Goal: Task Accomplishment & Management: Manage account settings

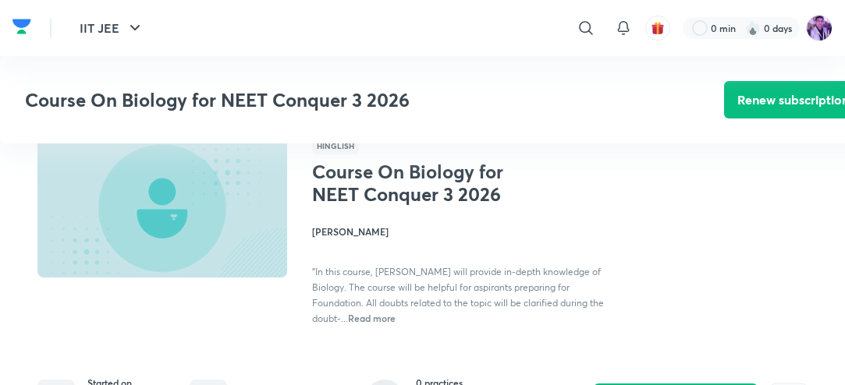
scroll to position [328, 0]
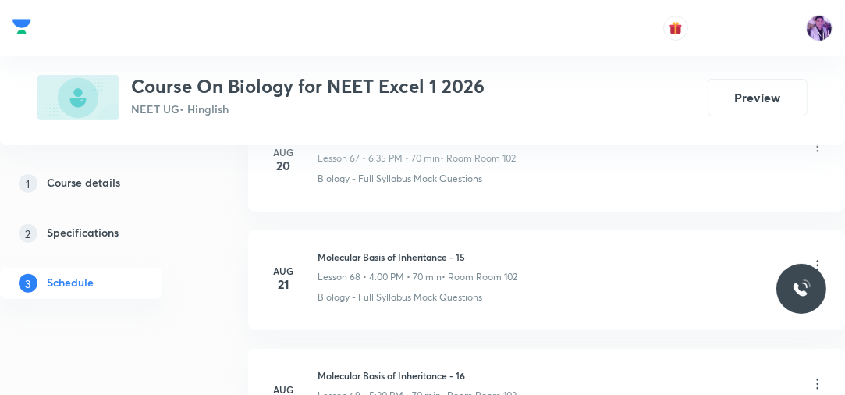
scroll to position [9540, 0]
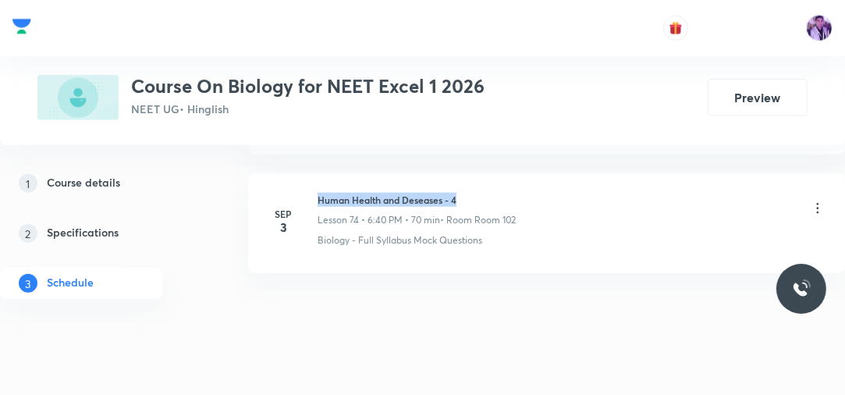
drag, startPoint x: 319, startPoint y: 172, endPoint x: 496, endPoint y: 157, distance: 177.7
click at [496, 173] on li "Sep 3 Human Health and Deseases - 4 Lesson 74 • 6:40 PM • 70 min • Room Room 10…" at bounding box center [546, 223] width 597 height 100
copy h6 "Human Health and Deseases - 4"
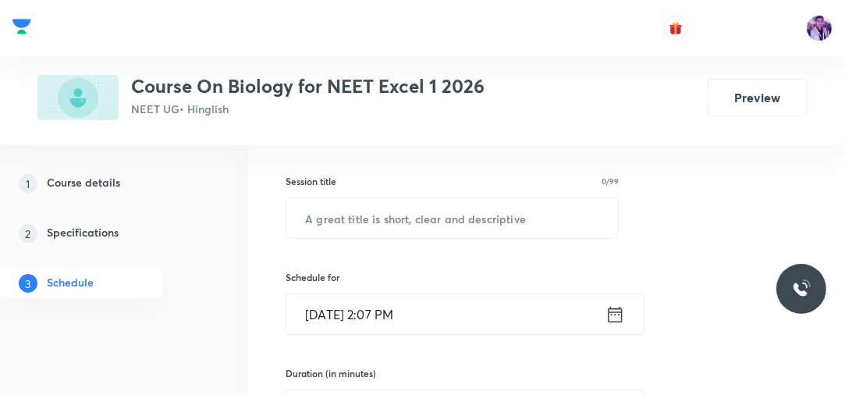
scroll to position [235, 0]
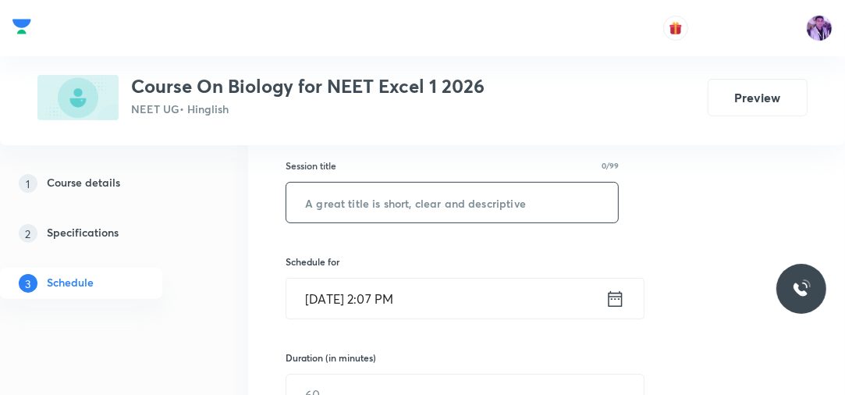
click at [447, 193] on input "text" at bounding box center [452, 203] width 332 height 40
paste input "Human Health and Deseases - 4"
type input "Human Health and Deseases - 5"
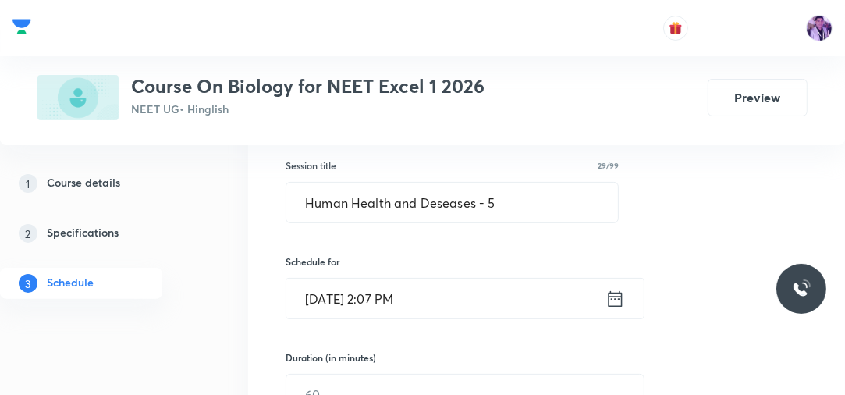
click at [384, 302] on input "Sep 4, 2025, 2:07 PM" at bounding box center [445, 298] width 319 height 40
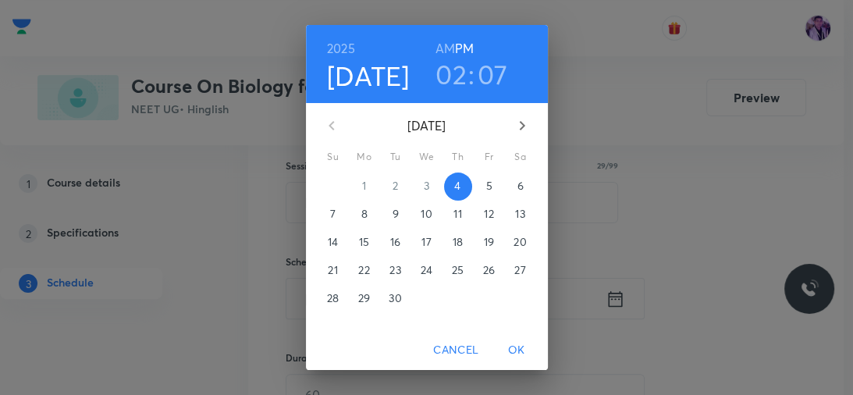
click at [452, 73] on h3 "02" at bounding box center [450, 74] width 31 height 33
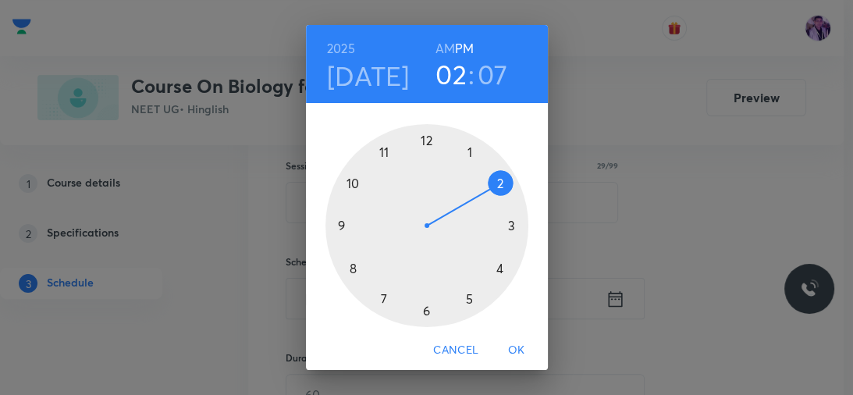
click at [492, 264] on div at bounding box center [426, 225] width 203 height 203
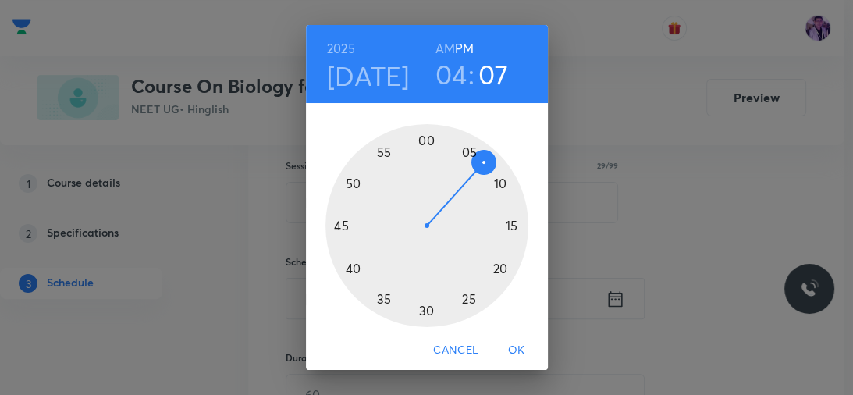
click at [424, 154] on div at bounding box center [426, 225] width 203 height 203
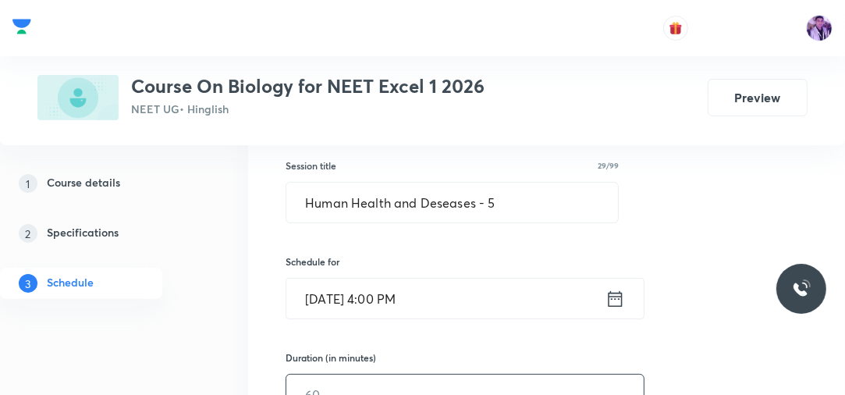
click at [334, 391] on input "text" at bounding box center [464, 394] width 357 height 40
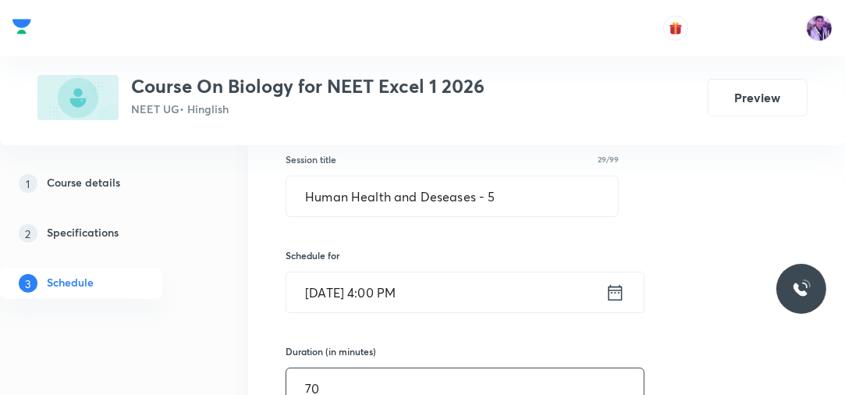
type input "70"
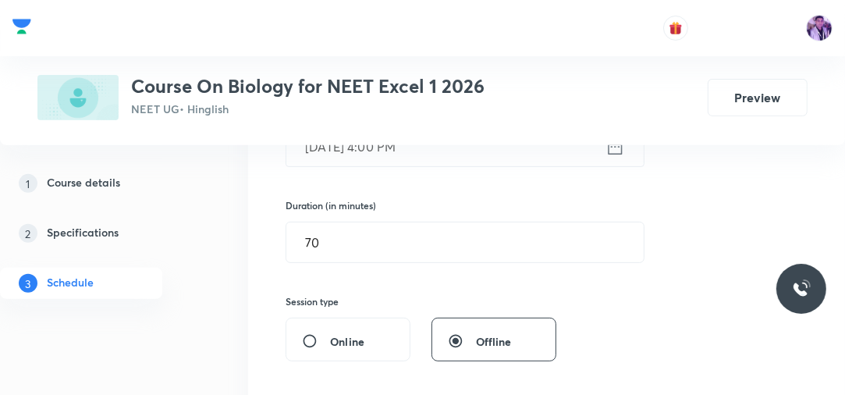
scroll to position [491, 0]
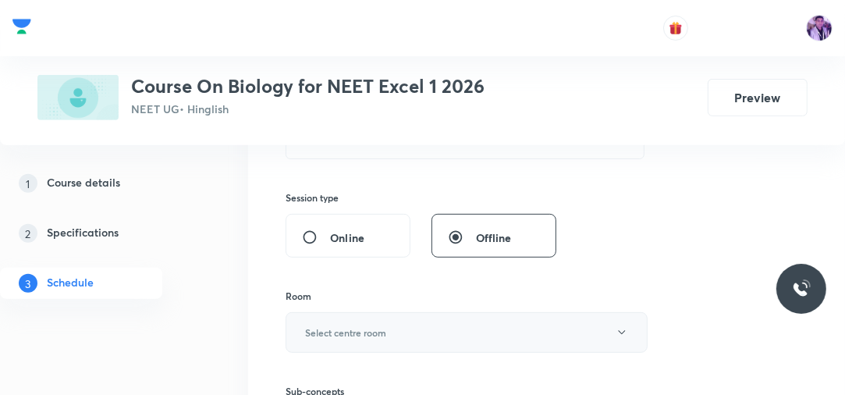
click at [389, 328] on button "Select centre room" at bounding box center [467, 332] width 362 height 41
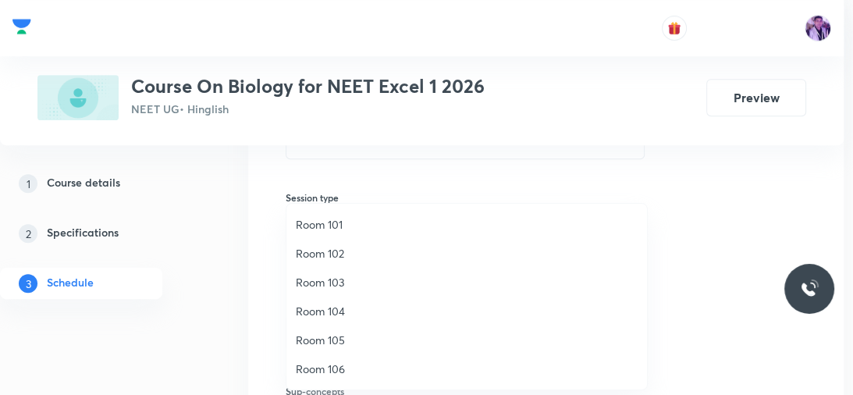
click at [338, 342] on span "Room 105" at bounding box center [467, 340] width 342 height 16
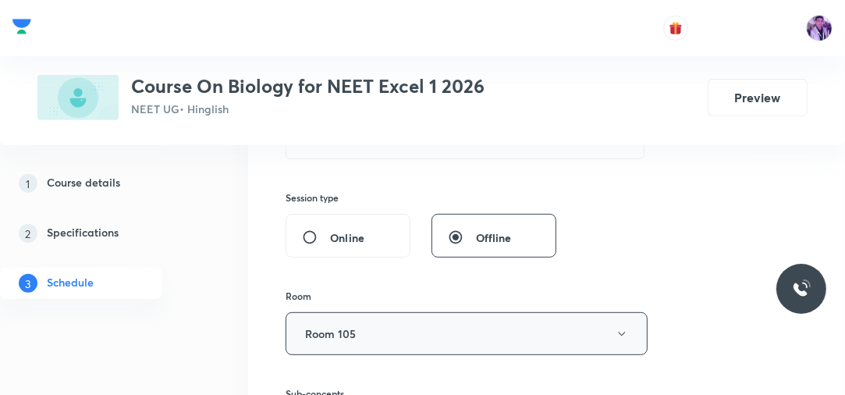
click at [313, 317] on button "Room 105" at bounding box center [467, 333] width 362 height 43
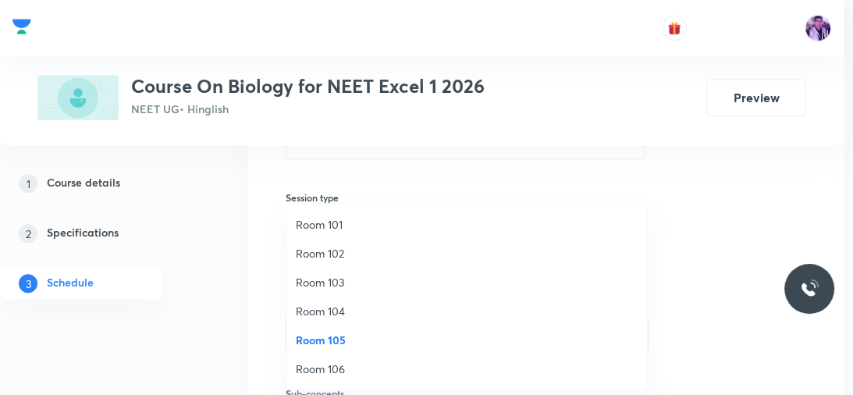
click at [328, 256] on span "Room 102" at bounding box center [467, 253] width 342 height 16
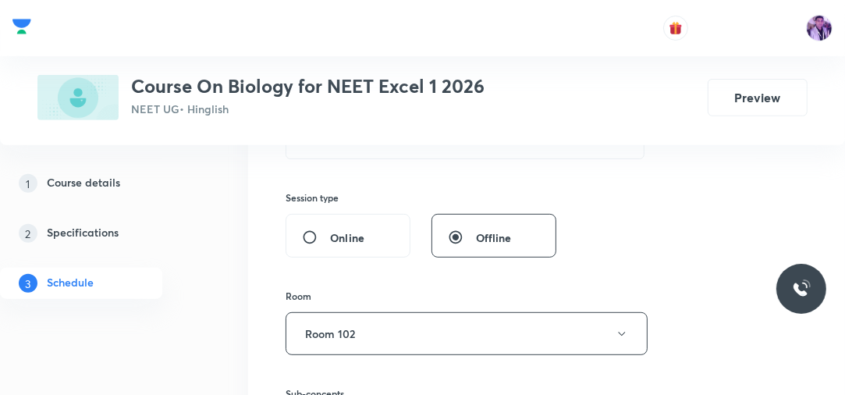
click at [249, 275] on div "Session 75 Live class Session title 29/99 Human Health and Deseases - 5 ​ Sched…" at bounding box center [546, 161] width 597 height 757
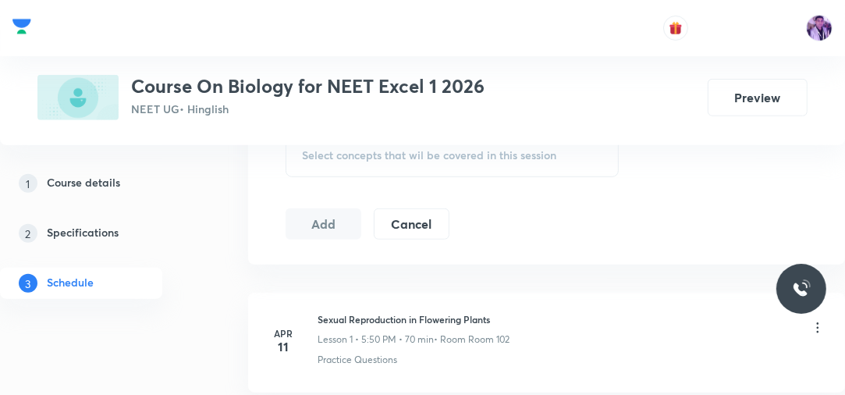
scroll to position [765, 0]
click at [443, 146] on div "Select concepts that wil be covered in this session" at bounding box center [452, 157] width 333 height 44
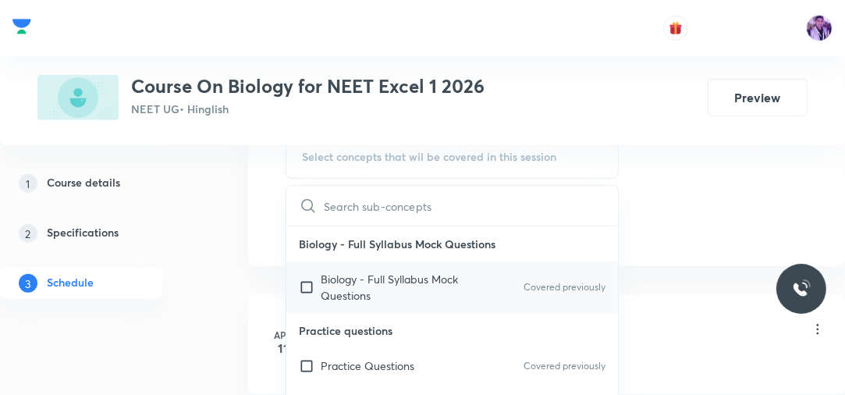
click at [342, 283] on p "Biology - Full Syllabus Mock Questions" at bounding box center [400, 287] width 158 height 33
checkbox input "true"
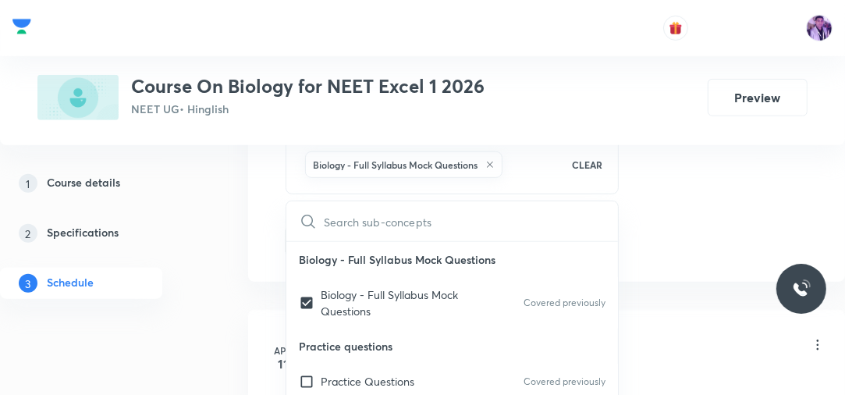
click at [206, 253] on div "1 Course details 2 Specifications 3 Schedule" at bounding box center [103, 243] width 207 height 150
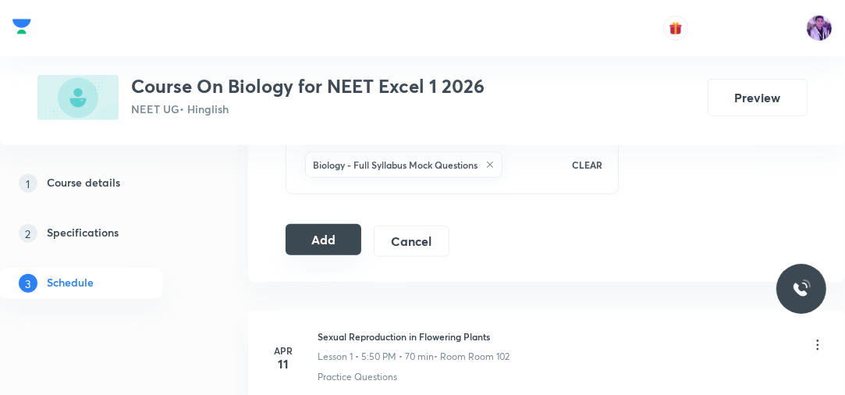
click at [321, 246] on button "Add" at bounding box center [324, 239] width 76 height 31
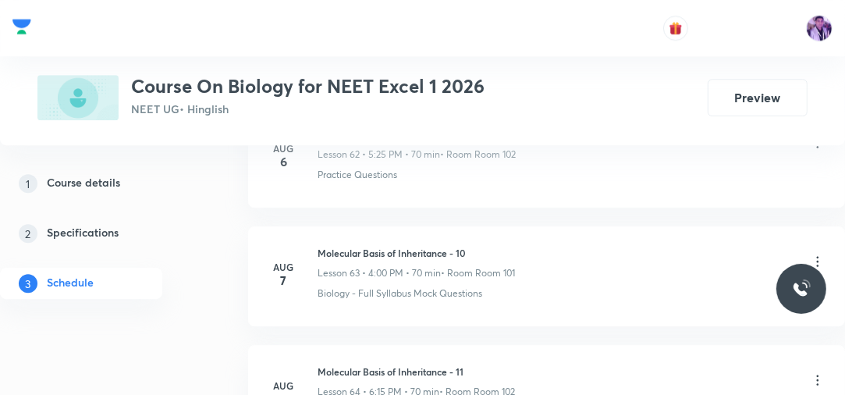
scroll to position [8852, 0]
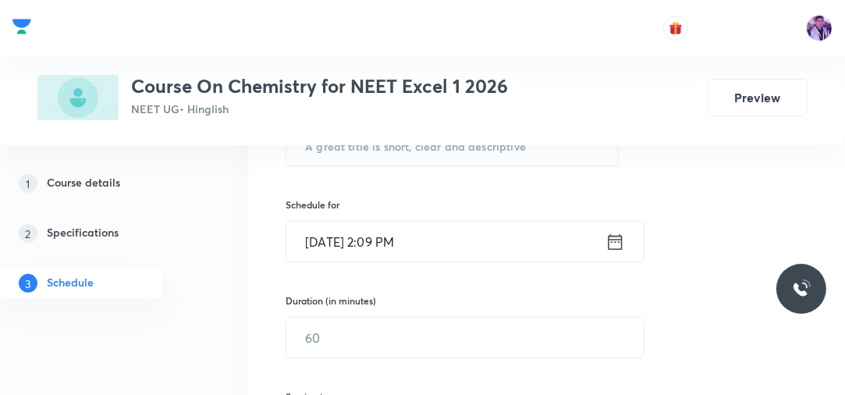
scroll to position [259, 0]
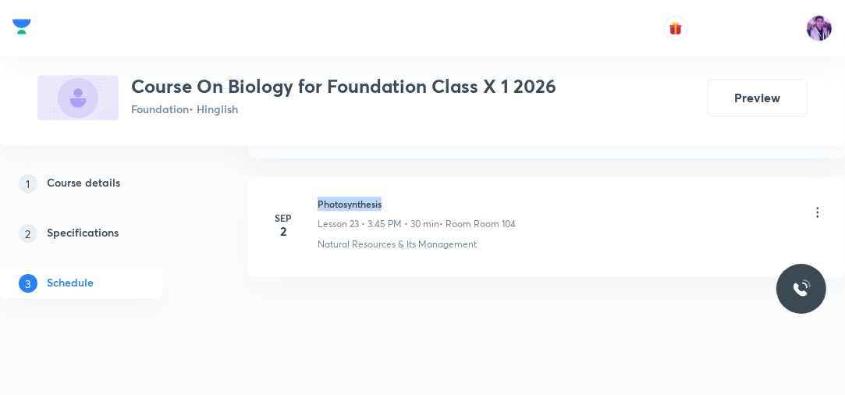
drag, startPoint x: 318, startPoint y: 190, endPoint x: 414, endPoint y: 184, distance: 96.1
click at [410, 184] on li "Sep 2 Photosynthesis Lesson 23 • 3:45 PM • 30 min • Room Room 104 Natural Resou…" at bounding box center [546, 227] width 597 height 100
copy h6 "Photosynthesis"
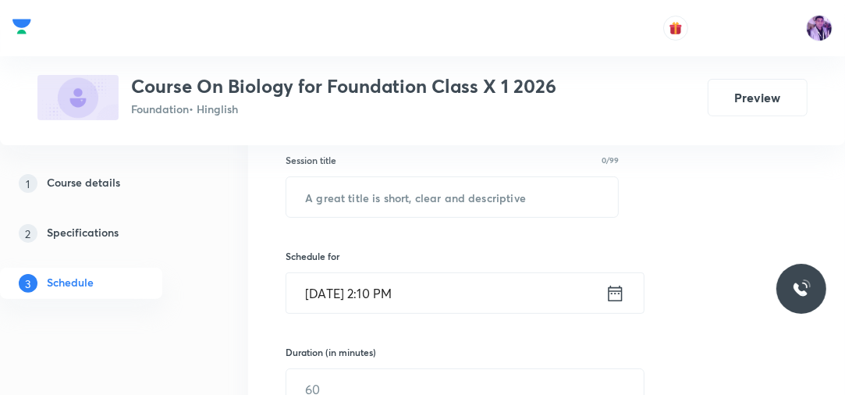
scroll to position [247, 0]
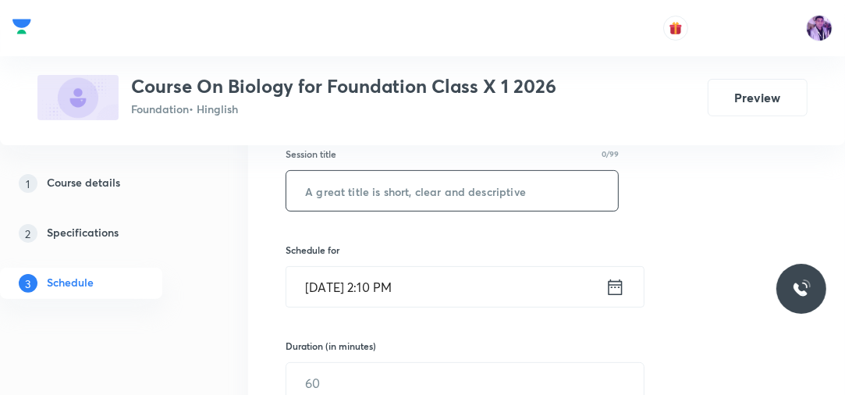
click at [481, 194] on input "text" at bounding box center [452, 191] width 332 height 40
paste input "Photosynthesis"
type input "Photosynthesis"
click at [392, 287] on input "Sep 4, 2025, 2:10 PM" at bounding box center [445, 287] width 319 height 40
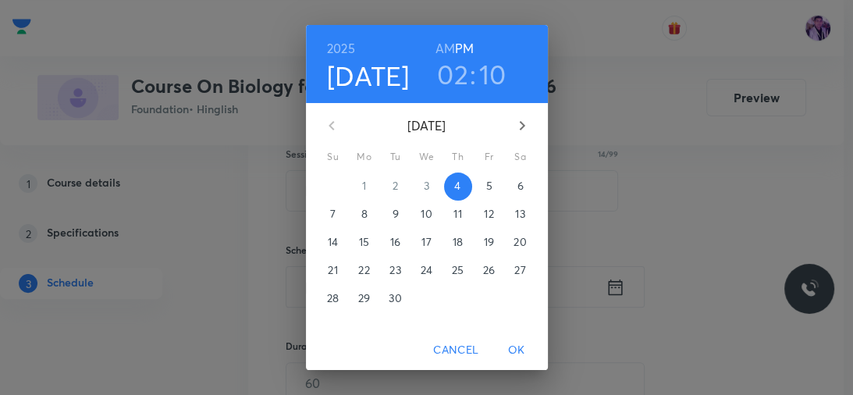
click at [485, 80] on h3 "10" at bounding box center [492, 74] width 27 height 33
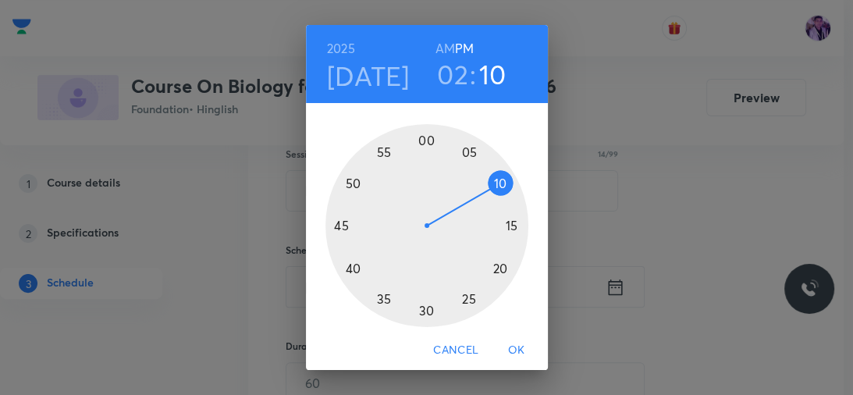
click at [495, 256] on div at bounding box center [426, 225] width 203 height 203
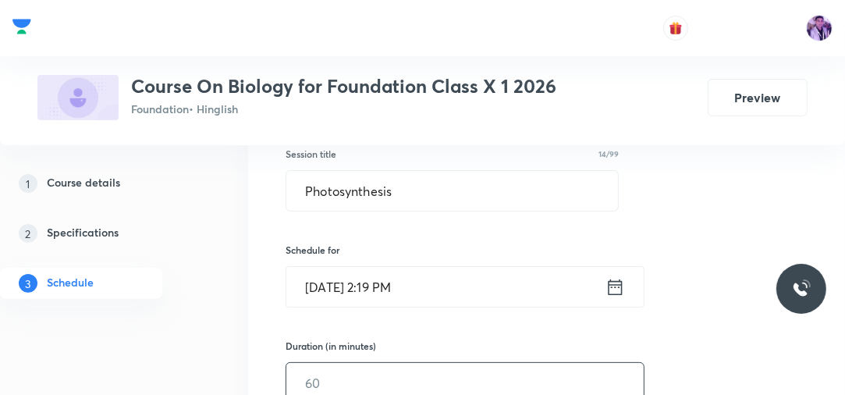
click at [329, 374] on input "text" at bounding box center [464, 383] width 357 height 40
type input "60"
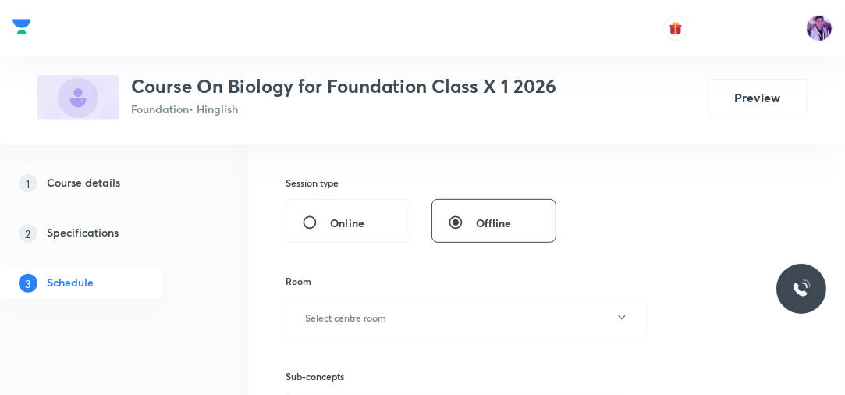
scroll to position [521, 0]
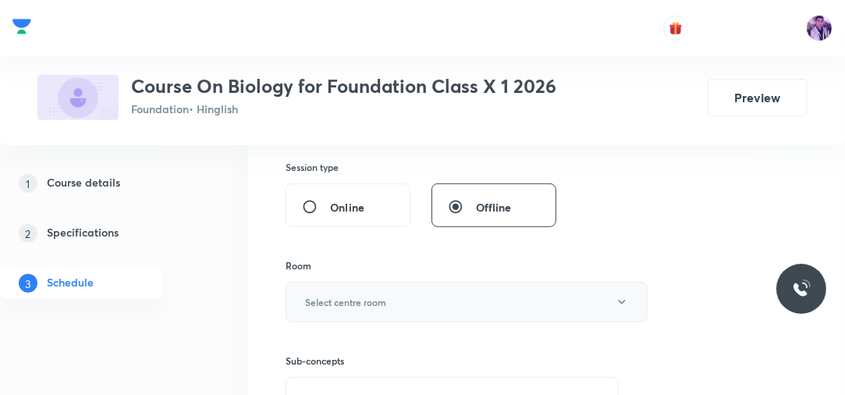
click at [386, 290] on button "Select centre room" at bounding box center [467, 302] width 362 height 41
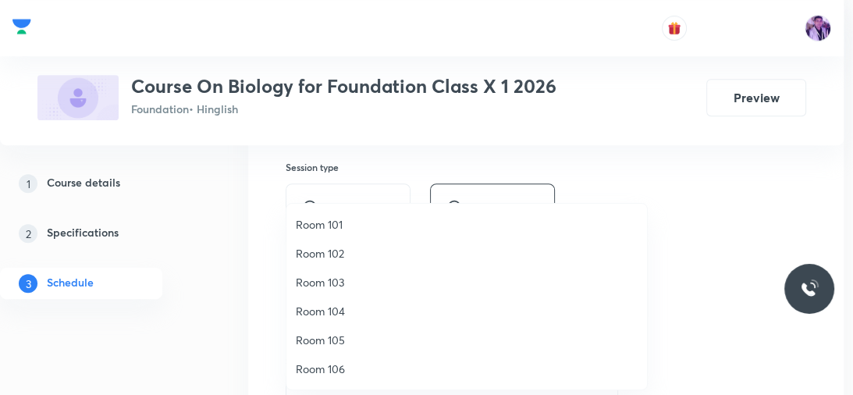
click at [346, 305] on span "Room 104" at bounding box center [467, 311] width 342 height 16
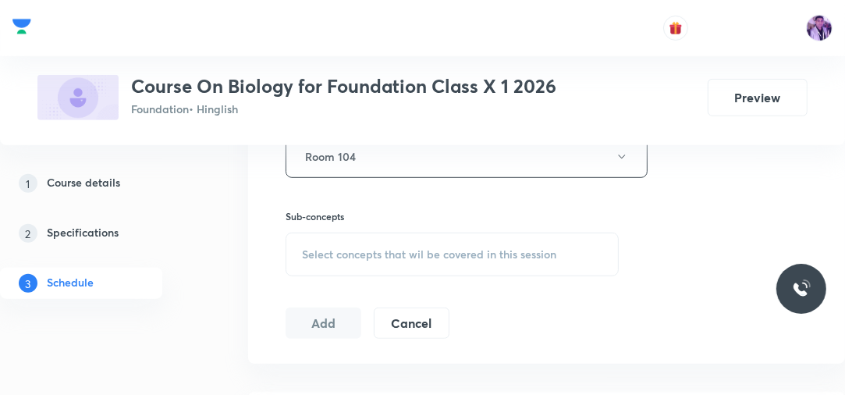
scroll to position [696, 0]
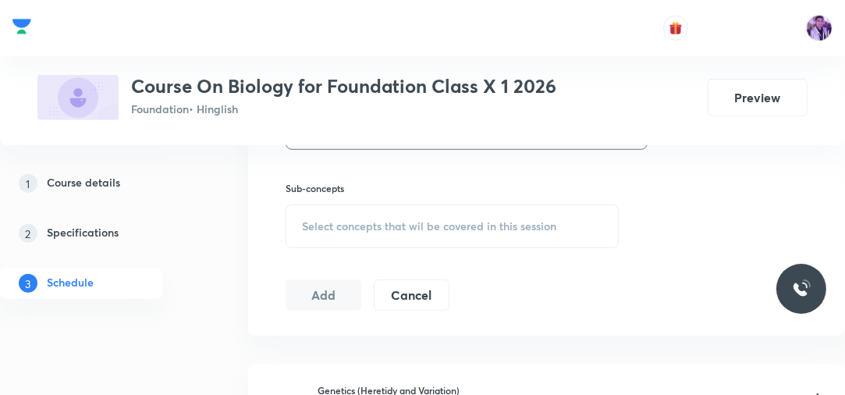
click at [410, 237] on div "Select concepts that wil be covered in this session" at bounding box center [452, 226] width 333 height 44
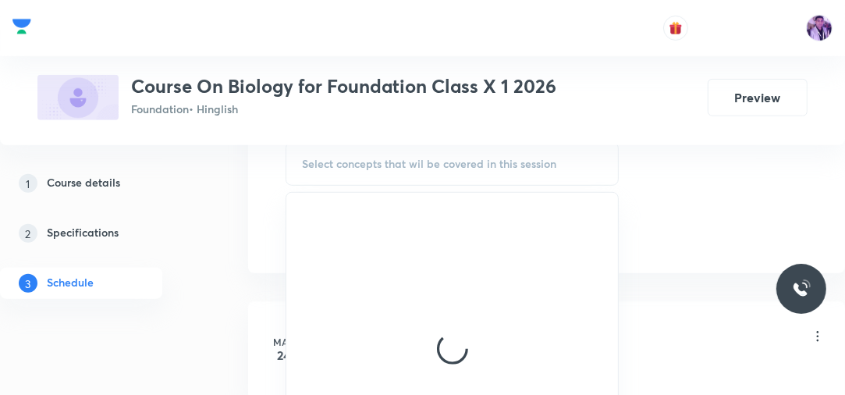
scroll to position [777, 0]
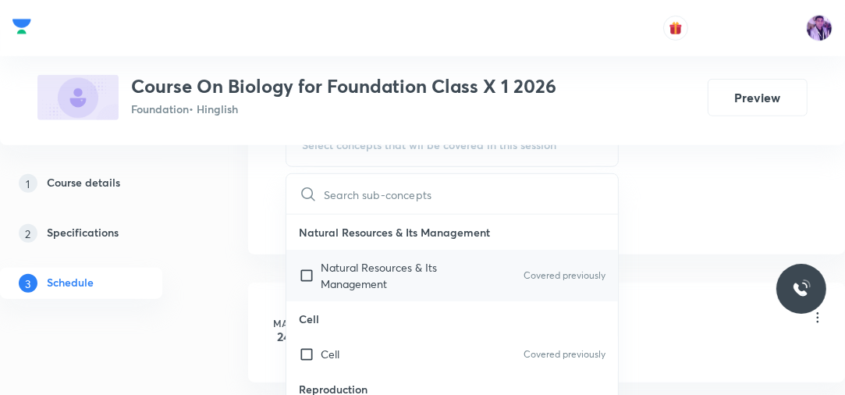
click at [398, 271] on p "Natural Resources & Its Management" at bounding box center [400, 275] width 158 height 33
checkbox input "true"
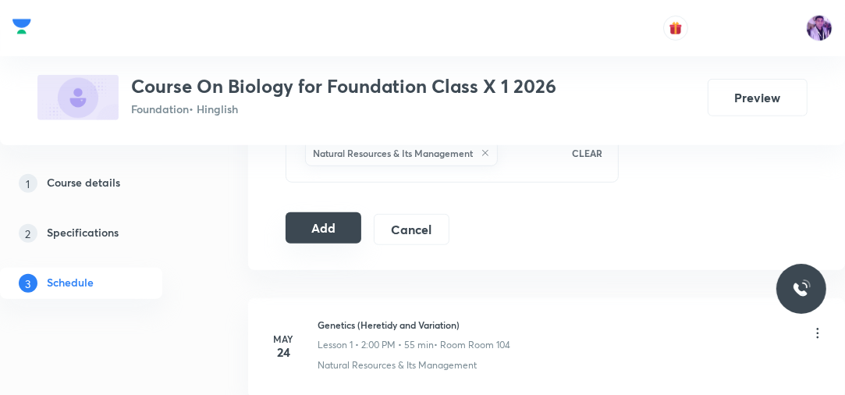
click at [317, 228] on button "Add" at bounding box center [324, 227] width 76 height 31
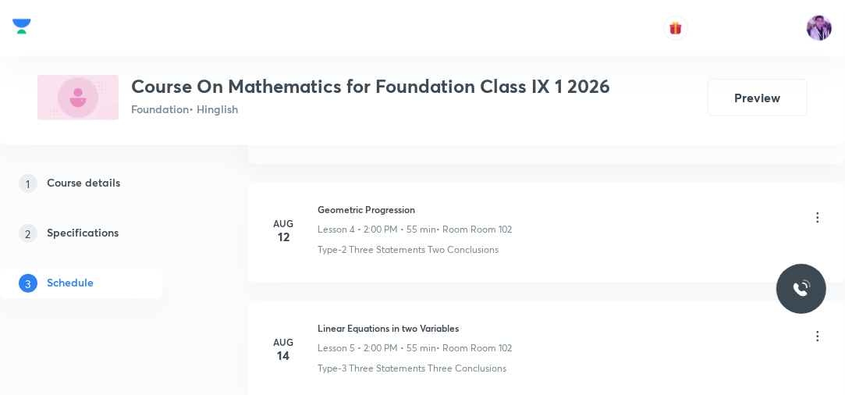
scroll to position [1971, 0]
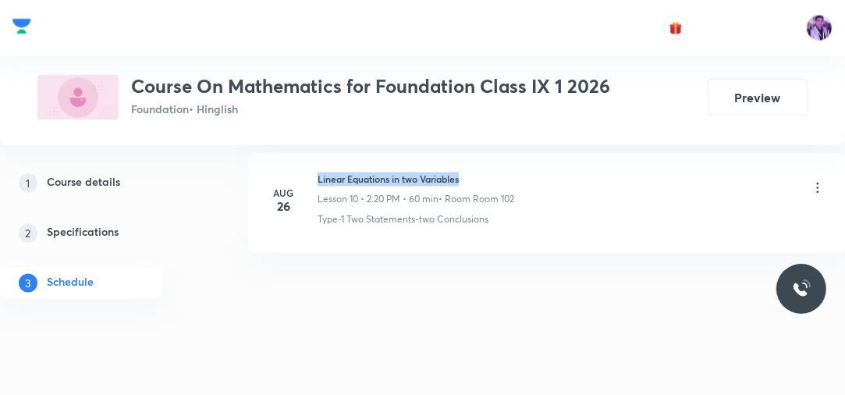
drag, startPoint x: 315, startPoint y: 175, endPoint x: 505, endPoint y: 161, distance: 190.1
click at [505, 161] on li "Aug 26 Linear Equations in two Variables Lesson 10 • 2:20 PM • 60 min • Room Ro…" at bounding box center [546, 203] width 597 height 100
copy h6 "Linear Equations in two Variables"
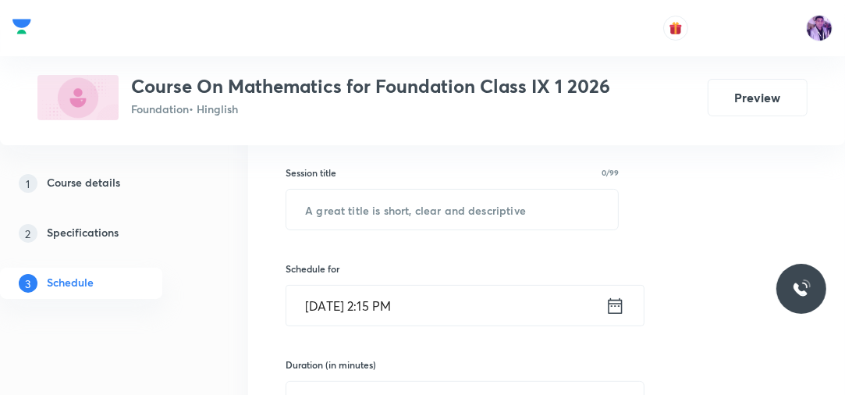
scroll to position [243, 0]
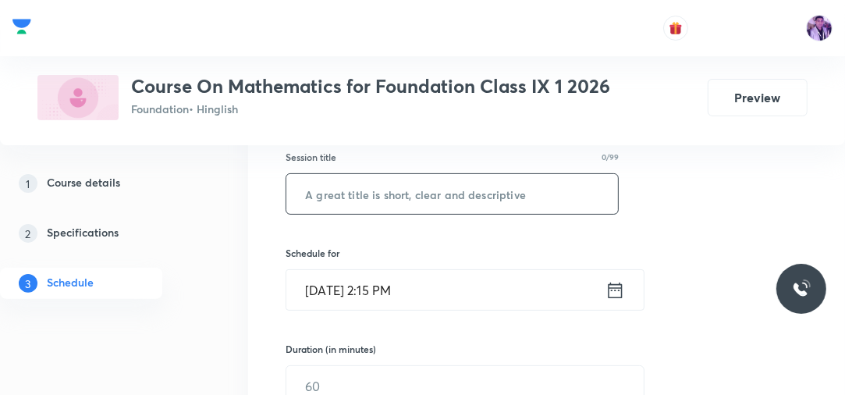
click at [483, 186] on input "text" at bounding box center [452, 194] width 332 height 40
paste input "Linear Equations in two Variables"
type input "Linear Equations in two Variables"
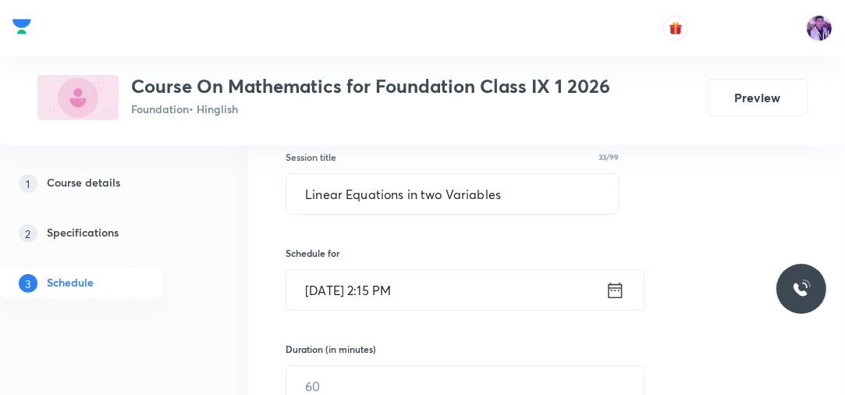
click at [389, 286] on input "Sep 4, 2025, 2:15 PM" at bounding box center [445, 290] width 319 height 40
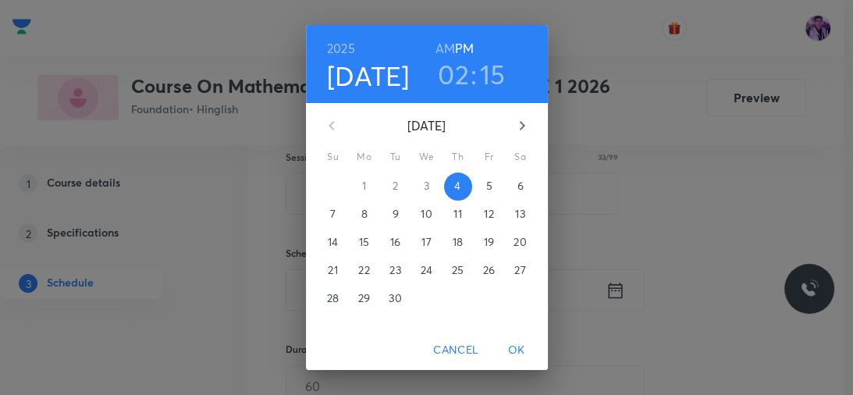
click at [487, 80] on h3 "15" at bounding box center [493, 74] width 26 height 33
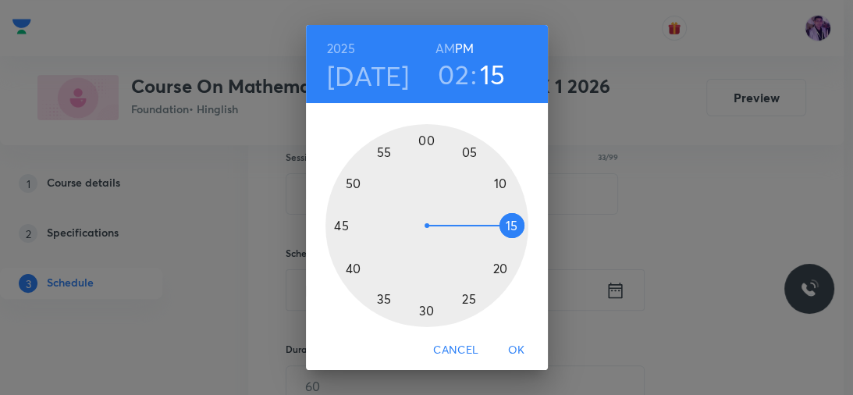
click at [491, 278] on div at bounding box center [426, 225] width 203 height 203
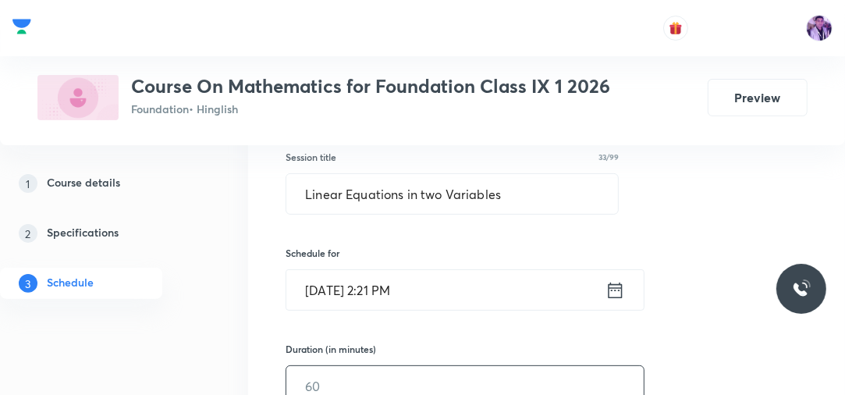
click at [328, 384] on input "text" at bounding box center [464, 386] width 357 height 40
type input "50"
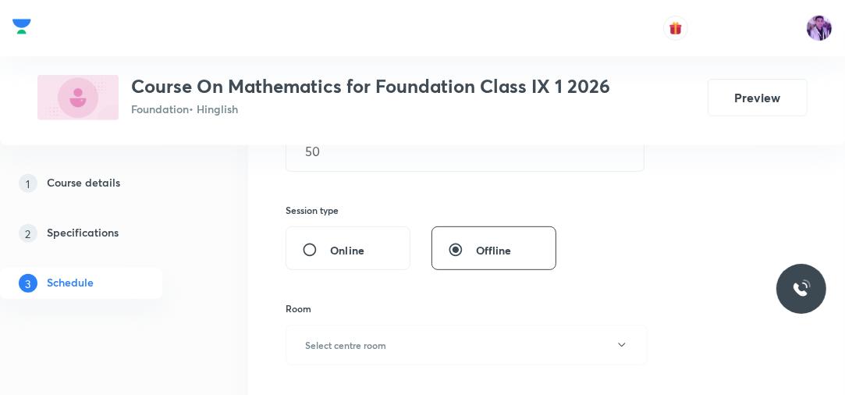
scroll to position [493, 0]
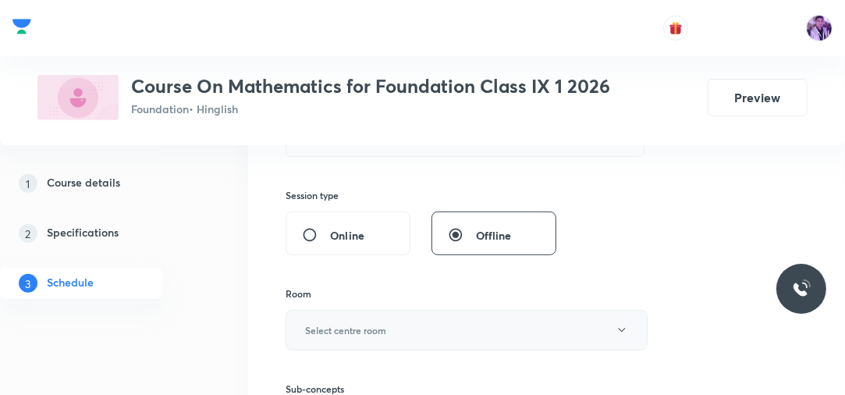
click at [346, 316] on button "Select centre room" at bounding box center [467, 330] width 362 height 41
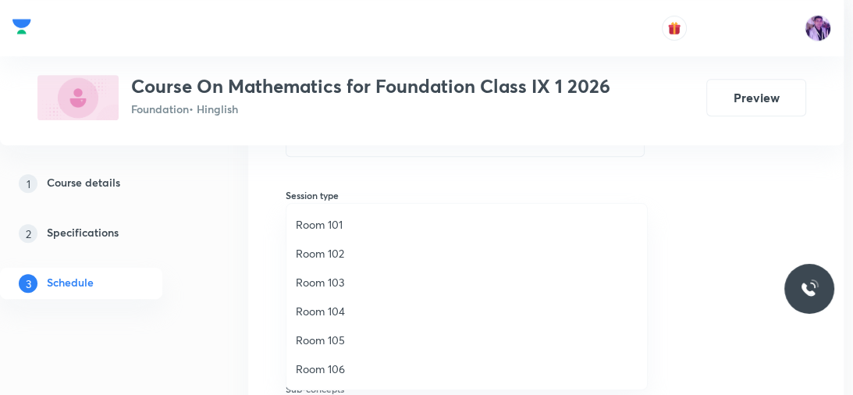
click at [337, 248] on span "Room 102" at bounding box center [467, 253] width 342 height 16
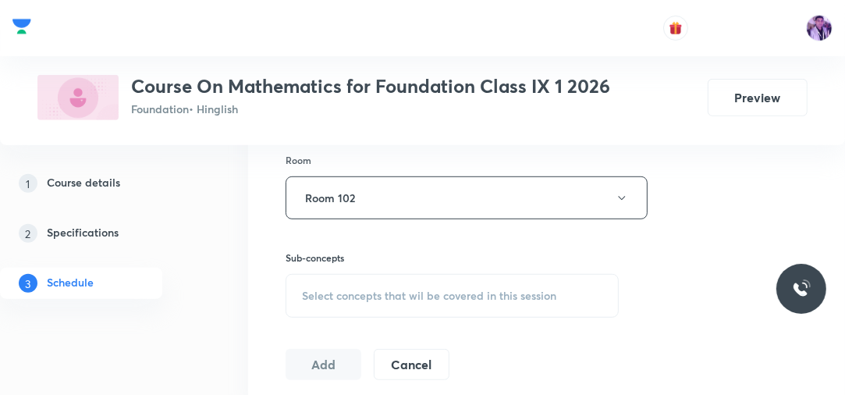
scroll to position [718, 0]
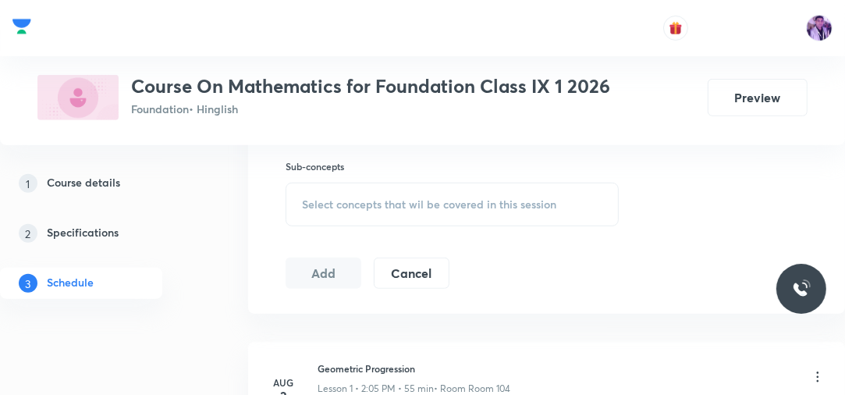
click at [456, 183] on div "Select concepts that wil be covered in this session" at bounding box center [452, 205] width 333 height 44
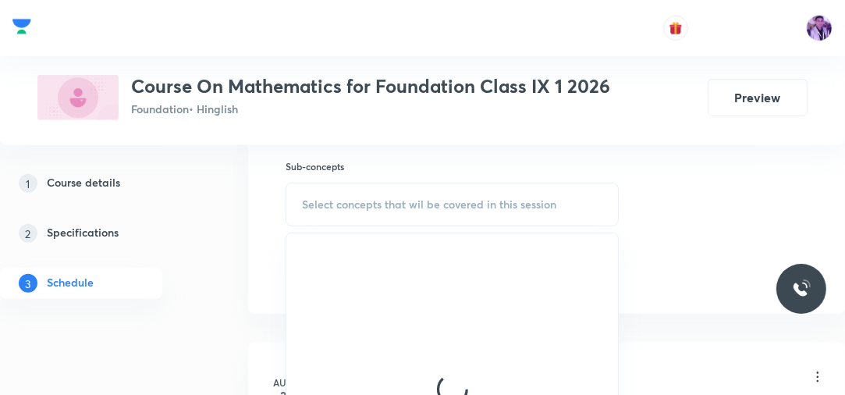
click at [443, 198] on span "Select concepts that wil be covered in this session" at bounding box center [429, 204] width 254 height 12
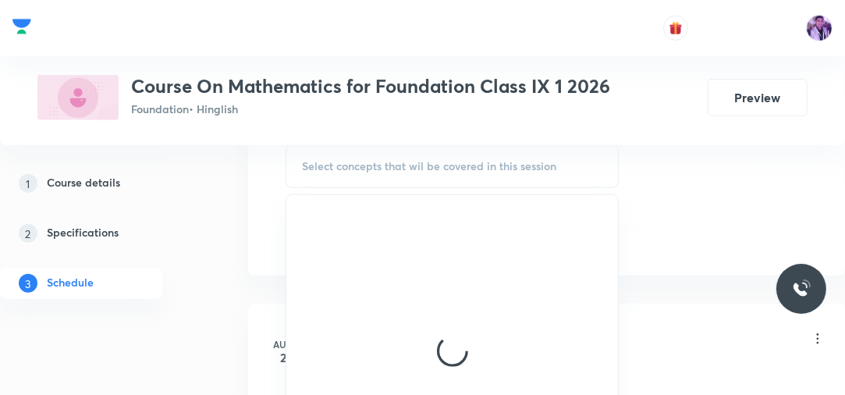
scroll to position [771, 0]
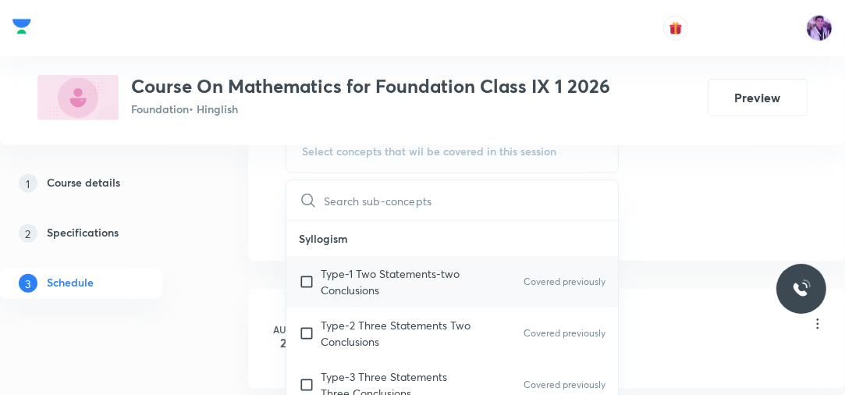
click at [372, 280] on p "Type-1 Two Statements-two Conclusions" at bounding box center [400, 281] width 158 height 33
checkbox input "true"
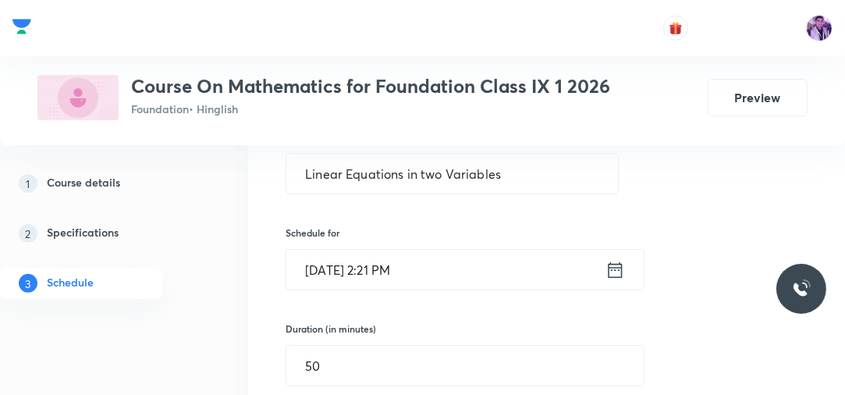
scroll to position [259, 0]
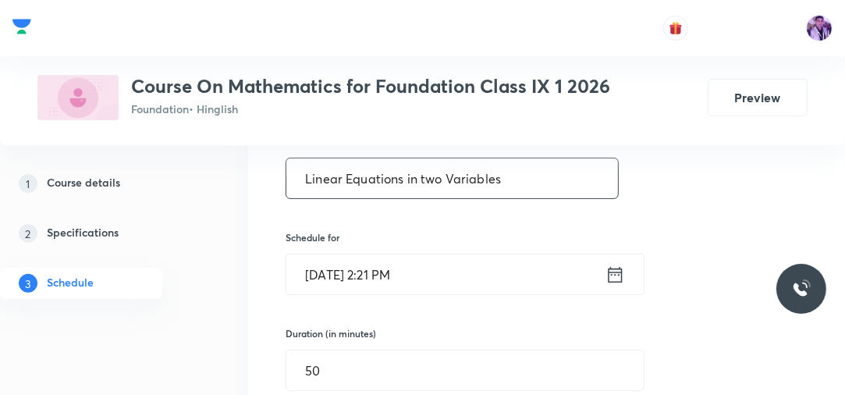
drag, startPoint x: 522, startPoint y: 179, endPoint x: 279, endPoint y: 169, distance: 242.8
click at [279, 169] on div "Session 11 Live class Session title 33/99 Linear Equations in two Variables ​ S…" at bounding box center [546, 401] width 597 height 773
type input "Triangle"
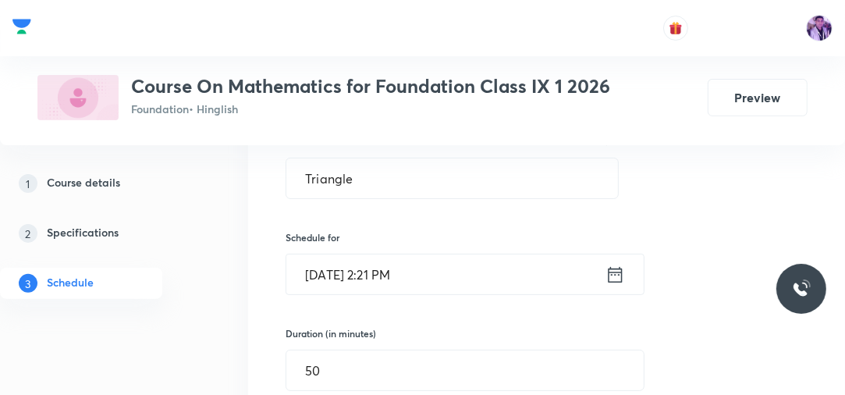
click at [259, 180] on div "Session 11 Live class Session title 8/99 Triangle ​ Schedule for Sep 4, 2025, 2…" at bounding box center [546, 401] width 597 height 773
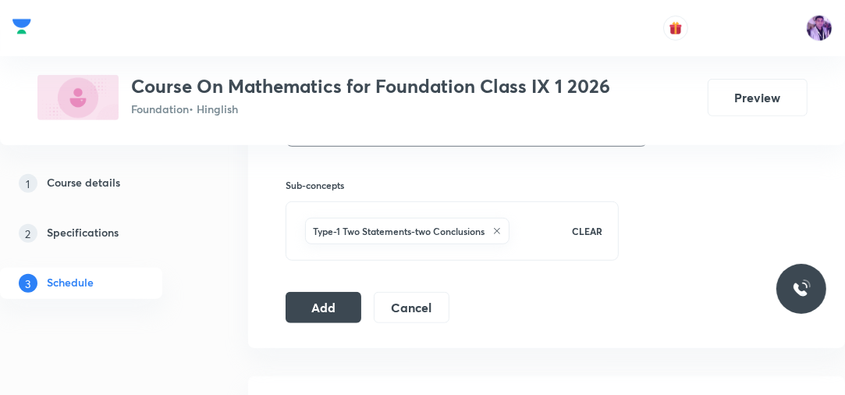
scroll to position [733, 0]
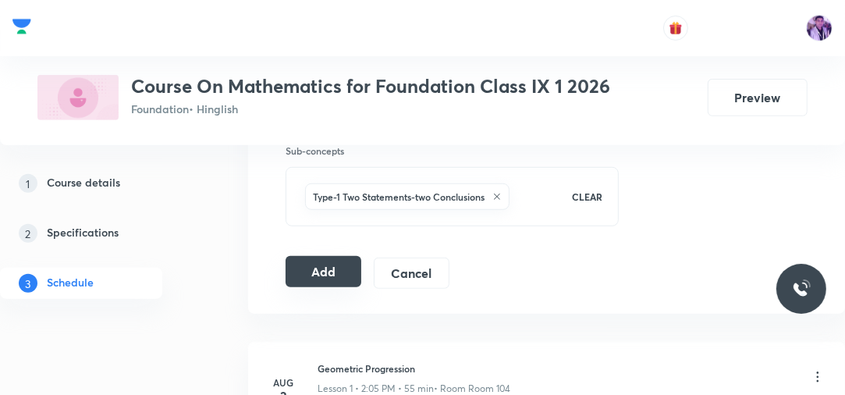
click at [323, 275] on button "Add" at bounding box center [324, 271] width 76 height 31
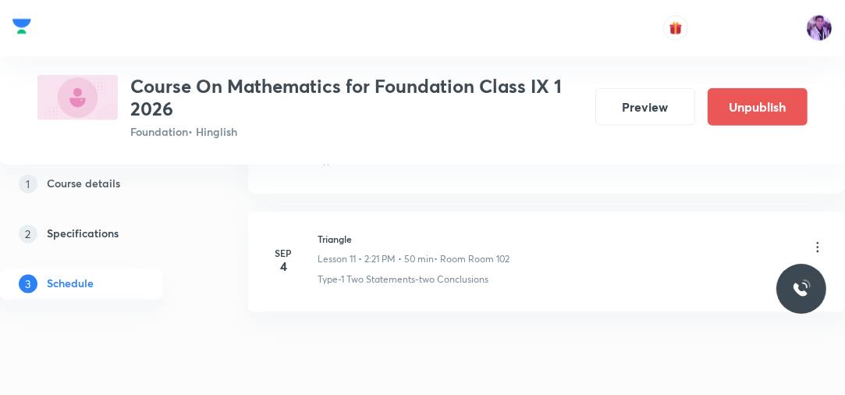
scroll to position [1420, 0]
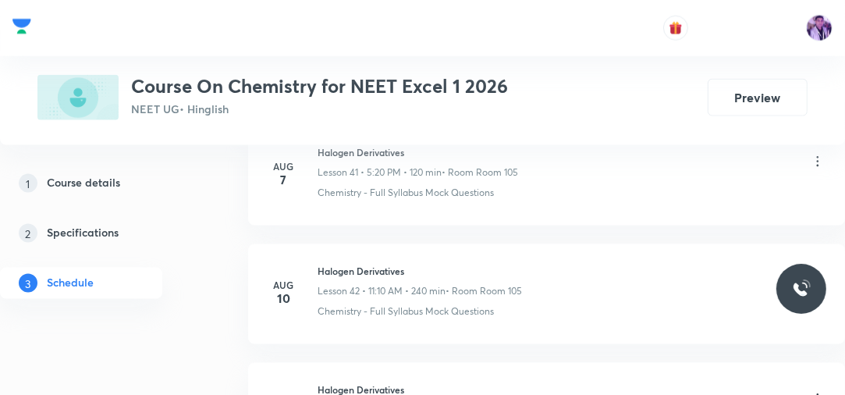
scroll to position [6465, 0]
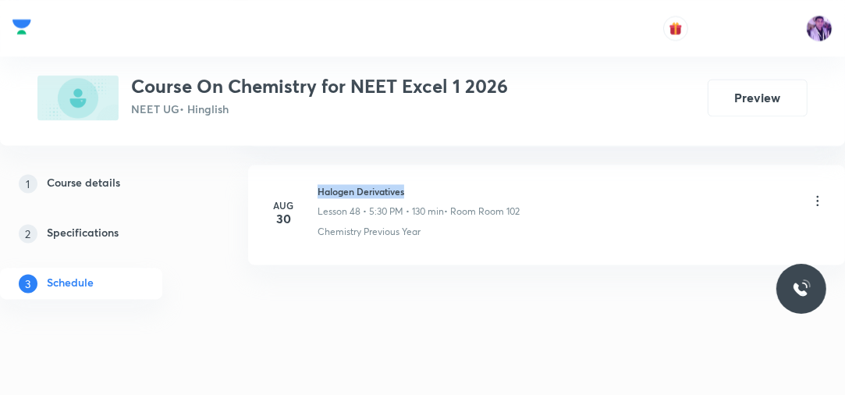
drag, startPoint x: 318, startPoint y: 174, endPoint x: 431, endPoint y: 172, distance: 113.1
click at [431, 184] on h6 "Halogen Derivatives" at bounding box center [418, 191] width 202 height 14
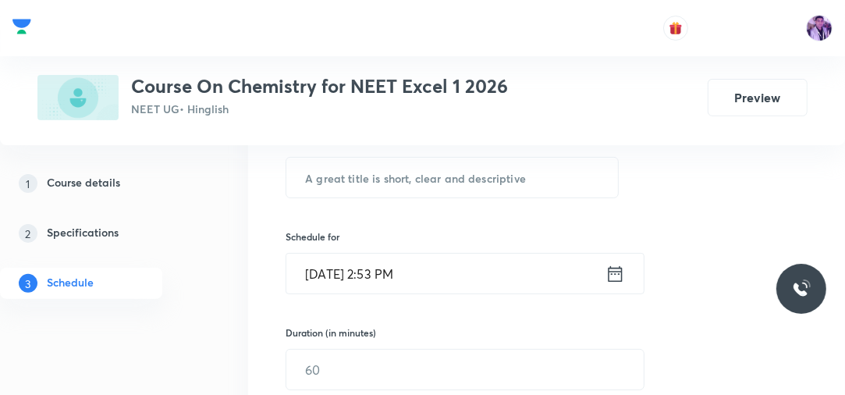
scroll to position [271, 0]
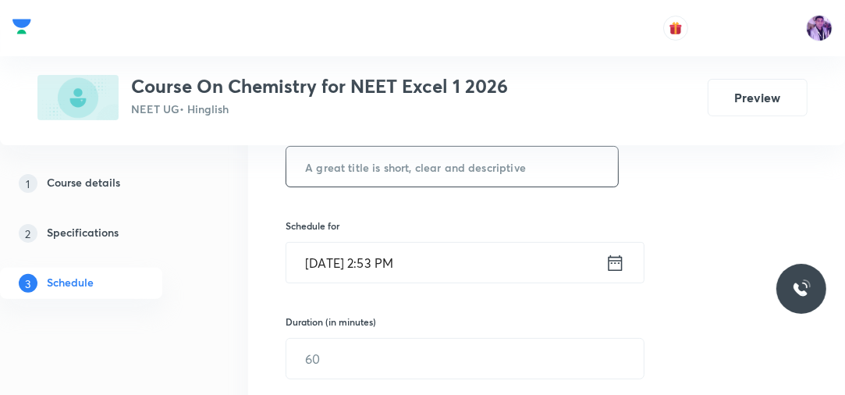
click at [455, 167] on input "text" at bounding box center [452, 167] width 332 height 40
click at [462, 163] on input "Alcohol, [MEDICAL_DATA] and Ether - 1" at bounding box center [452, 167] width 332 height 40
type input "Alcohol, [MEDICAL_DATA] and Ether - 1"
click at [391, 254] on input "[DATE] 2:53 PM" at bounding box center [445, 263] width 319 height 40
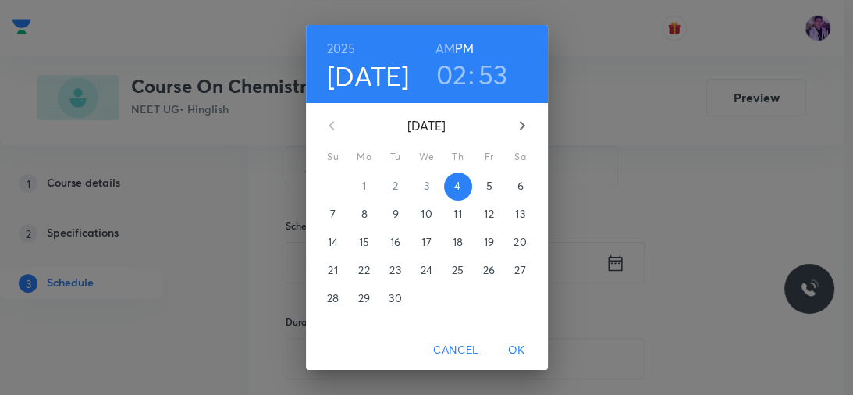
click at [456, 63] on h3 "02" at bounding box center [451, 74] width 31 height 33
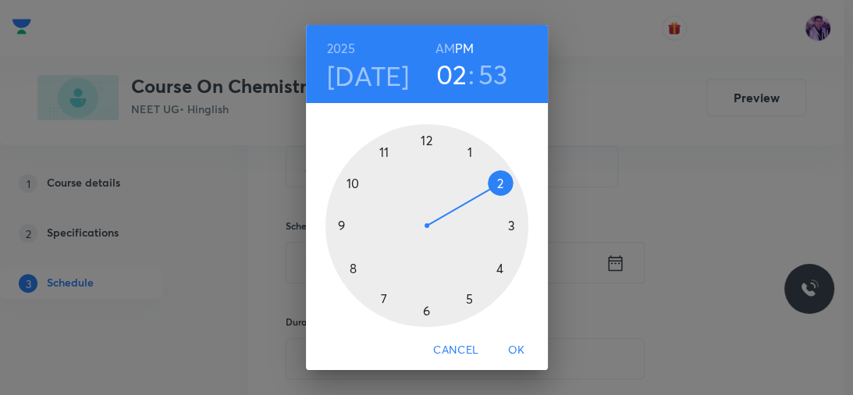
click at [491, 265] on div at bounding box center [426, 225] width 203 height 203
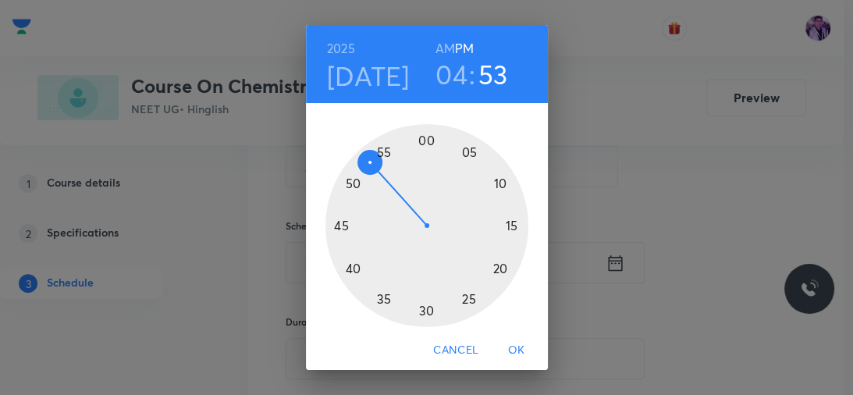
click at [424, 147] on div at bounding box center [426, 225] width 203 height 203
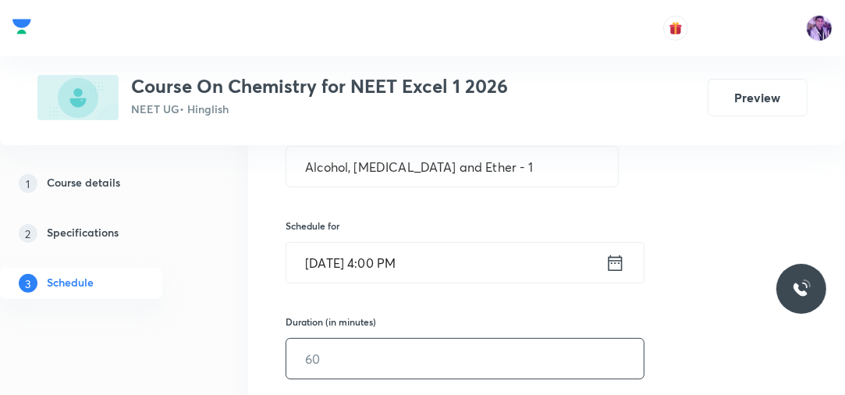
click at [340, 359] on input "text" at bounding box center [464, 359] width 357 height 40
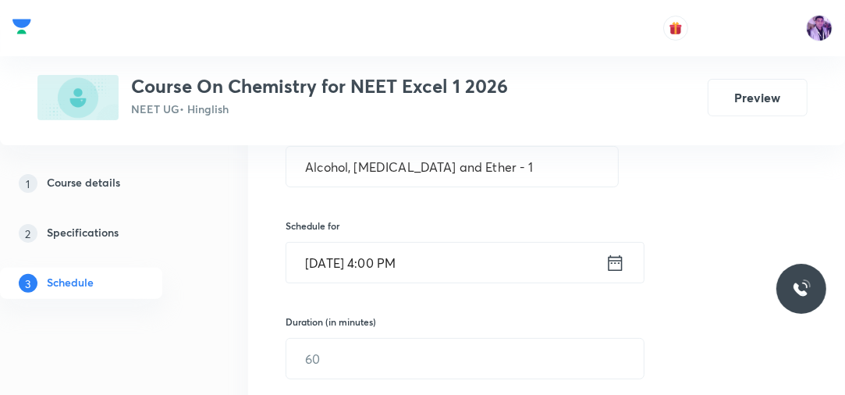
click at [391, 265] on input "[DATE] 4:00 PM" at bounding box center [445, 263] width 319 height 40
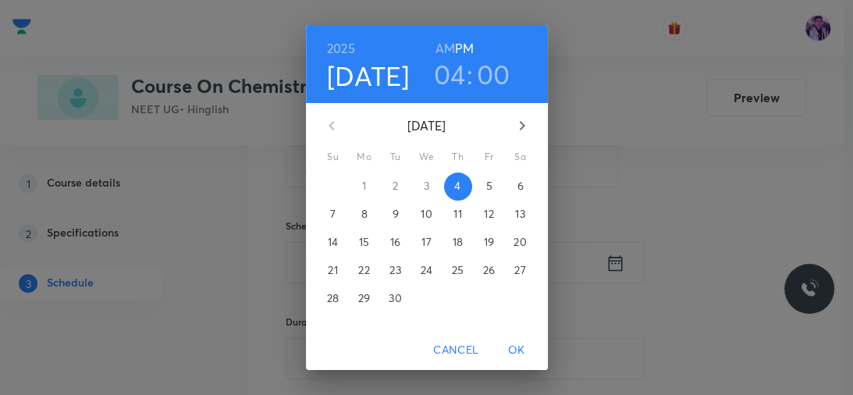
click at [446, 74] on h3 "04" at bounding box center [450, 74] width 32 height 33
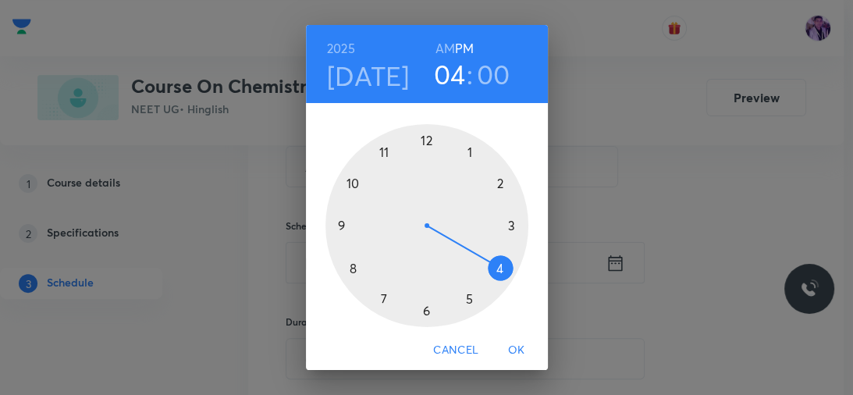
click at [464, 301] on div at bounding box center [426, 225] width 203 height 203
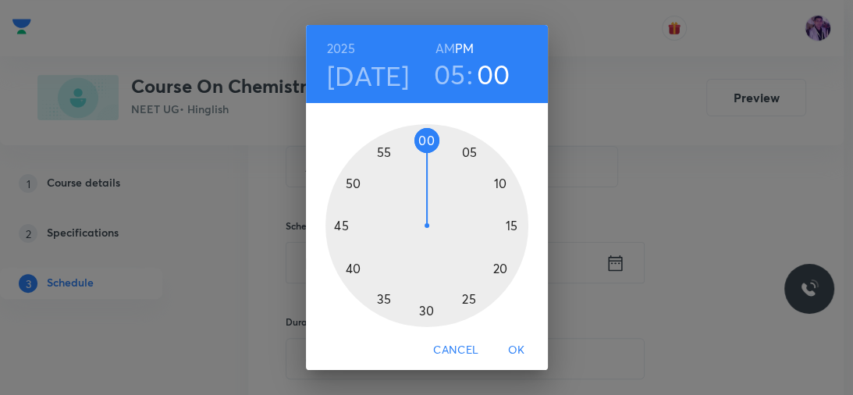
click at [424, 312] on div at bounding box center [426, 225] width 203 height 203
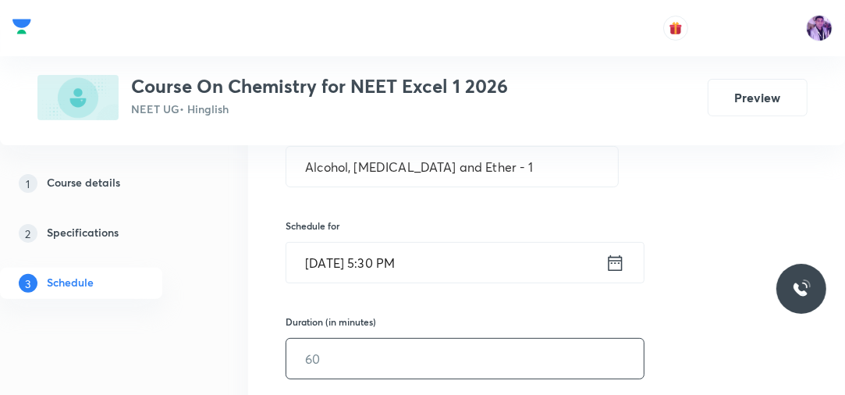
click at [368, 359] on input "text" at bounding box center [464, 359] width 357 height 40
type input "120"
click at [262, 329] on div "Session 49 Live class Session title 29/99 Alcohol, [MEDICAL_DATA] and Ether - 1…" at bounding box center [546, 380] width 597 height 755
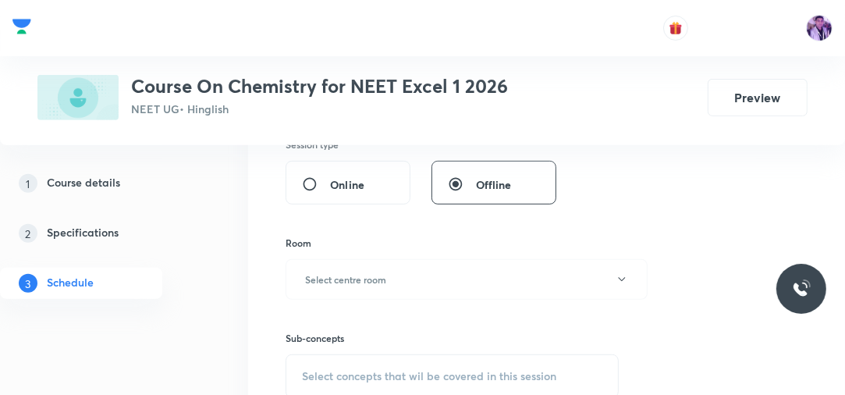
scroll to position [545, 0]
click at [409, 279] on button "Select centre room" at bounding box center [467, 277] width 362 height 41
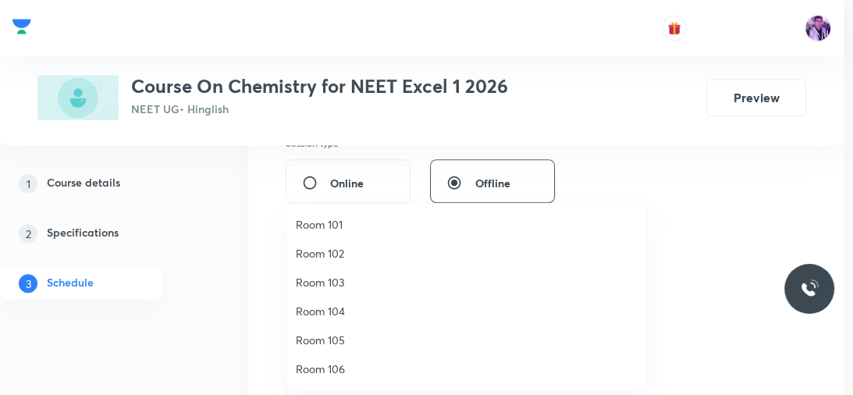
click at [315, 349] on li "Room 105" at bounding box center [466, 339] width 360 height 29
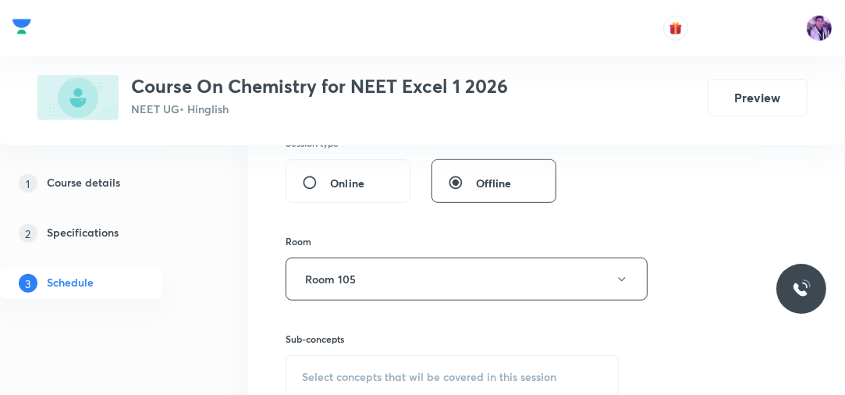
click at [353, 371] on span "Select concepts that wil be covered in this session" at bounding box center [429, 377] width 254 height 12
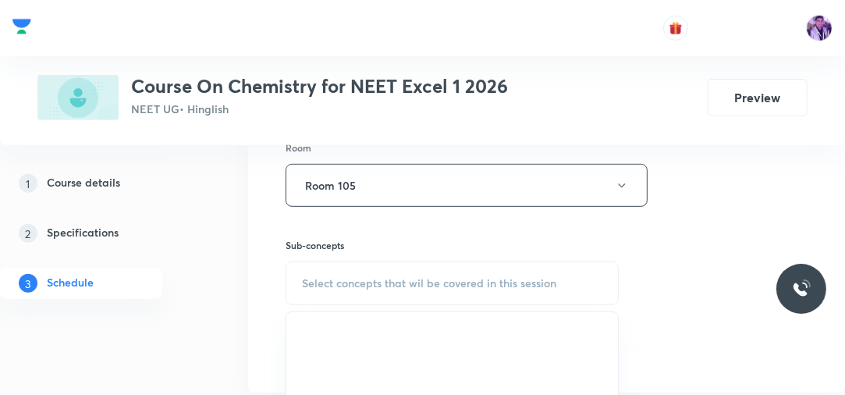
scroll to position [650, 0]
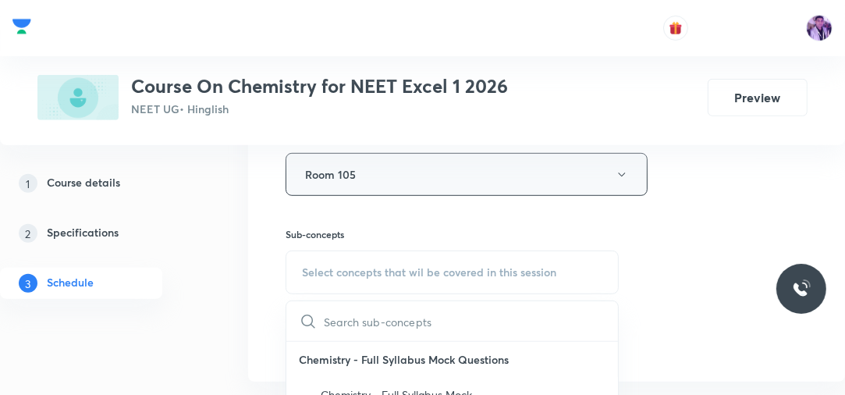
click at [558, 174] on button "Room 105" at bounding box center [467, 174] width 362 height 43
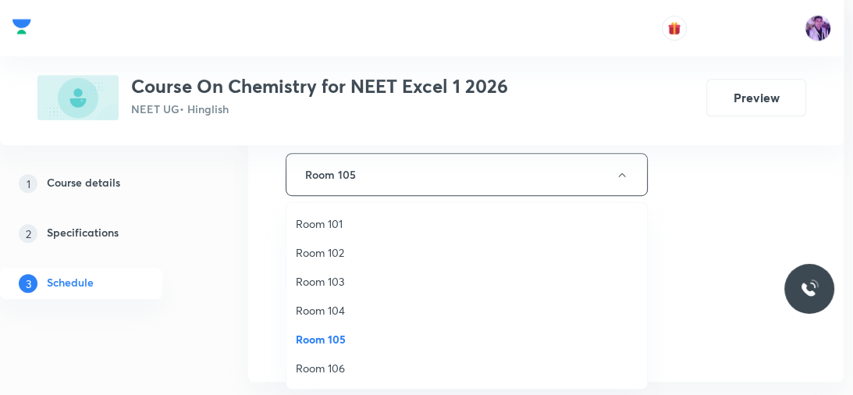
click at [339, 305] on span "Room 104" at bounding box center [467, 310] width 342 height 16
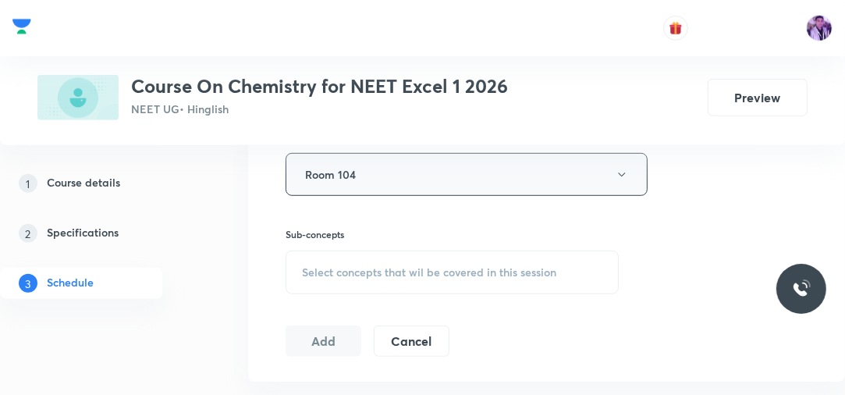
click at [390, 172] on button "Room 104" at bounding box center [467, 174] width 362 height 43
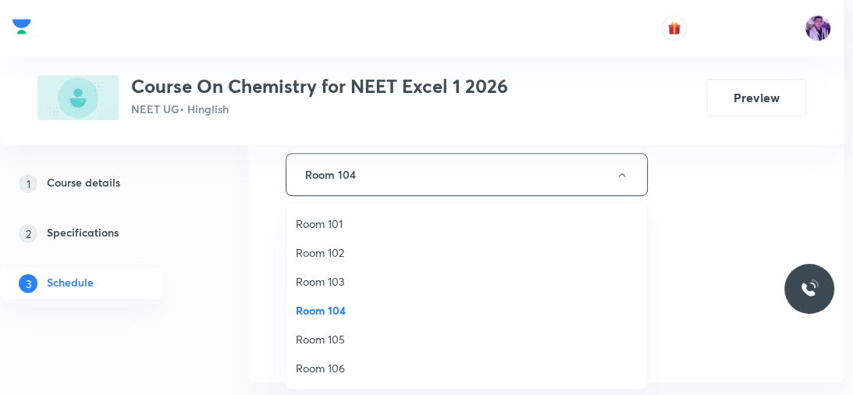
click at [354, 253] on span "Room 102" at bounding box center [467, 252] width 342 height 16
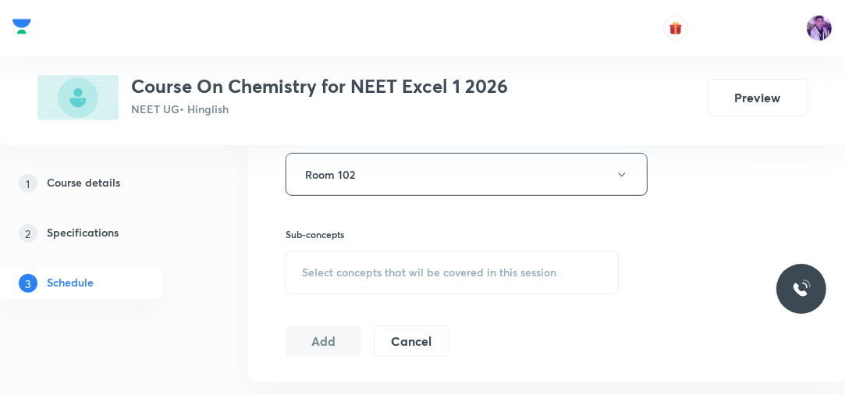
click at [378, 269] on span "Select concepts that wil be covered in this session" at bounding box center [429, 272] width 254 height 12
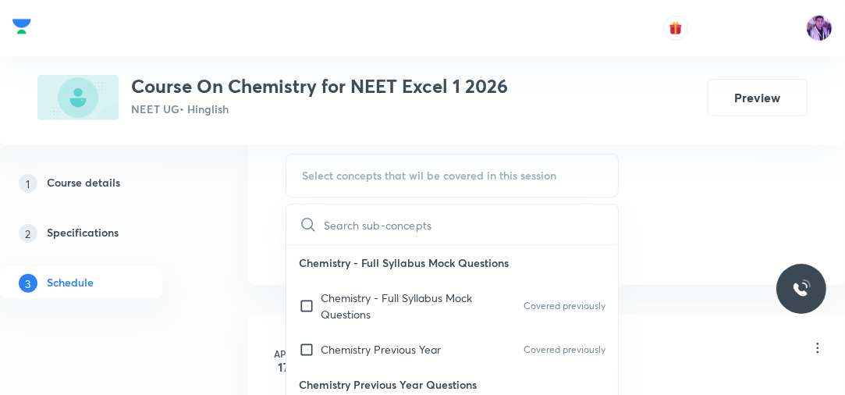
scroll to position [758, 0]
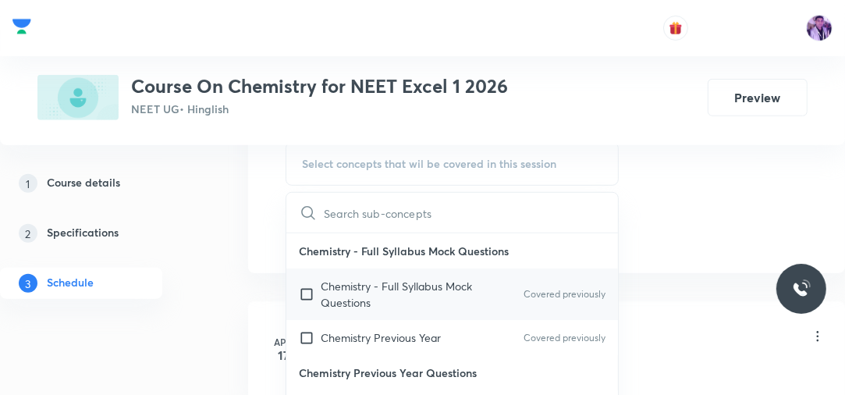
click at [365, 314] on div "Chemistry - Full Syllabus Mock Questions Covered previously" at bounding box center [452, 293] width 332 height 51
checkbox input "true"
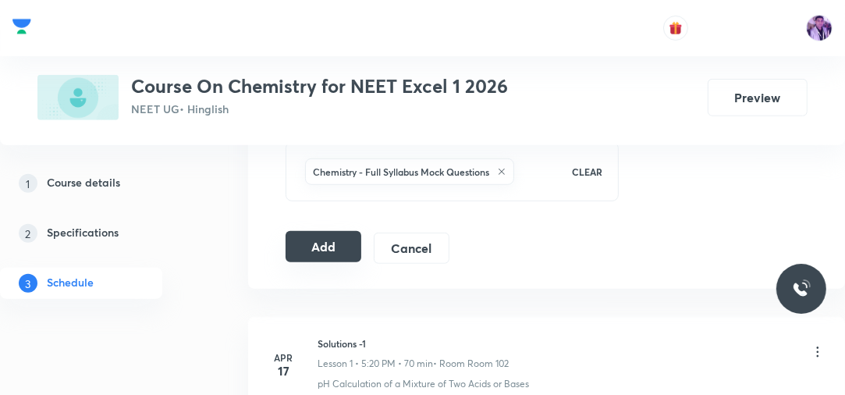
click at [336, 245] on button "Add" at bounding box center [324, 246] width 76 height 31
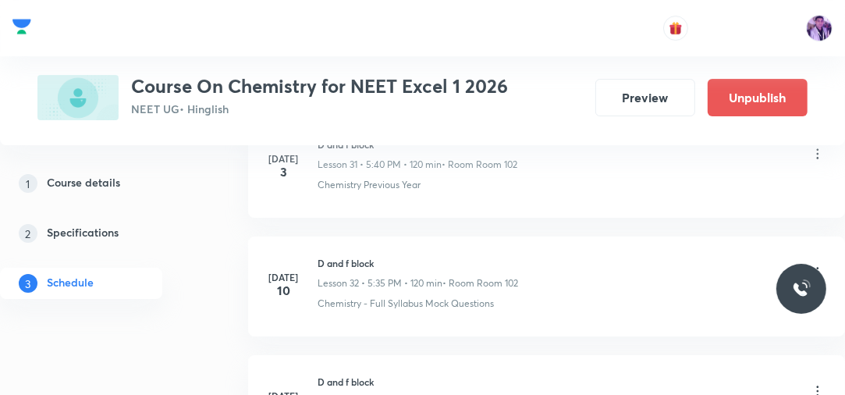
scroll to position [5895, 0]
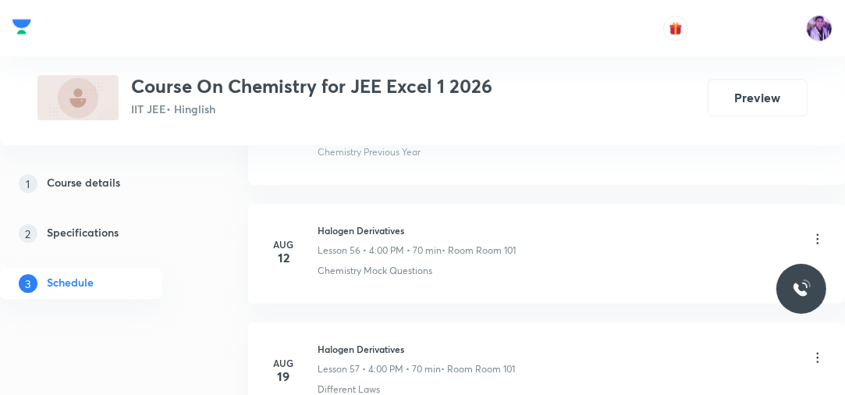
scroll to position [8357, 0]
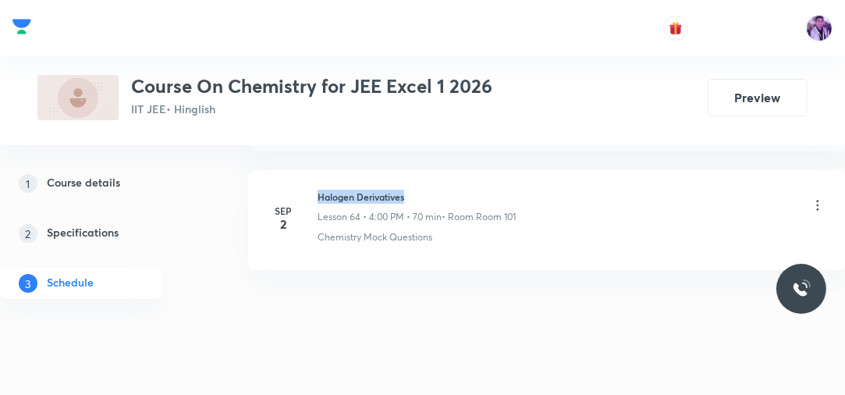
drag, startPoint x: 318, startPoint y: 172, endPoint x: 447, endPoint y: 156, distance: 129.7
click at [447, 170] on li "[DATE] Halogen Derivatives Lesson 64 • 4:00 PM • 70 min • Room Room 101 Chemist…" at bounding box center [546, 220] width 597 height 100
copy h6 "Halogen Derivatives"
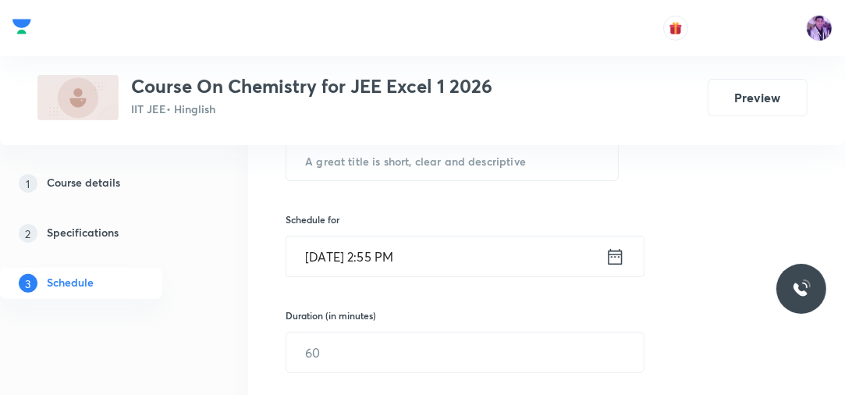
scroll to position [262, 0]
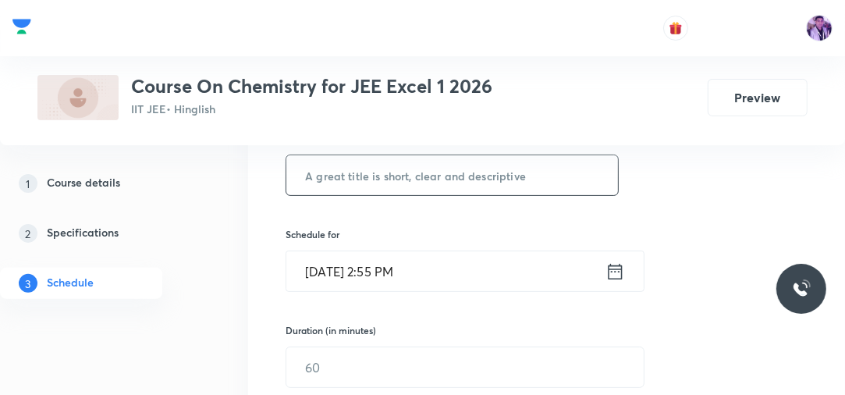
click at [469, 164] on input "text" at bounding box center [452, 175] width 332 height 40
paste input "Halogen Derivatives"
click at [452, 179] on input "Halogen Derivatives" at bounding box center [452, 175] width 332 height 40
type input "Halogen Derivatives"
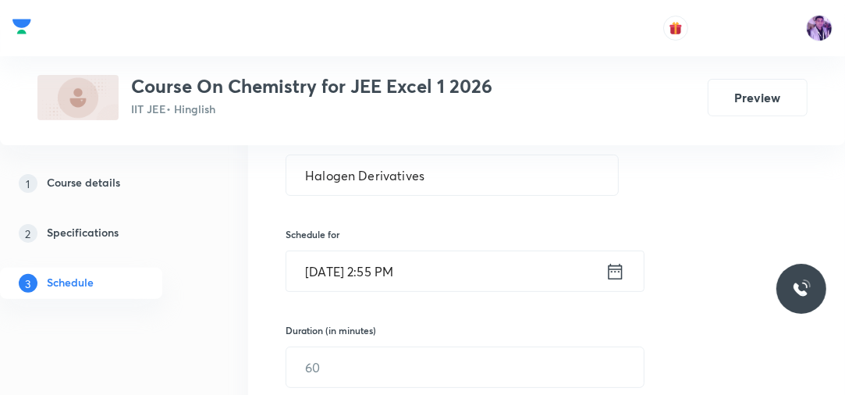
click at [386, 279] on input "Sep 4, 2025, 2:55 PM" at bounding box center [445, 271] width 319 height 40
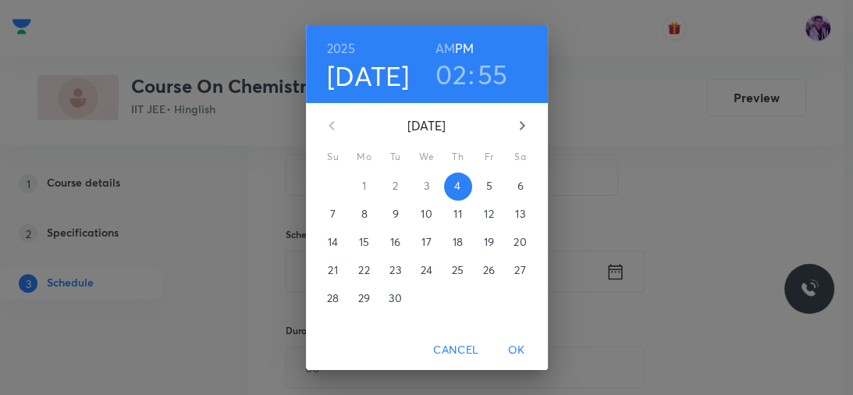
click at [461, 69] on h3 "02" at bounding box center [450, 74] width 31 height 33
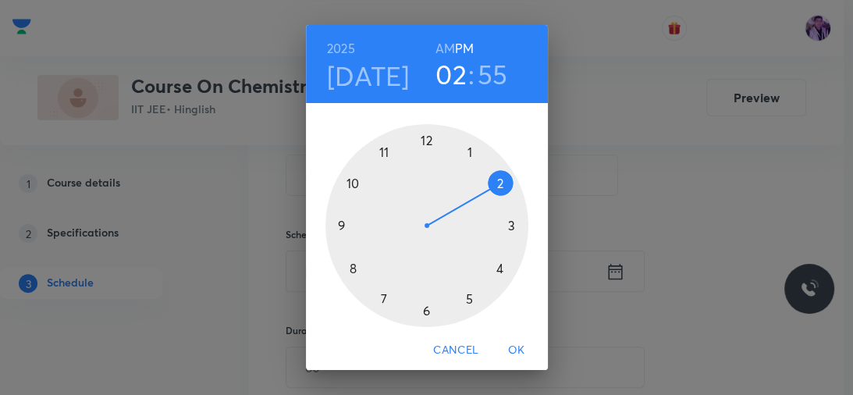
click at [465, 296] on div at bounding box center [426, 225] width 203 height 203
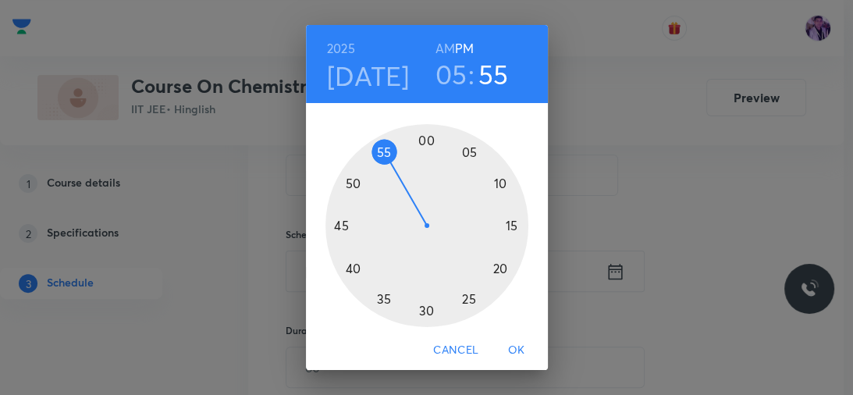
click at [420, 311] on div at bounding box center [426, 225] width 203 height 203
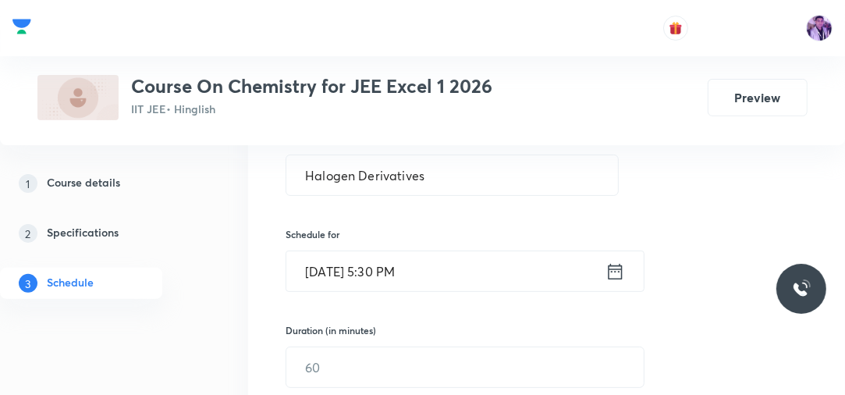
click at [394, 275] on input "Sep 4, 2025, 5:30 PM" at bounding box center [445, 271] width 319 height 40
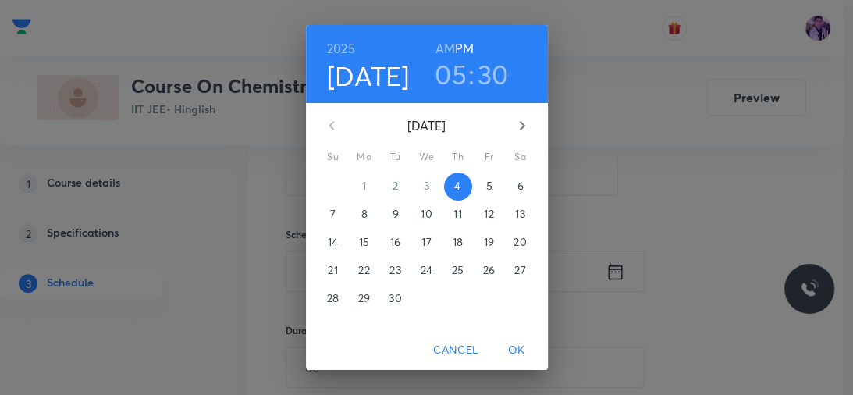
click at [449, 76] on h3 "05" at bounding box center [451, 74] width 32 height 33
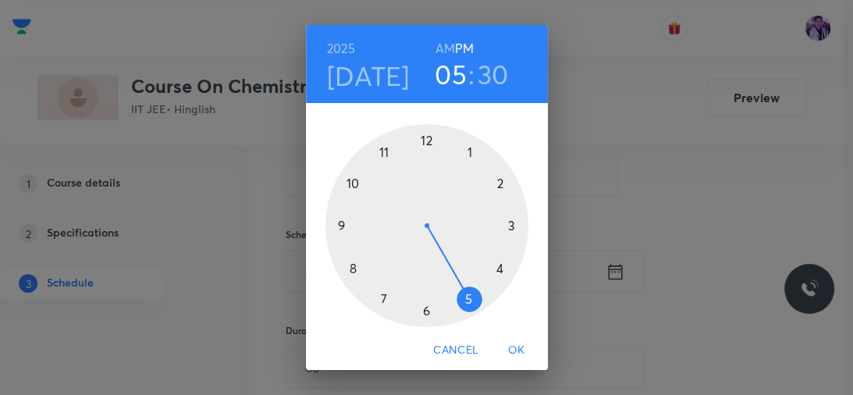
click at [489, 265] on div at bounding box center [426, 225] width 203 height 203
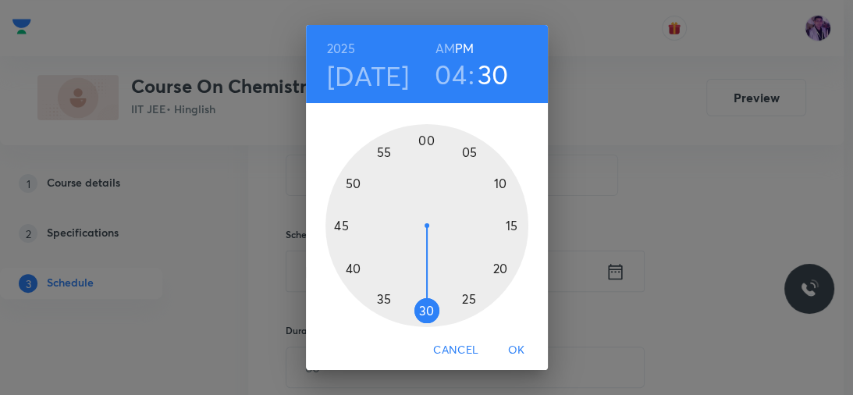
click at [422, 141] on div at bounding box center [426, 225] width 203 height 203
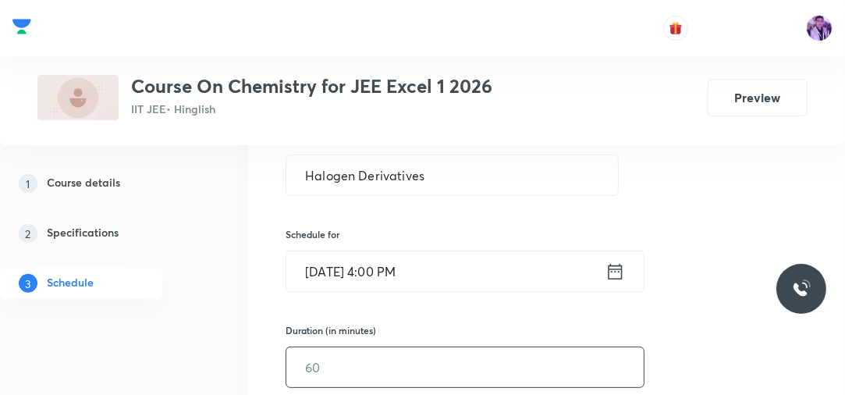
click at [367, 385] on div "​" at bounding box center [465, 366] width 359 height 41
click at [377, 379] on input "text" at bounding box center [464, 367] width 357 height 40
type input "70"
click at [205, 277] on div "1 Course details 2 Specifications 3 Schedule" at bounding box center [103, 243] width 207 height 150
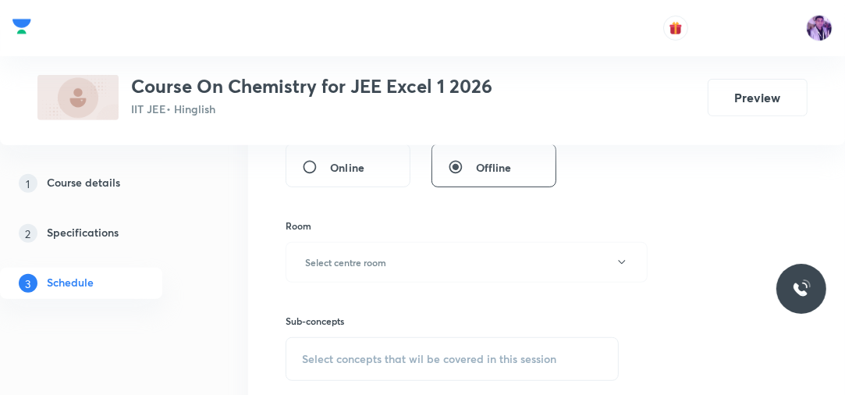
scroll to position [562, 0]
click at [363, 254] on h6 "Select centre room" at bounding box center [345, 261] width 81 height 14
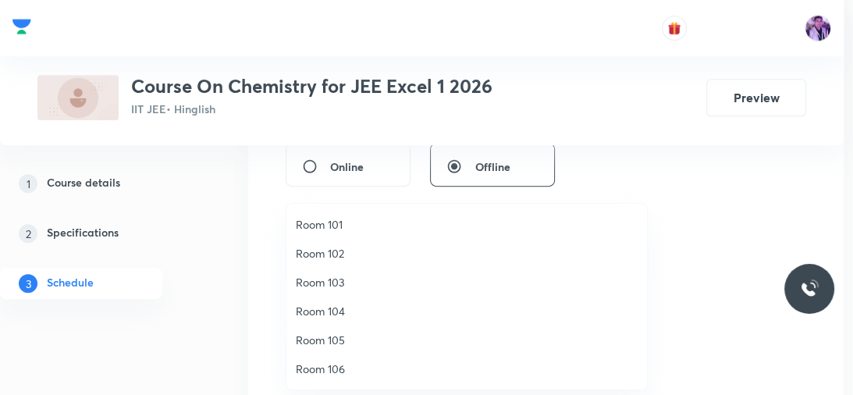
click at [321, 336] on span "Room 105" at bounding box center [467, 340] width 342 height 16
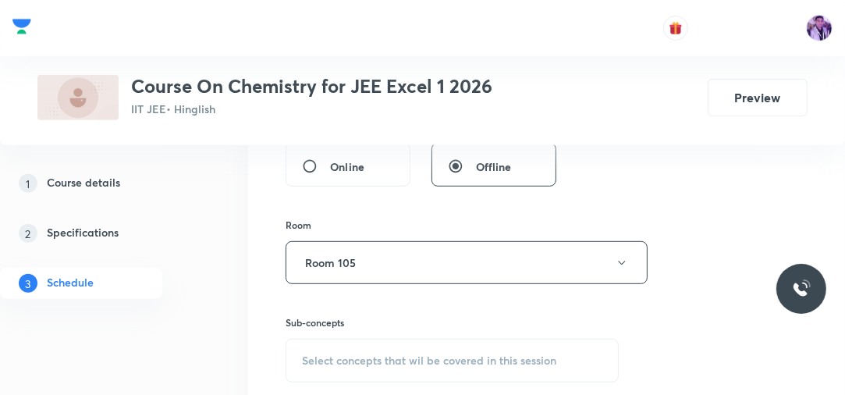
click at [358, 354] on span "Select concepts that wil be covered in this session" at bounding box center [429, 360] width 254 height 12
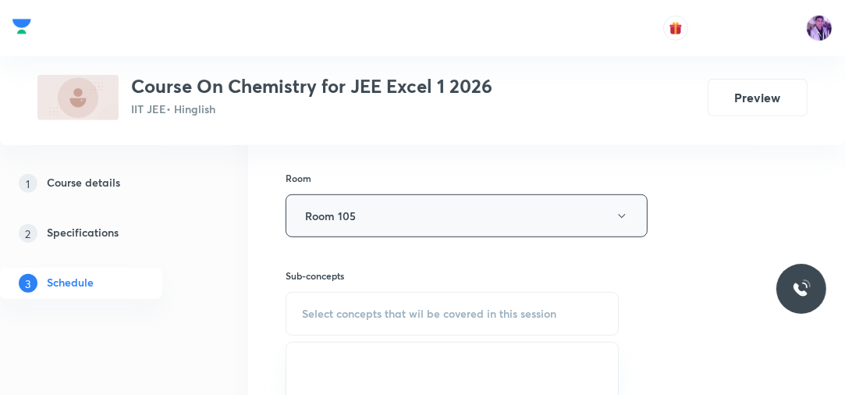
click at [540, 207] on button "Room 105" at bounding box center [467, 215] width 362 height 43
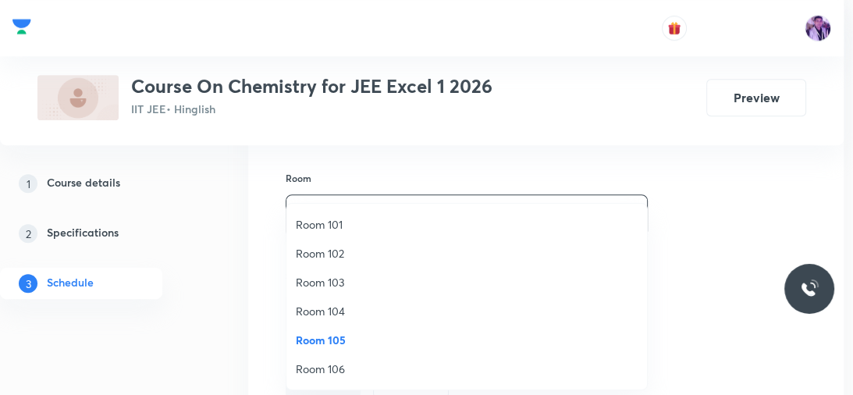
click at [368, 307] on span "Room 104" at bounding box center [467, 311] width 342 height 16
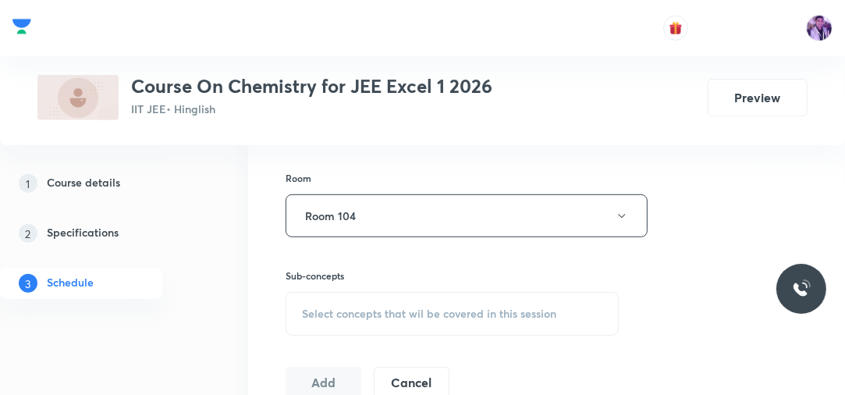
click at [379, 319] on div "Select concepts that wil be covered in this session" at bounding box center [452, 314] width 333 height 44
click at [482, 233] on button "Room 104" at bounding box center [467, 215] width 362 height 43
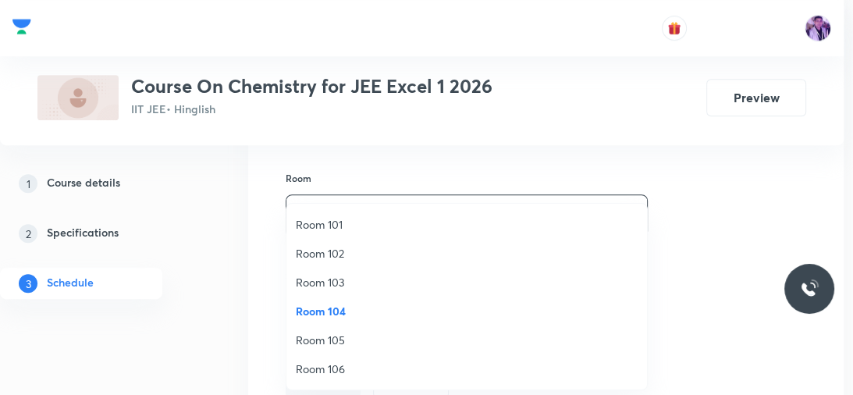
click at [381, 256] on span "Room 102" at bounding box center [467, 253] width 342 height 16
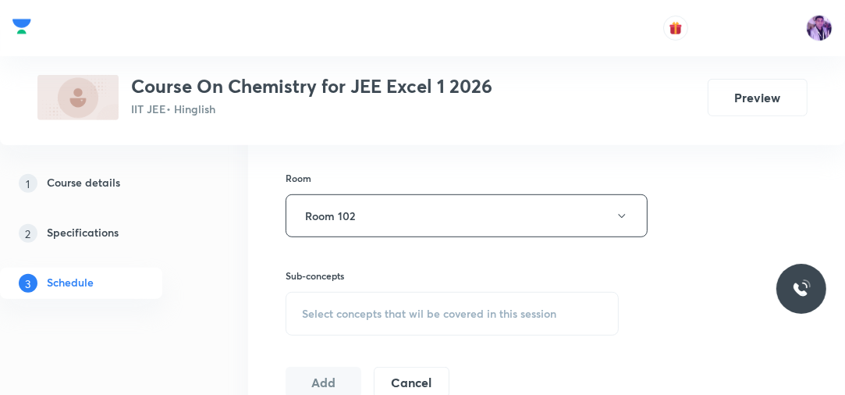
click at [361, 309] on span "Select concepts that wil be covered in this session" at bounding box center [429, 313] width 254 height 12
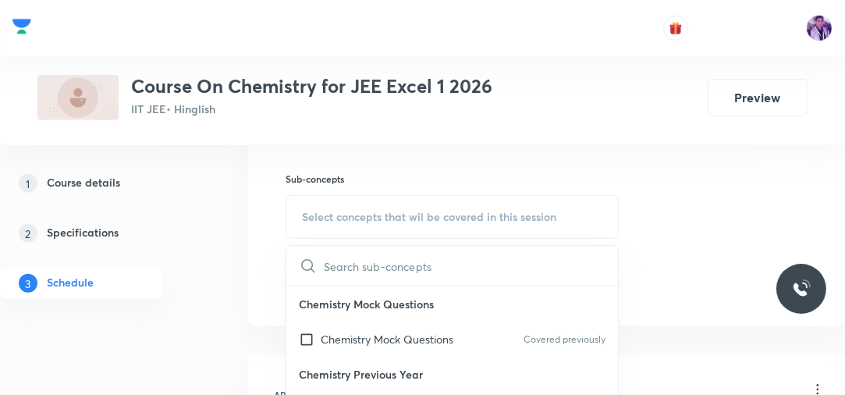
scroll to position [719, 0]
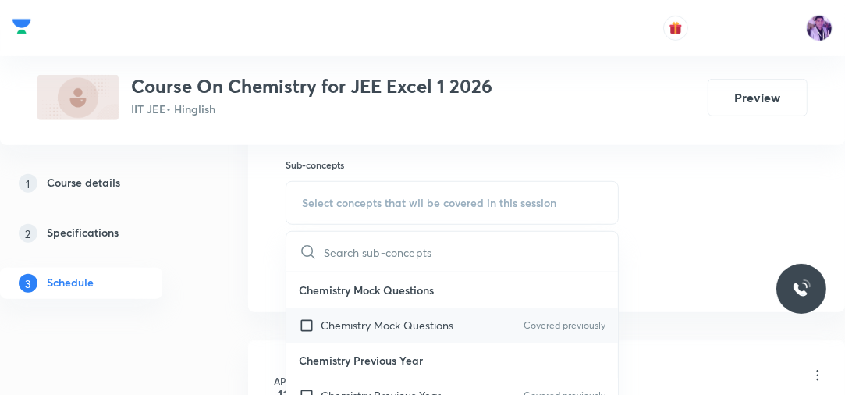
click at [353, 317] on p "Chemistry Mock Questions" at bounding box center [387, 325] width 133 height 16
checkbox input "true"
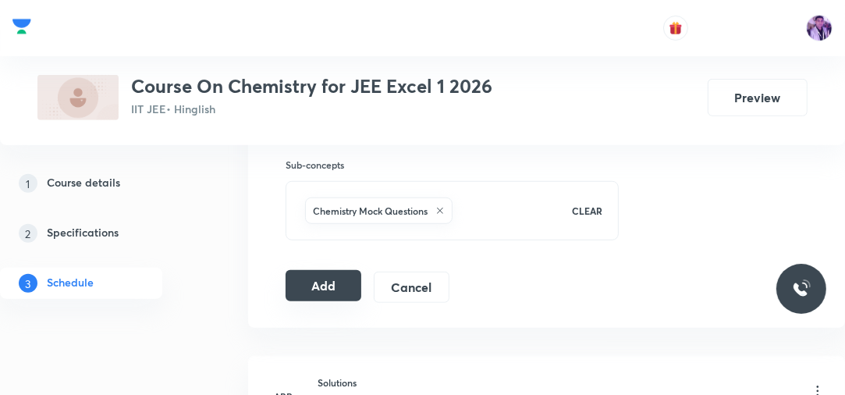
click at [320, 281] on button "Add" at bounding box center [324, 285] width 76 height 31
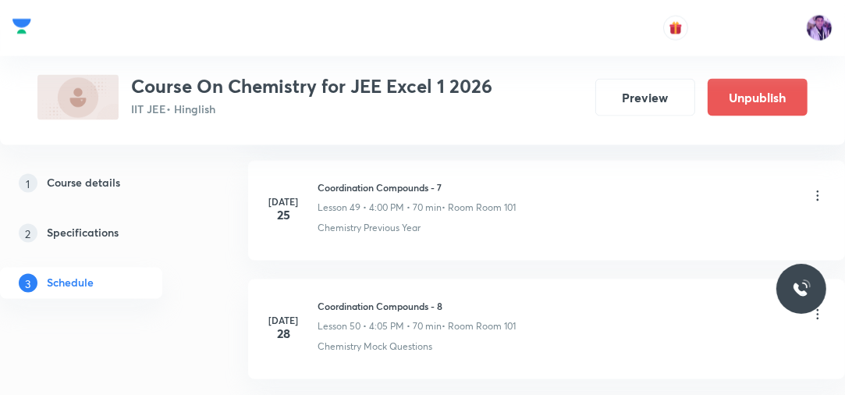
scroll to position [7787, 0]
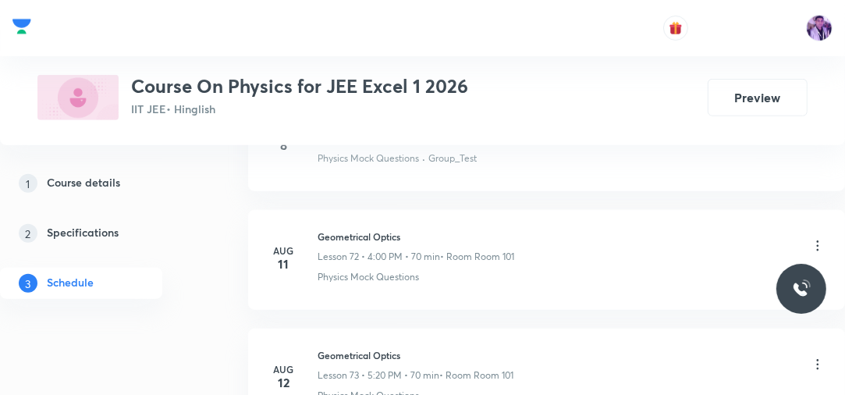
scroll to position [10486, 0]
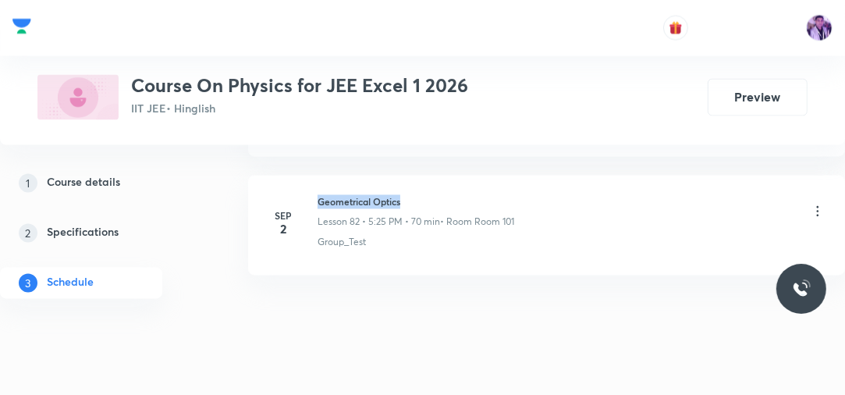
drag, startPoint x: 317, startPoint y: 172, endPoint x: 450, endPoint y: 154, distance: 134.7
click at [444, 176] on li "Sep 2 Geometrical Optics Lesson 82 • 5:25 PM • 70 min • Room Room 101 Group_Test" at bounding box center [546, 226] width 597 height 100
copy h6 "Geometrical Optics"
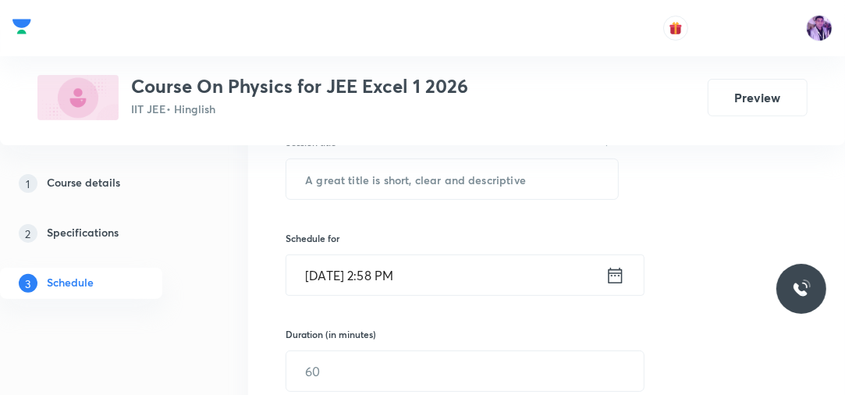
scroll to position [240, 0]
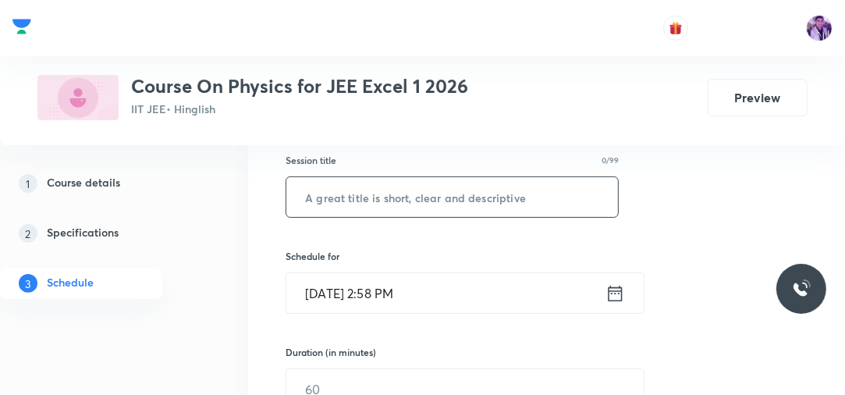
click at [421, 208] on input "text" at bounding box center [452, 197] width 332 height 40
paste input "Geometrical Optics"
type input "Geometrical Optics"
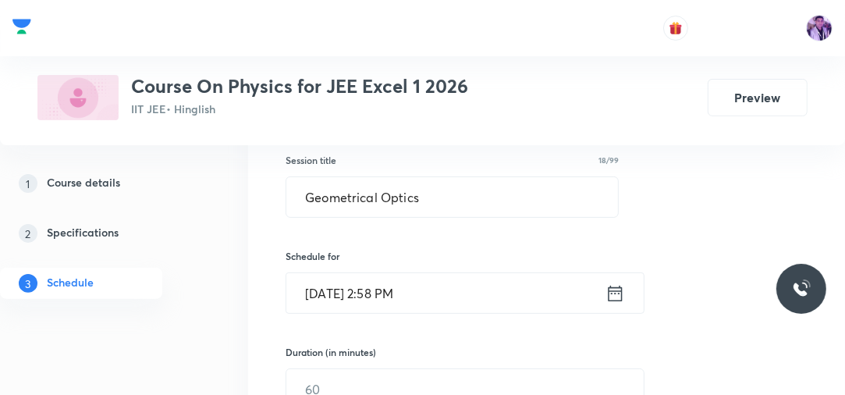
click at [388, 286] on input "Sep 4, 2025, 2:58 PM" at bounding box center [445, 293] width 319 height 40
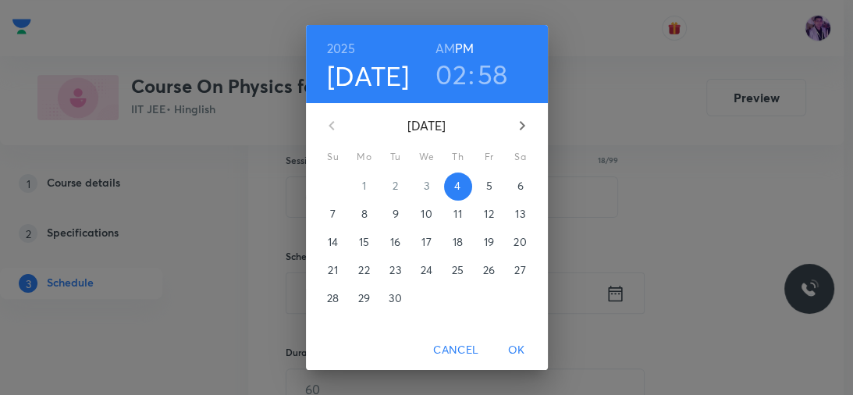
click at [453, 66] on h3 "02" at bounding box center [450, 74] width 31 height 33
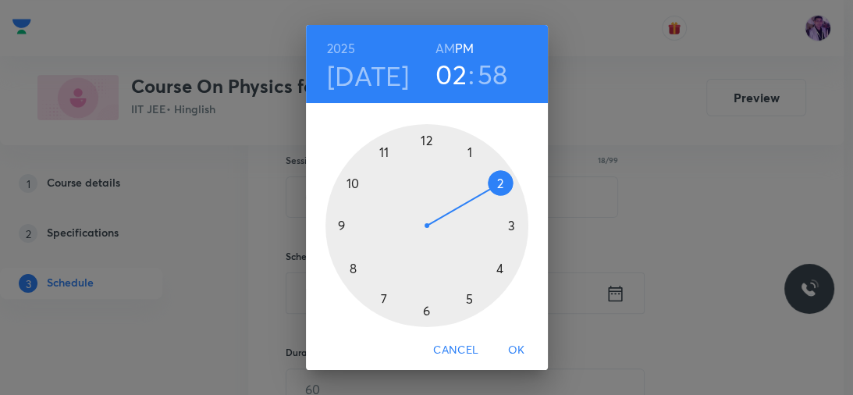
click at [463, 293] on div at bounding box center [426, 225] width 203 height 203
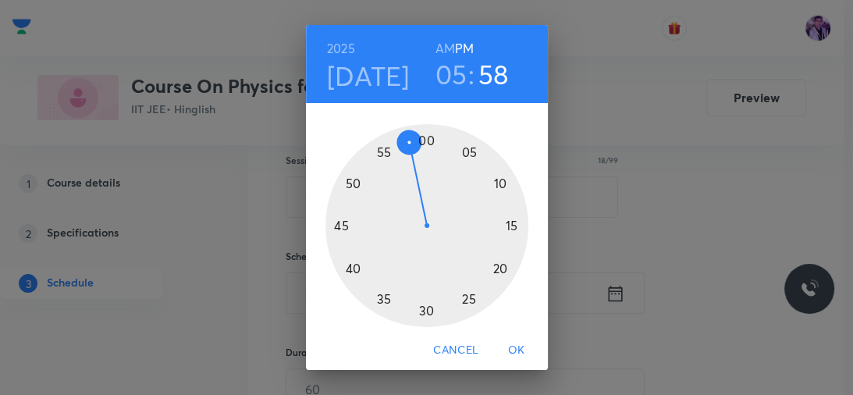
click at [463, 293] on div at bounding box center [426, 225] width 203 height 203
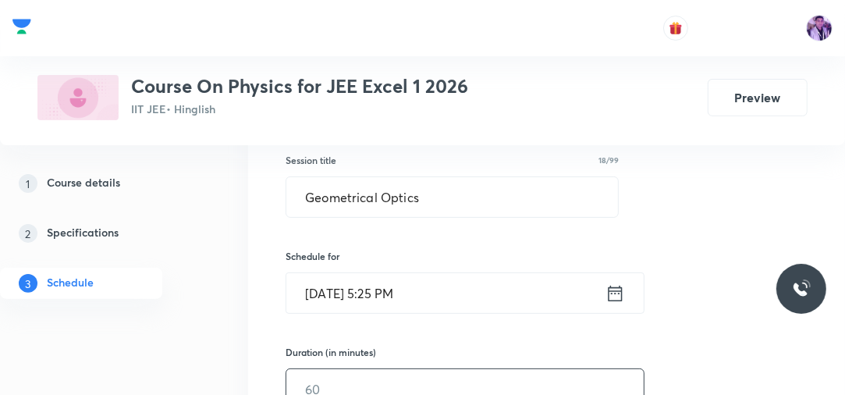
click at [364, 378] on input "text" at bounding box center [464, 389] width 357 height 40
type input "70"
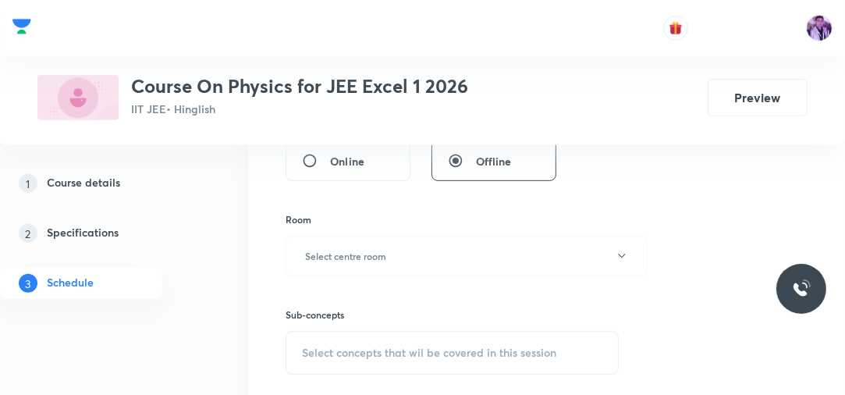
scroll to position [615, 0]
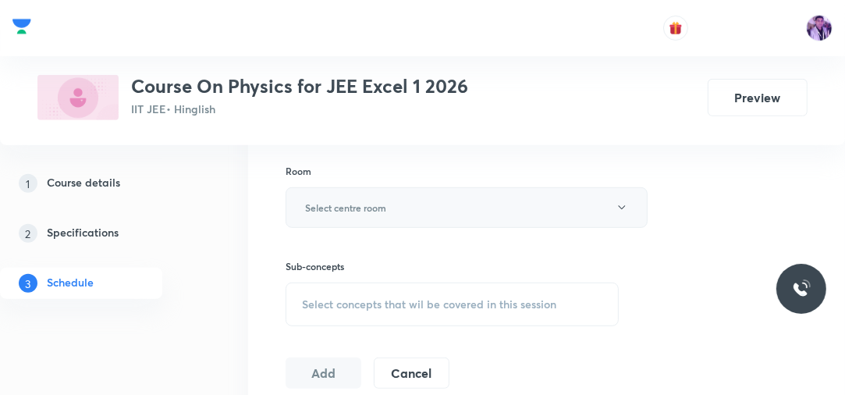
click at [418, 201] on button "Select centre room" at bounding box center [467, 207] width 362 height 41
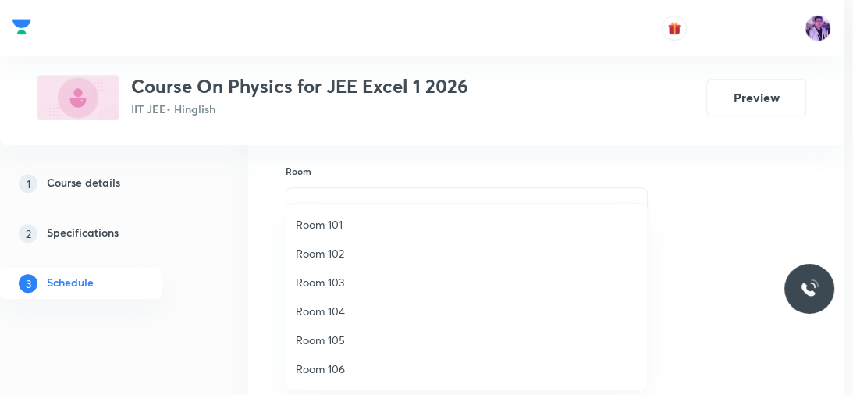
click at [341, 222] on span "Room 101" at bounding box center [467, 224] width 342 height 16
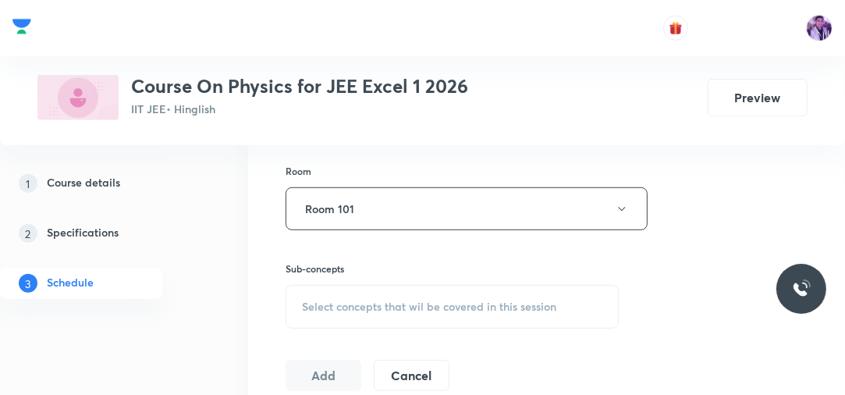
click at [350, 307] on span "Select concepts that wil be covered in this session" at bounding box center [429, 306] width 254 height 12
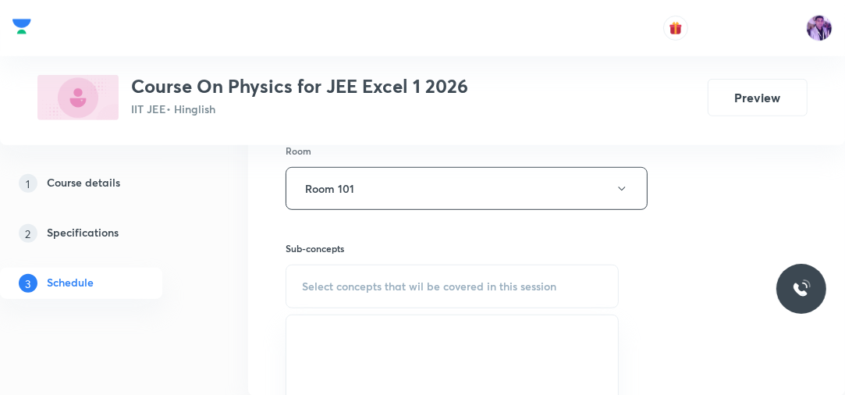
scroll to position [671, 0]
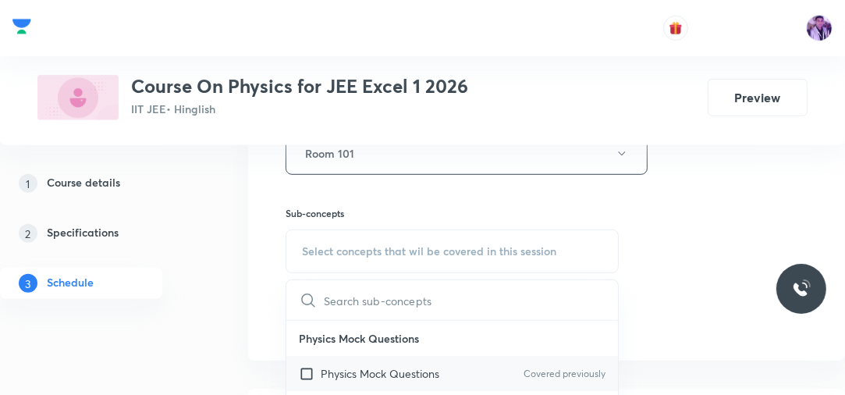
click at [322, 381] on div "Physics Mock Questions Covered previously" at bounding box center [452, 373] width 332 height 35
checkbox input "true"
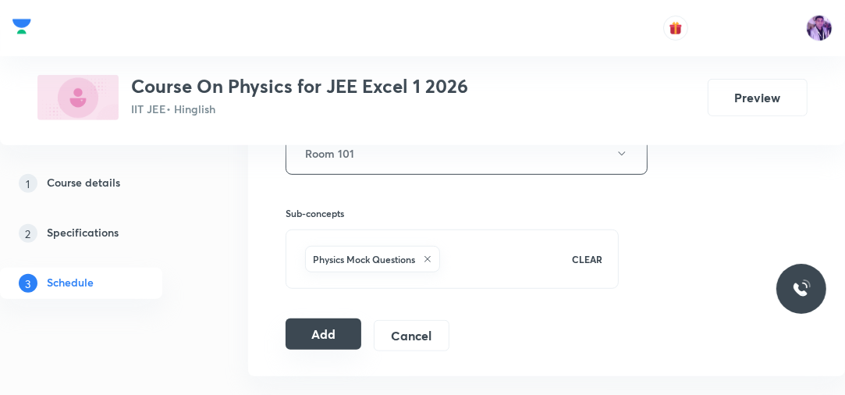
click at [325, 328] on button "Add" at bounding box center [324, 333] width 76 height 31
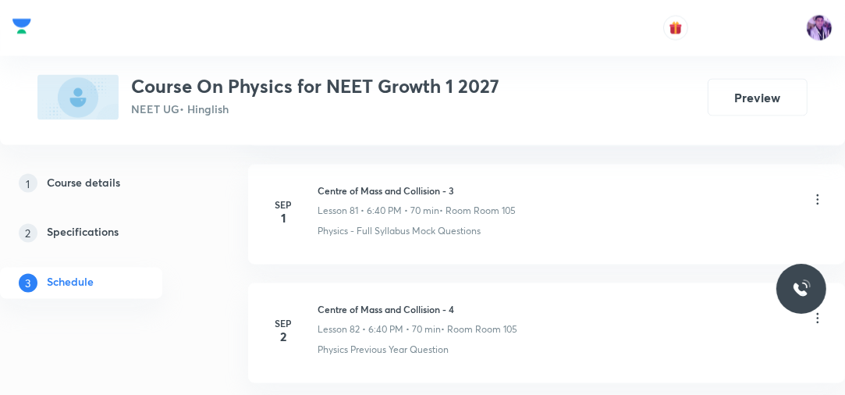
scroll to position [10605, 0]
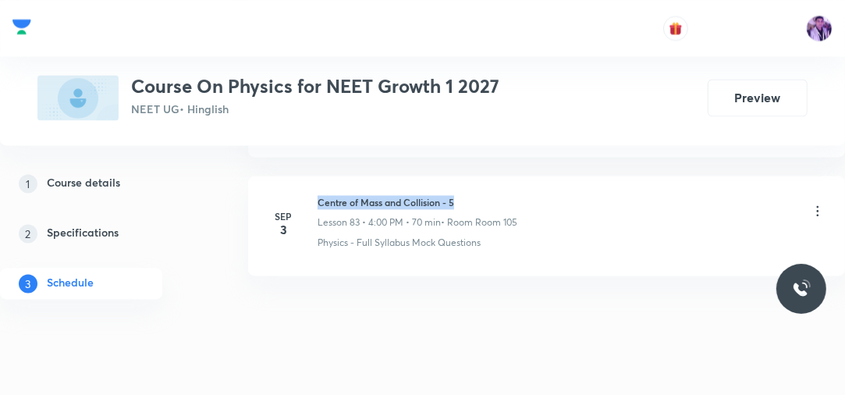
drag, startPoint x: 320, startPoint y: 172, endPoint x: 508, endPoint y: 165, distance: 188.1
click at [508, 176] on li "[DATE] Centre of Mass and Collision - 5 Lesson 83 • 4:00 PM • 70 min • Room Roo…" at bounding box center [546, 226] width 597 height 100
copy h6 "Centre of Mass and Collision - 5"
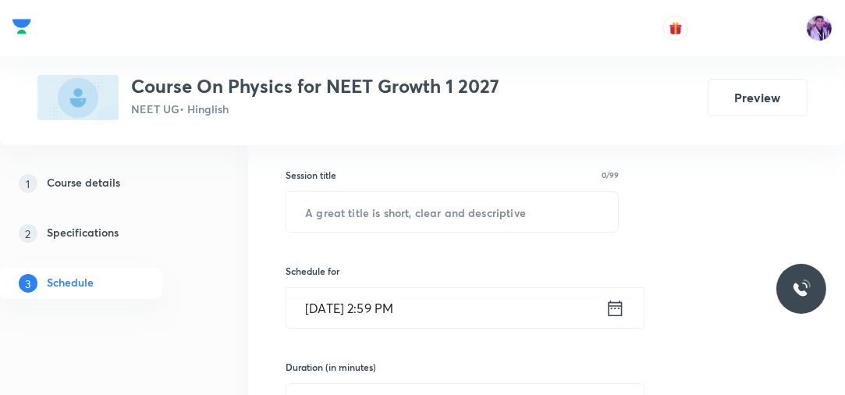
scroll to position [243, 0]
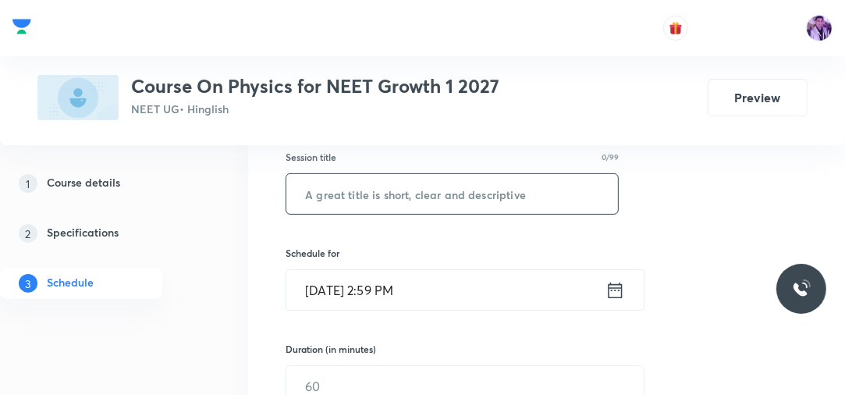
click at [443, 206] on input "text" at bounding box center [452, 194] width 332 height 40
paste input "Centre of Mass and Collision - 5"
type input "Centre of Mass and Collision - 6"
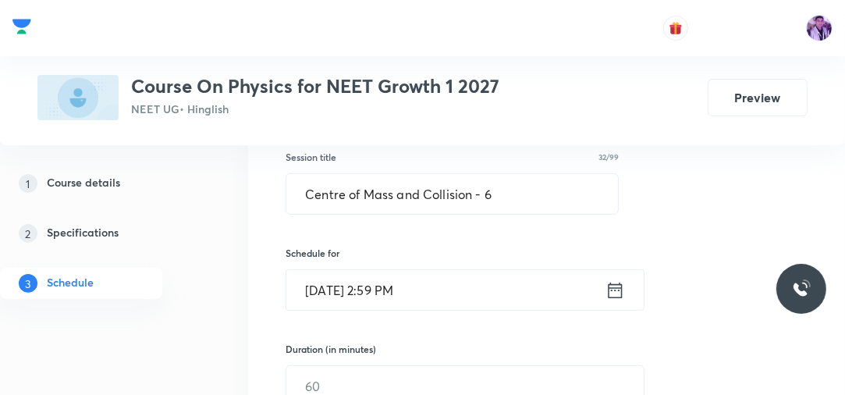
click at [387, 287] on input "[DATE] 2:59 PM" at bounding box center [445, 290] width 319 height 40
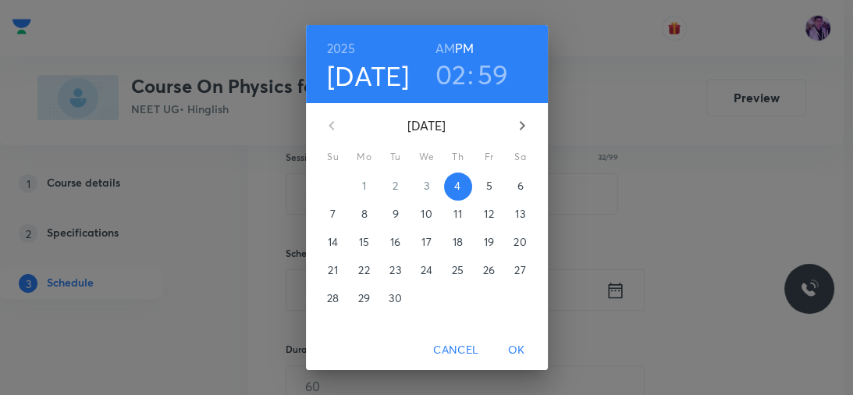
click at [449, 76] on h3 "02" at bounding box center [450, 74] width 31 height 33
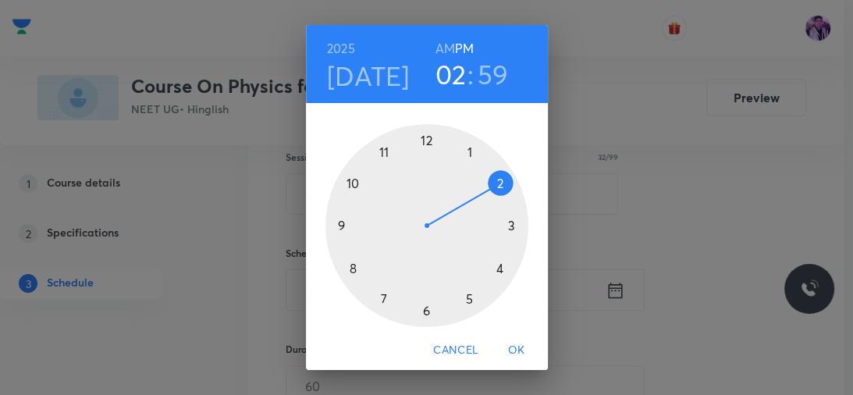
click at [494, 264] on div at bounding box center [426, 225] width 203 height 203
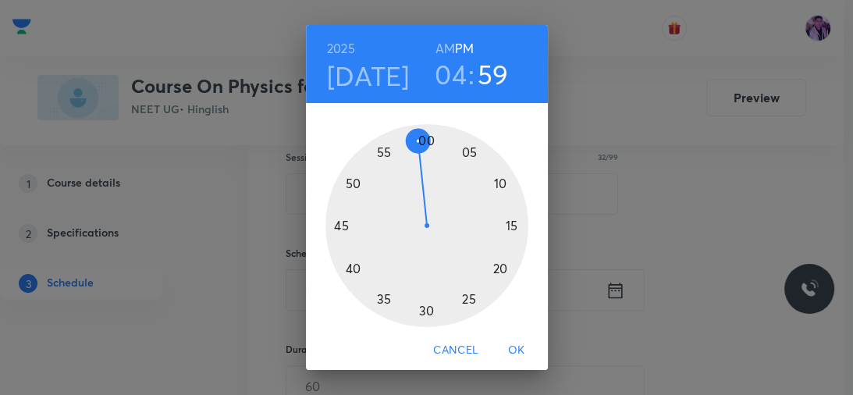
click at [421, 133] on div at bounding box center [426, 225] width 203 height 203
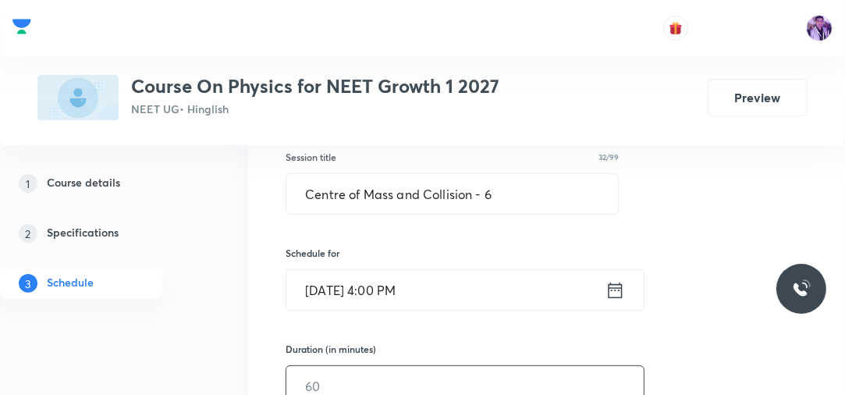
click at [321, 378] on input "text" at bounding box center [464, 386] width 357 height 40
type input "70"
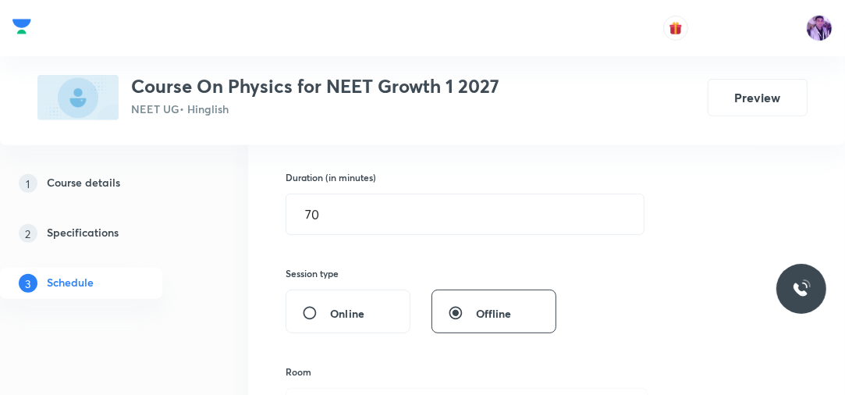
scroll to position [543, 0]
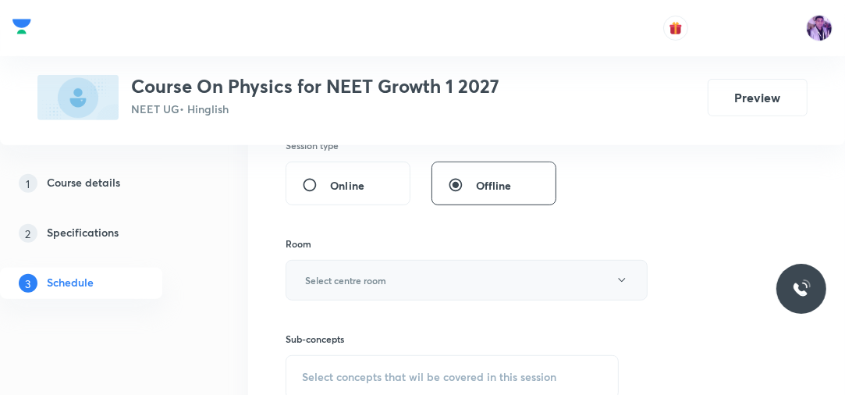
click at [372, 281] on h6 "Select centre room" at bounding box center [345, 280] width 81 height 14
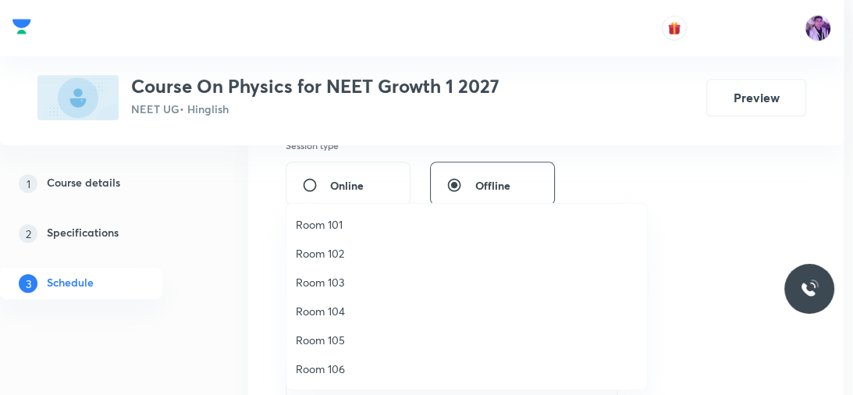
click at [334, 334] on span "Room 105" at bounding box center [467, 340] width 342 height 16
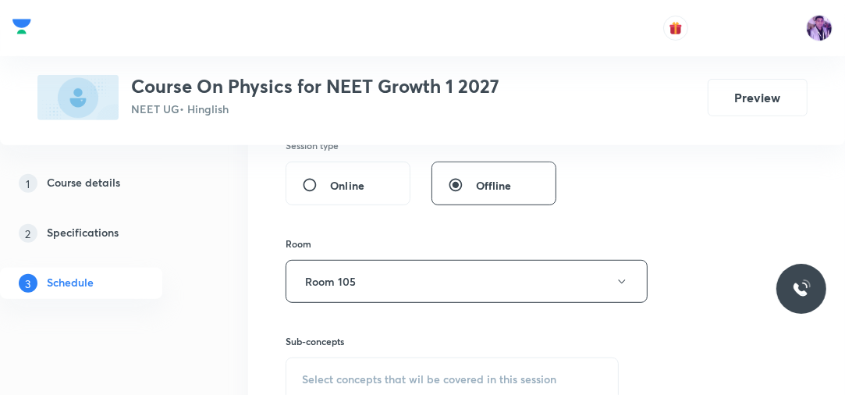
click at [353, 373] on span "Select concepts that wil be covered in this session" at bounding box center [429, 379] width 254 height 12
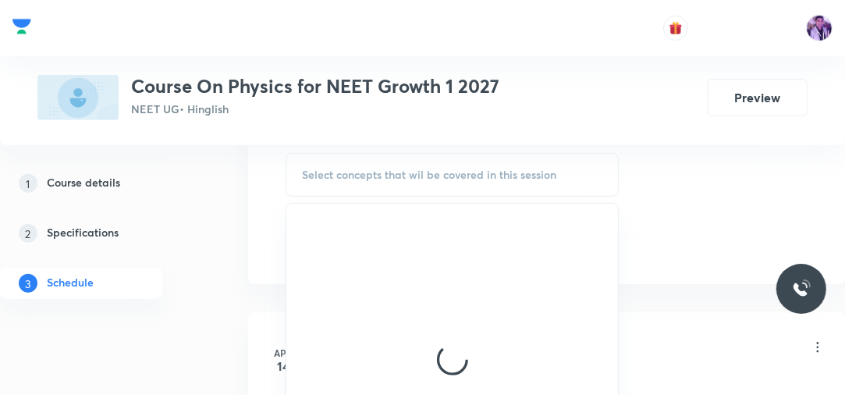
scroll to position [764, 0]
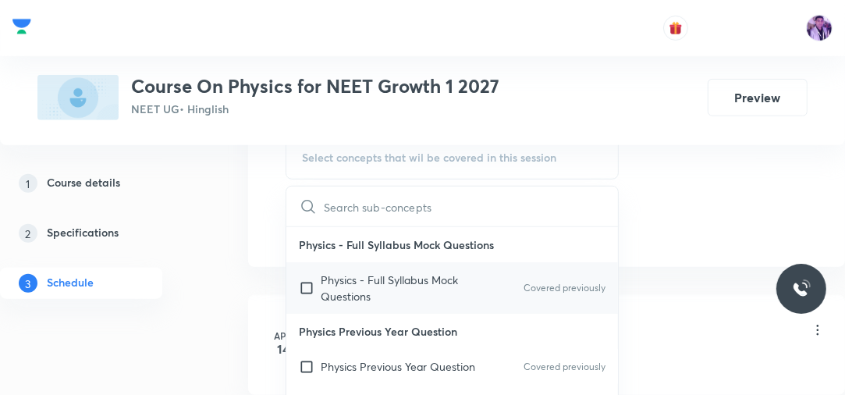
click at [405, 271] on p "Physics - Full Syllabus Mock Questions" at bounding box center [400, 287] width 158 height 33
checkbox input "true"
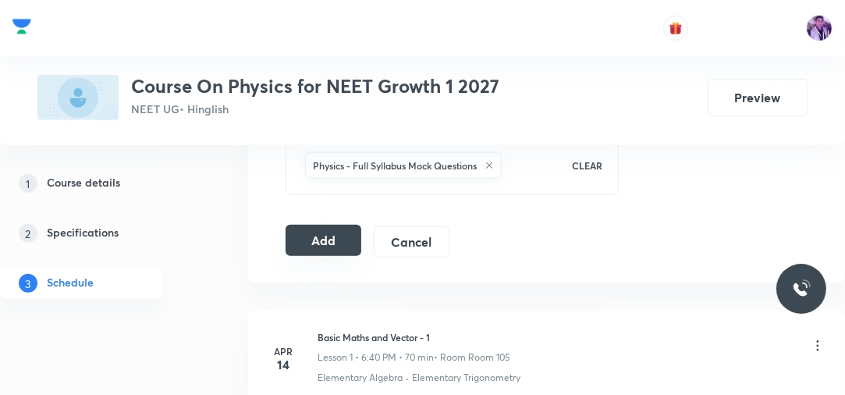
click at [317, 239] on button "Add" at bounding box center [324, 240] width 76 height 31
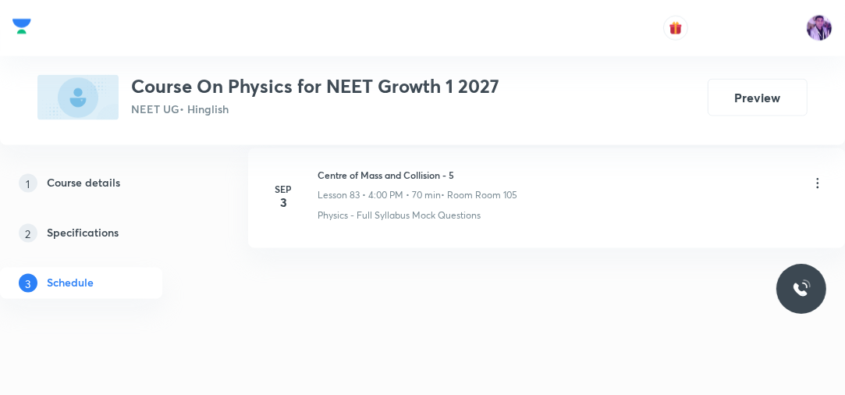
scroll to position [9916, 0]
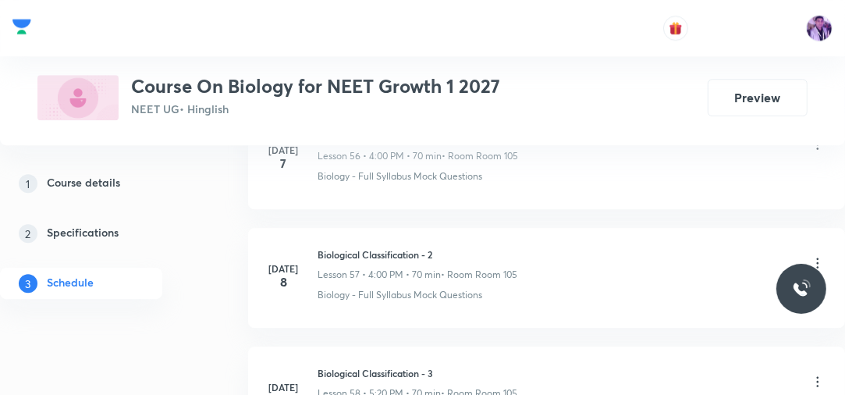
scroll to position [11078, 0]
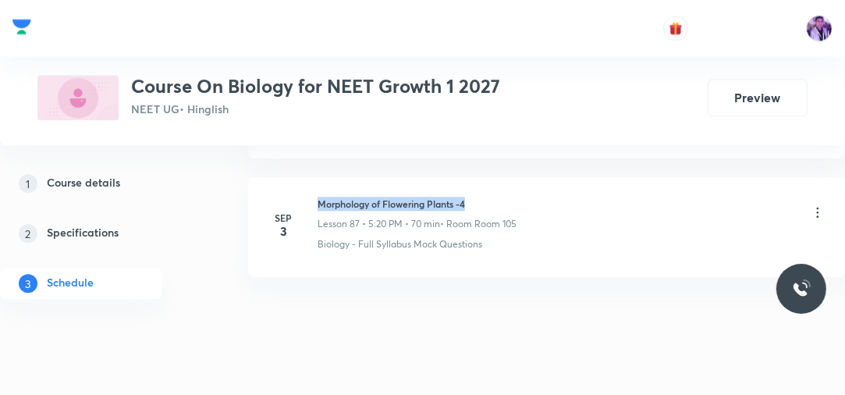
drag, startPoint x: 321, startPoint y: 172, endPoint x: 577, endPoint y: 159, distance: 257.0
click at [577, 177] on li "[DATE] Morphology of Flowering Plants -4 Lesson 87 • 5:20 PM • 70 min • Room Ro…" at bounding box center [546, 227] width 597 height 100
copy h6 "Morphology of Flowering Plants -4"
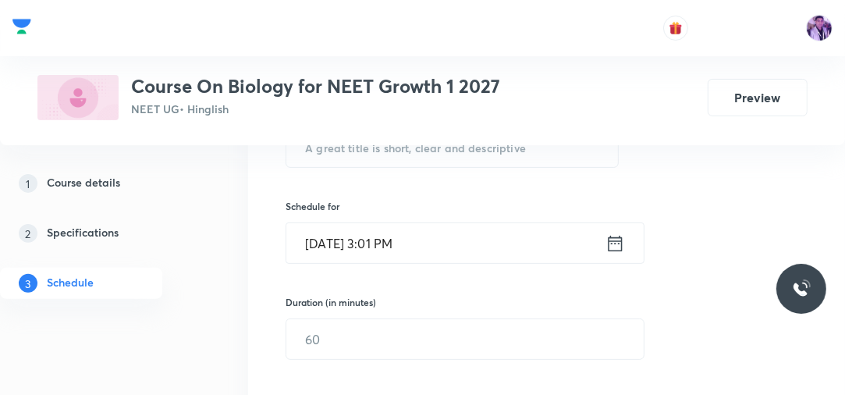
scroll to position [254, 0]
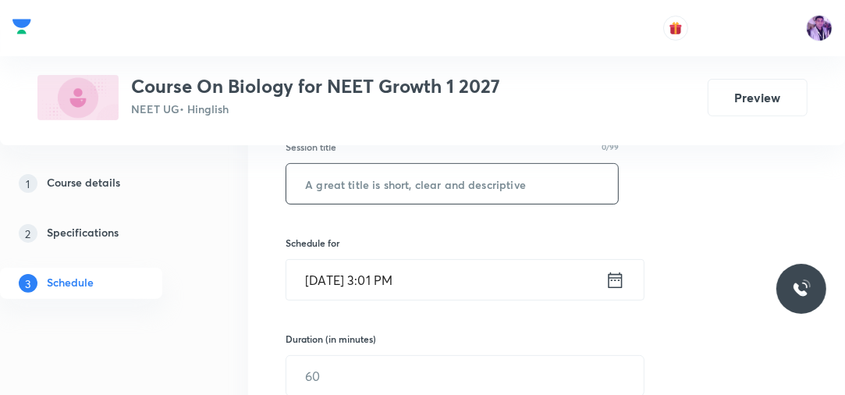
click at [502, 178] on input "text" at bounding box center [452, 184] width 332 height 40
paste input "Morphology of Flowering Plants -4"
type input "Morphology of Flowering Plants -5"
click at [379, 275] on input "[DATE] 3:01 PM" at bounding box center [445, 280] width 319 height 40
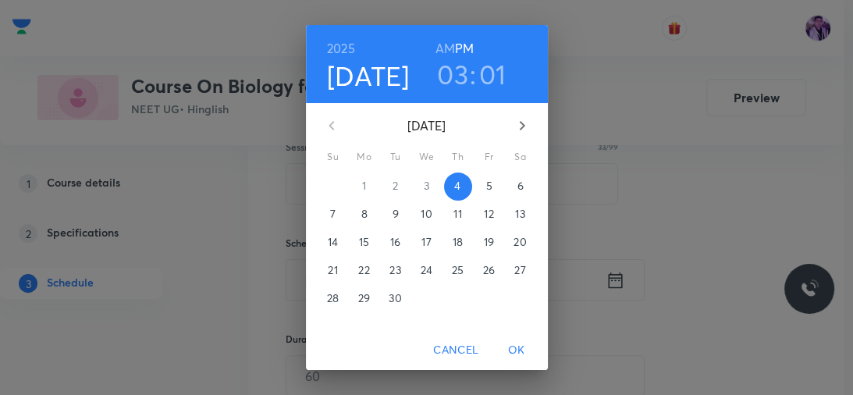
click at [447, 77] on h3 "03" at bounding box center [452, 74] width 31 height 33
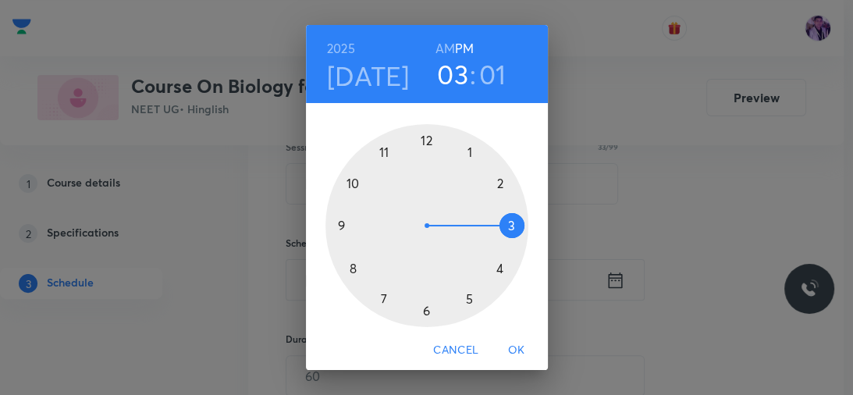
click at [463, 299] on div at bounding box center [426, 225] width 203 height 203
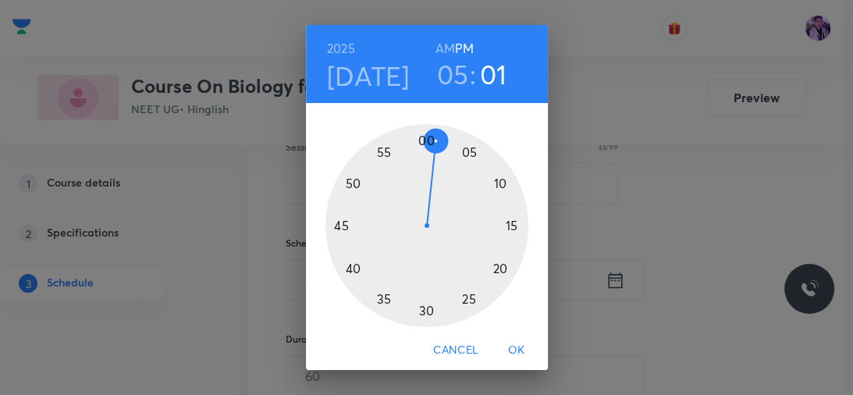
click at [463, 299] on div at bounding box center [426, 225] width 203 height 203
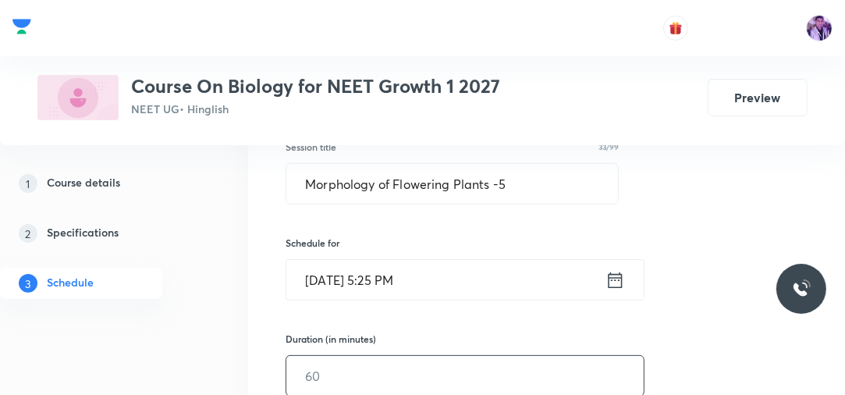
click at [396, 359] on input "text" at bounding box center [464, 376] width 357 height 40
type input "70"
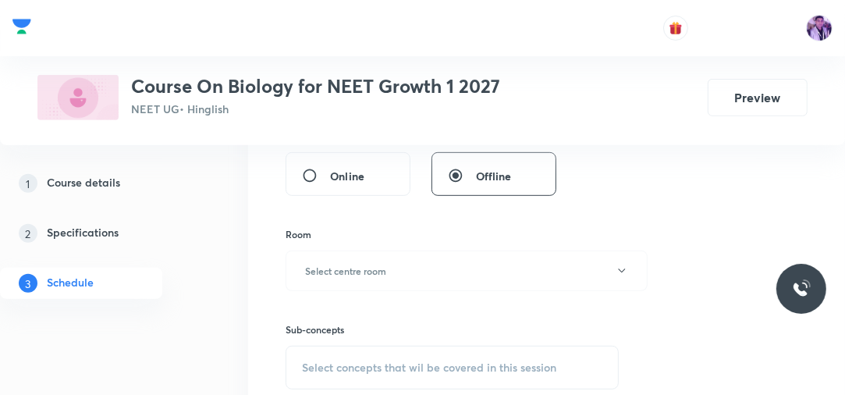
scroll to position [553, 0]
click at [338, 270] on h6 "Select centre room" at bounding box center [345, 270] width 81 height 14
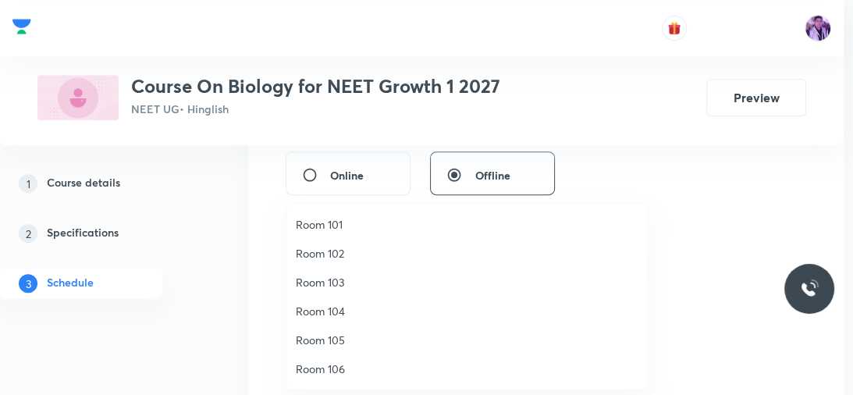
click at [318, 335] on span "Room 105" at bounding box center [467, 340] width 342 height 16
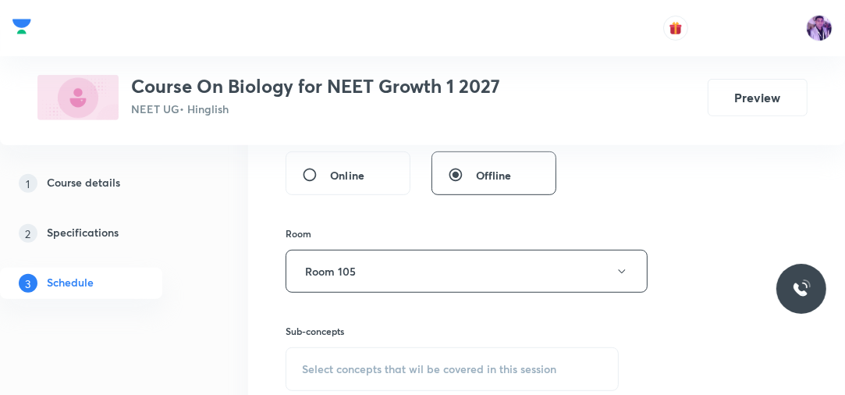
click at [350, 356] on div "Select concepts that wil be covered in this session" at bounding box center [452, 369] width 333 height 44
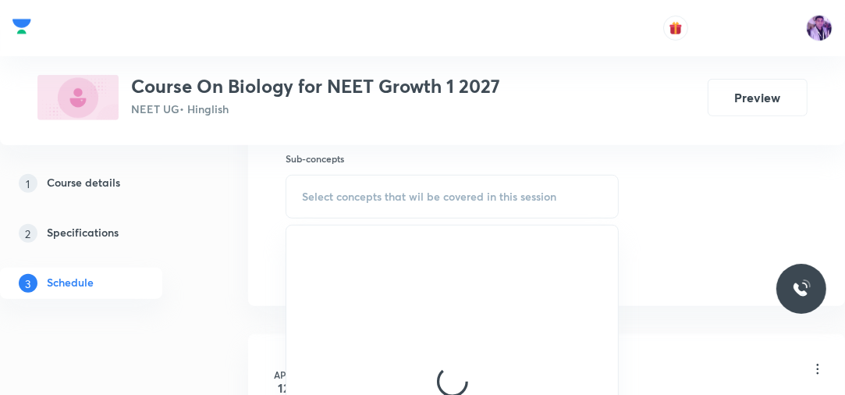
scroll to position [743, 0]
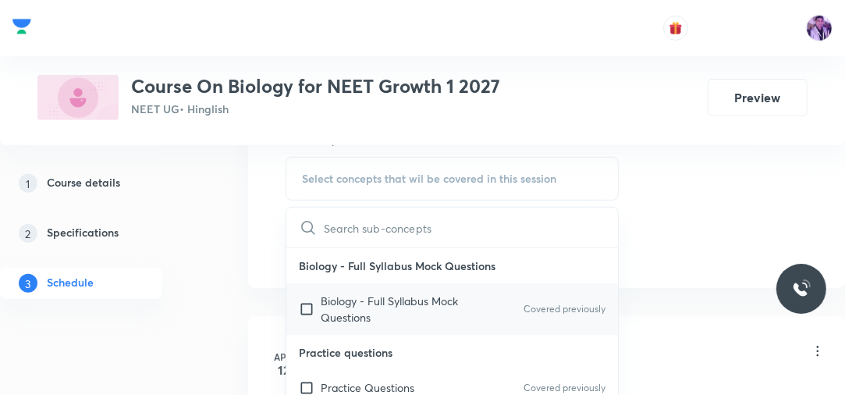
click at [333, 296] on p "Biology - Full Syllabus Mock Questions" at bounding box center [400, 309] width 158 height 33
checkbox input "true"
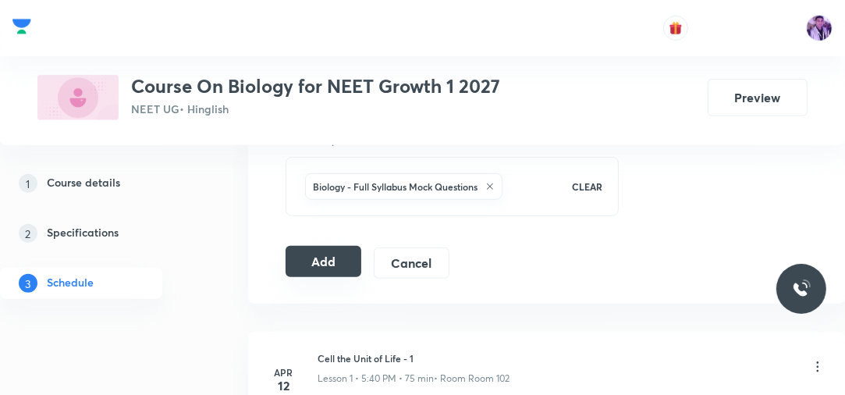
click at [339, 259] on button "Add" at bounding box center [324, 261] width 76 height 31
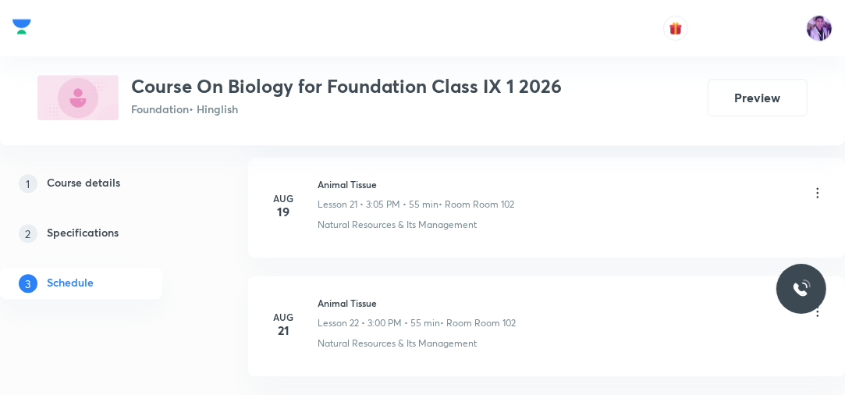
scroll to position [3627, 0]
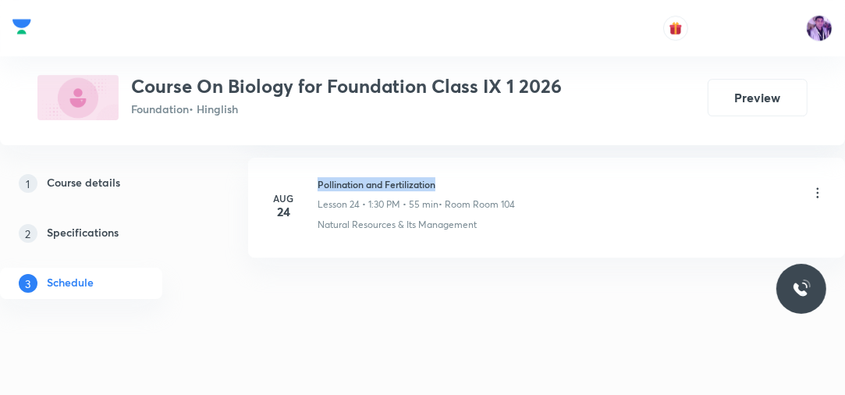
drag, startPoint x: 319, startPoint y: 172, endPoint x: 460, endPoint y: 157, distance: 142.0
click at [460, 158] on li "Aug 24 Pollination and Fertilization Lesson 24 • 1:30 PM • 55 min • Room Room 1…" at bounding box center [546, 208] width 597 height 100
copy h6 "Pollination and Fertilization"
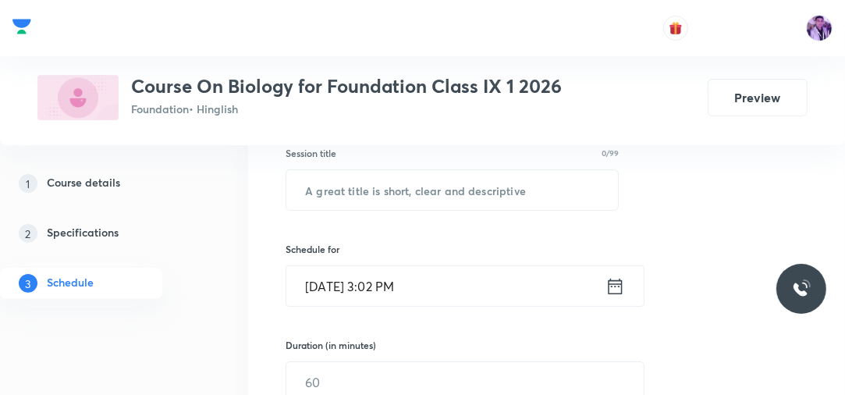
scroll to position [260, 0]
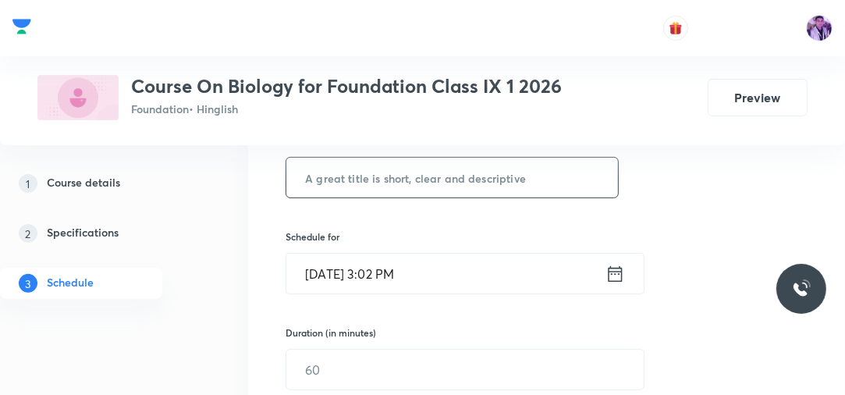
click at [434, 184] on input "text" at bounding box center [452, 178] width 332 height 40
paste input "Pollination and Fertilization"
type input "Pollination and Fertilization"
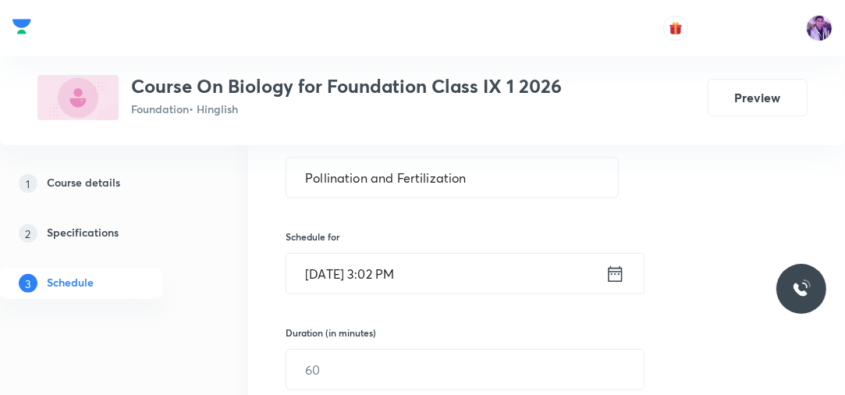
click at [387, 259] on input "Sep 4, 2025, 3:02 PM" at bounding box center [445, 274] width 319 height 40
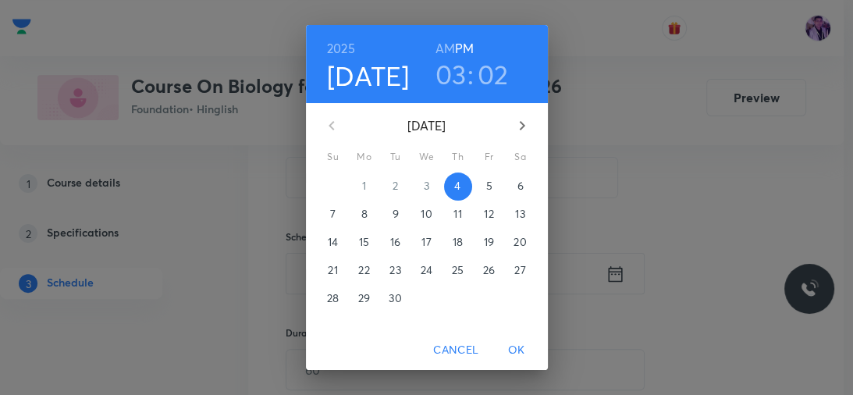
click at [445, 72] on h3 "03" at bounding box center [450, 74] width 31 height 33
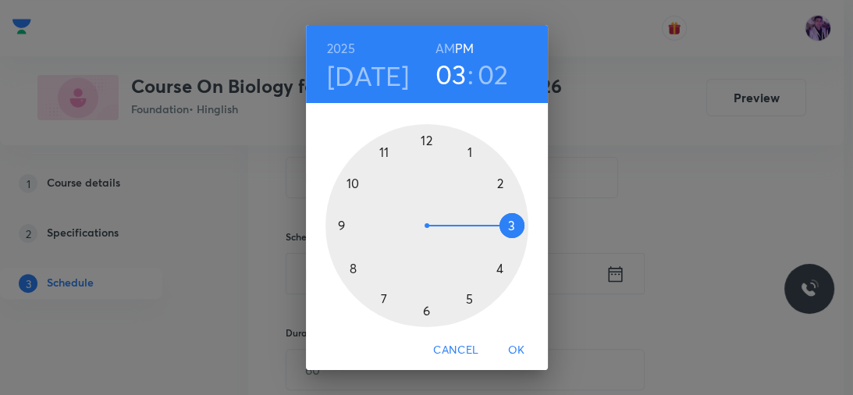
click at [492, 264] on div at bounding box center [426, 225] width 203 height 203
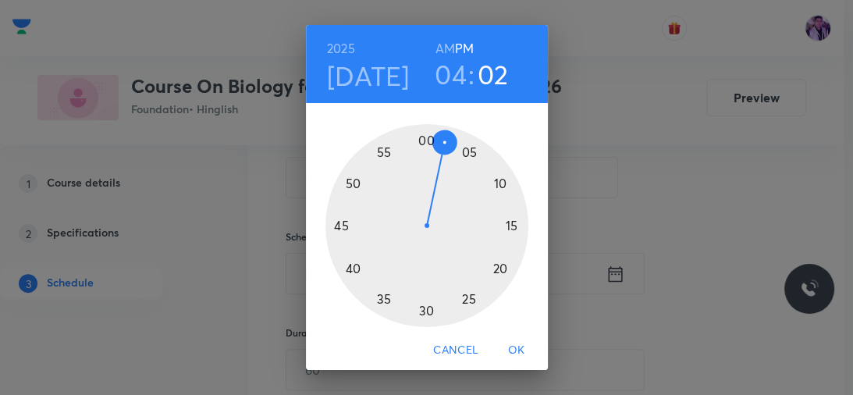
click at [461, 303] on div at bounding box center [426, 225] width 203 height 203
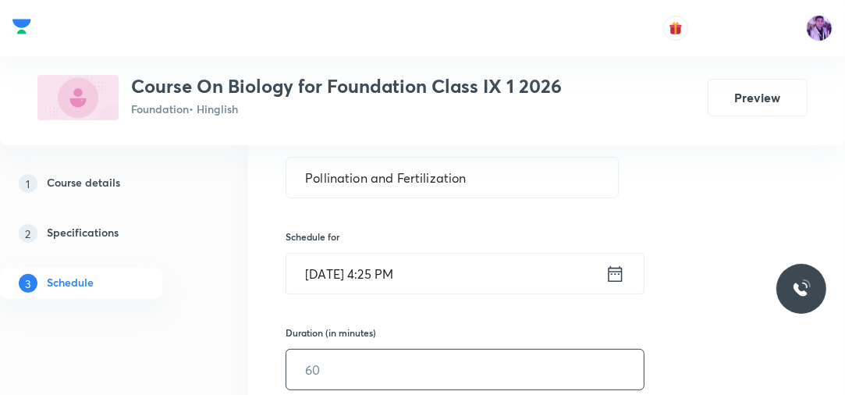
click at [381, 367] on input "text" at bounding box center [464, 369] width 357 height 40
type input "70"
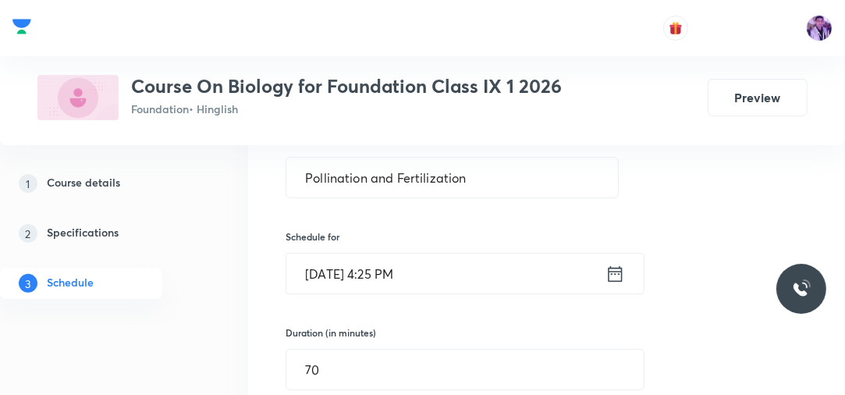
click at [253, 300] on div "Session 25 Live class Session title 29/99 Pollination and Fertilization ​ Sched…" at bounding box center [546, 391] width 597 height 755
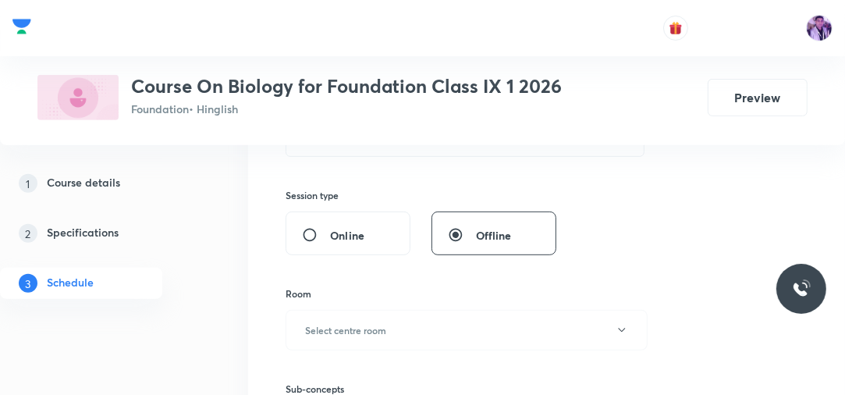
scroll to position [509, 0]
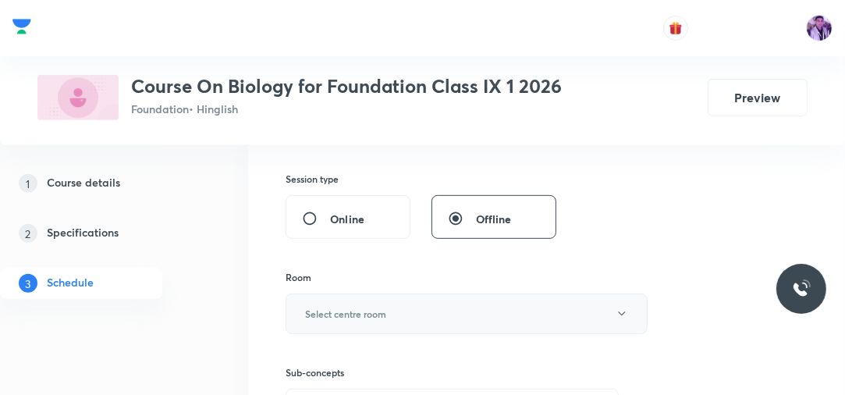
click at [391, 307] on button "Select centre room" at bounding box center [467, 313] width 362 height 41
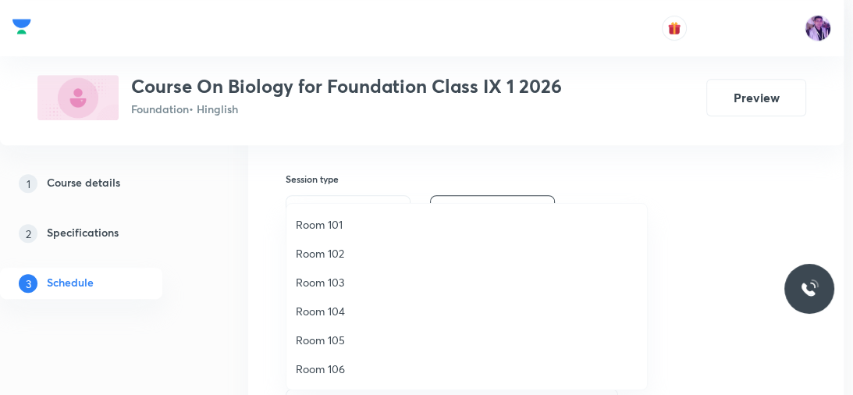
click at [387, 245] on span "Room 102" at bounding box center [467, 253] width 342 height 16
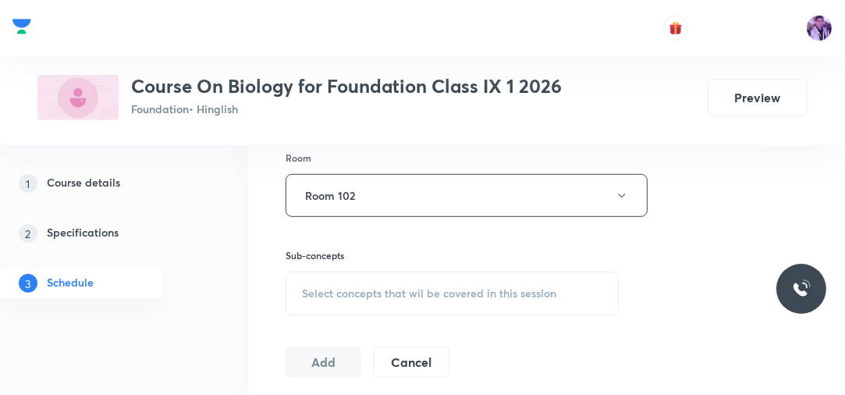
scroll to position [709, 0]
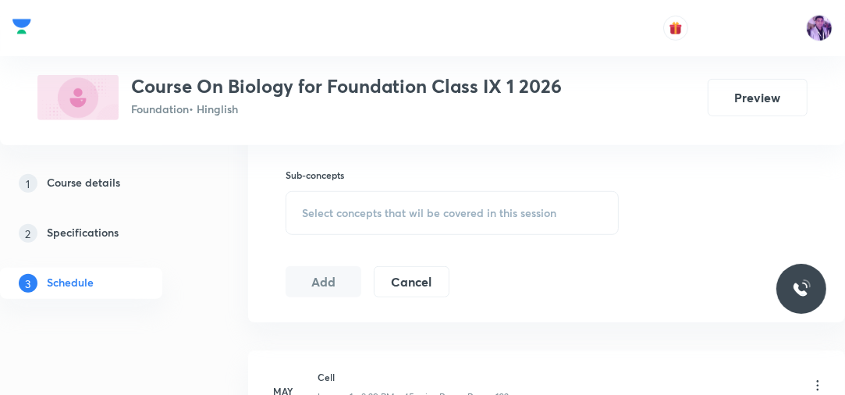
click at [463, 203] on div "Select concepts that wil be covered in this session" at bounding box center [452, 213] width 333 height 44
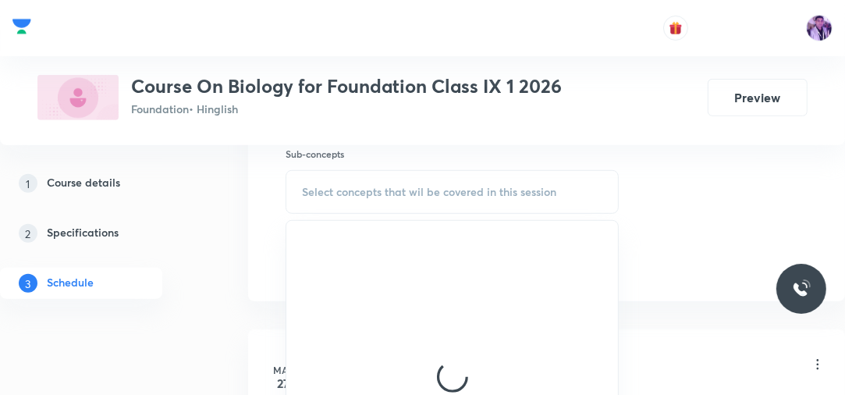
scroll to position [775, 0]
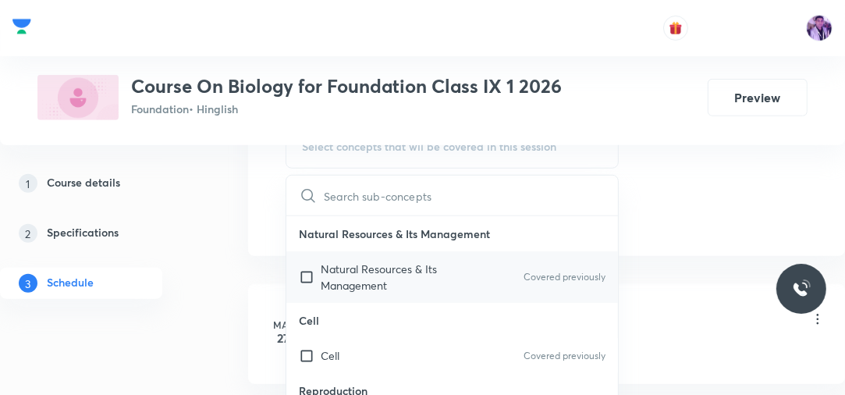
click at [429, 266] on p "Natural Resources & Its Management" at bounding box center [400, 277] width 158 height 33
checkbox input "true"
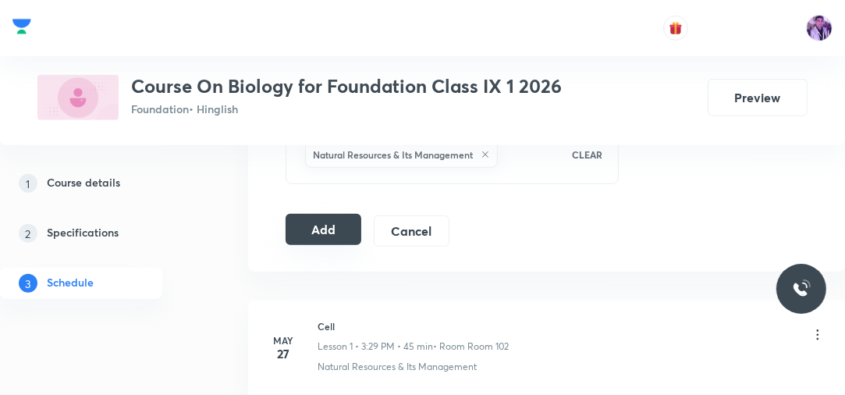
click at [330, 215] on button "Add" at bounding box center [324, 229] width 76 height 31
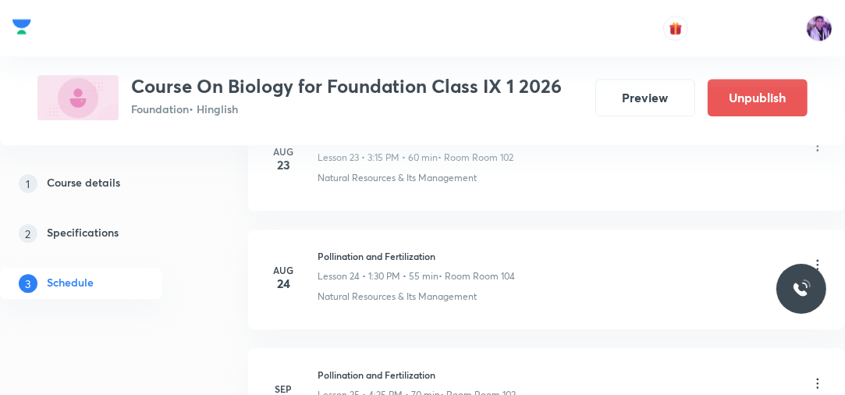
scroll to position [3056, 0]
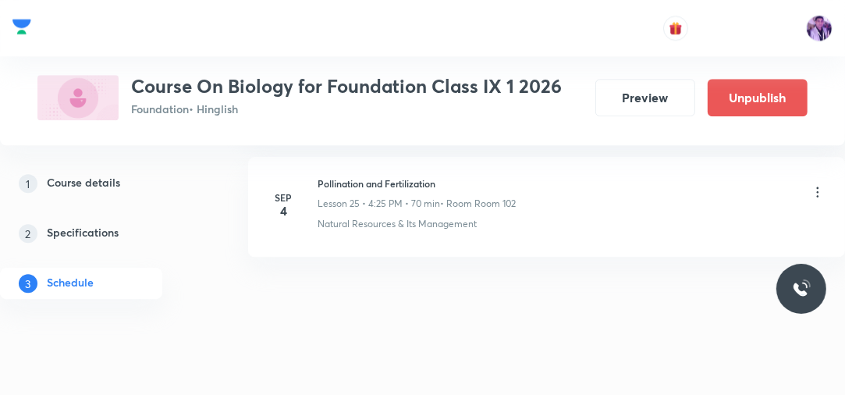
click at [598, 237] on li "Sep 4 Pollination and Fertilization Lesson 25 • 4:25 PM • 70 min • Room Room 10…" at bounding box center [546, 207] width 597 height 100
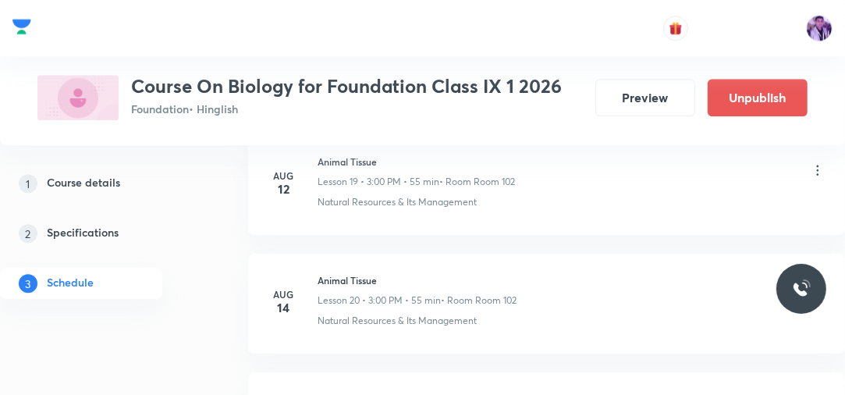
scroll to position [3744, 0]
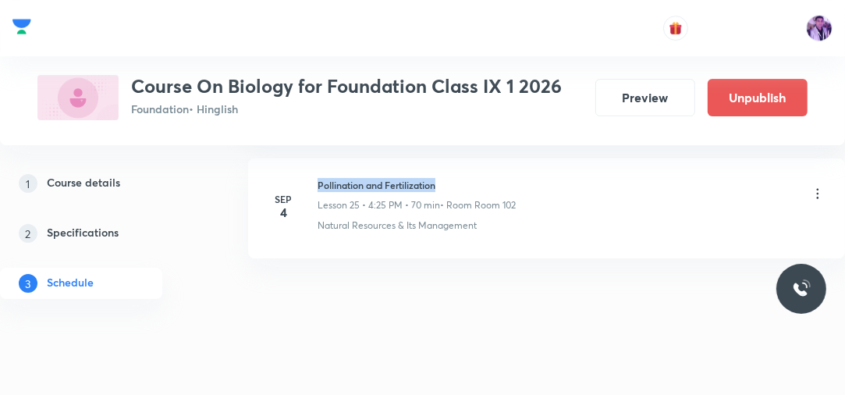
drag, startPoint x: 318, startPoint y: 173, endPoint x: 497, endPoint y: 154, distance: 179.7
click at [497, 158] on li "Sep 4 Pollination and Fertilization Lesson 25 • 4:25 PM • 70 min • Room Room 10…" at bounding box center [546, 208] width 597 height 100
copy h6 "Pollination and Fertilization"
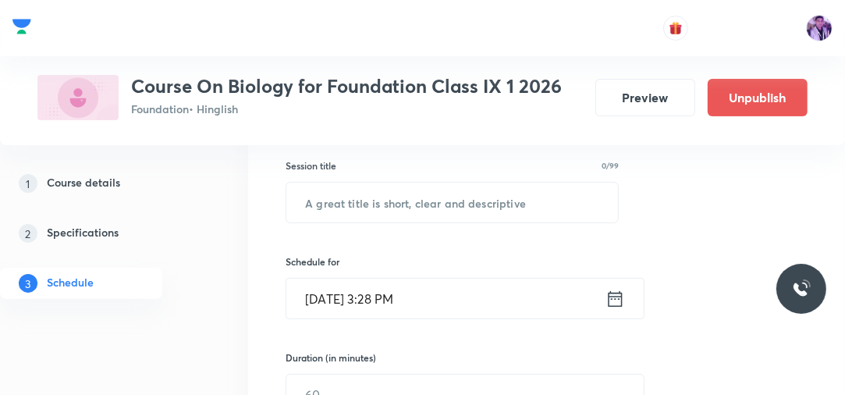
scroll to position [248, 0]
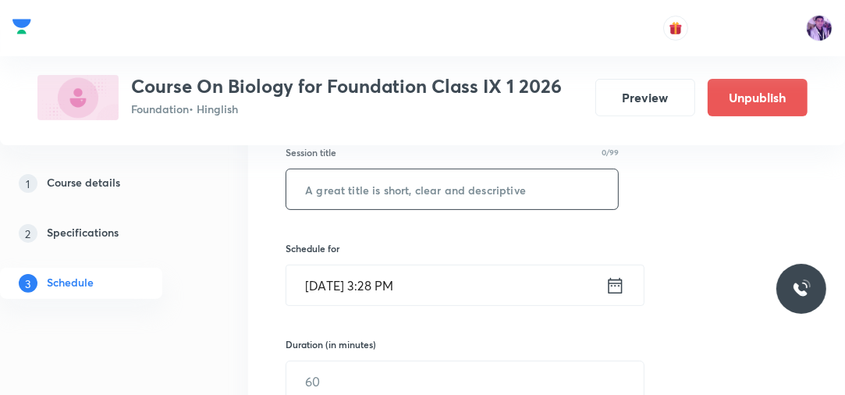
click at [484, 176] on input "text" at bounding box center [452, 189] width 332 height 40
paste input "Pollination and Fertilization"
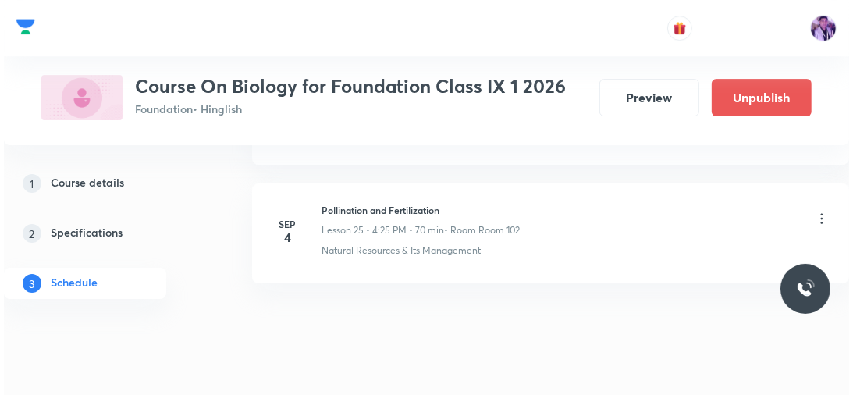
scroll to position [3744, 0]
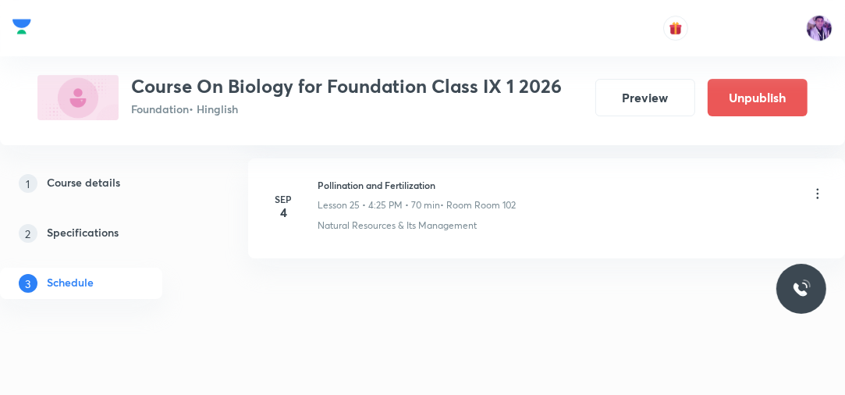
type input "Pollination and Fertilization"
click at [819, 186] on icon at bounding box center [818, 194] width 16 height 16
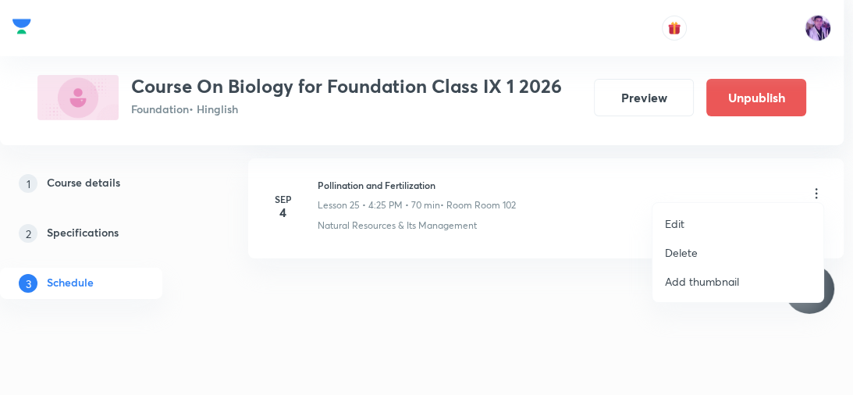
click at [722, 215] on li "Edit" at bounding box center [737, 223] width 171 height 29
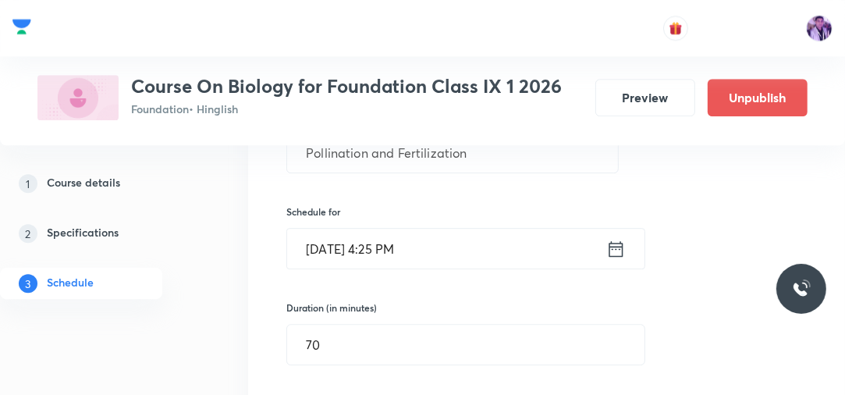
scroll to position [3119, 0]
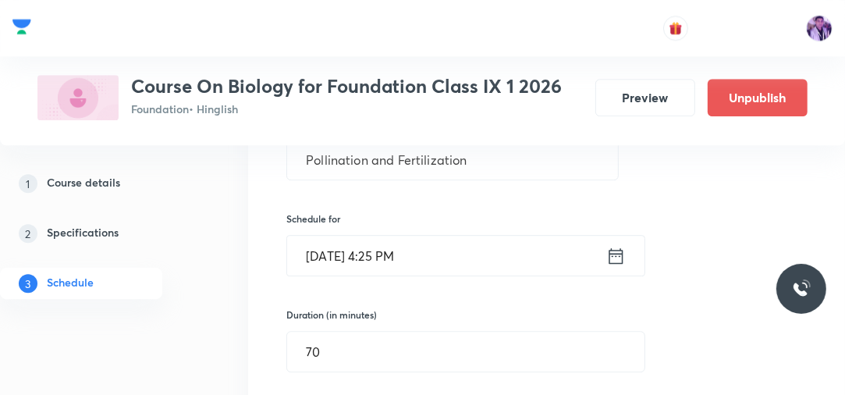
click at [403, 252] on input "Sep 4, 2025, 4:25 PM" at bounding box center [446, 256] width 319 height 40
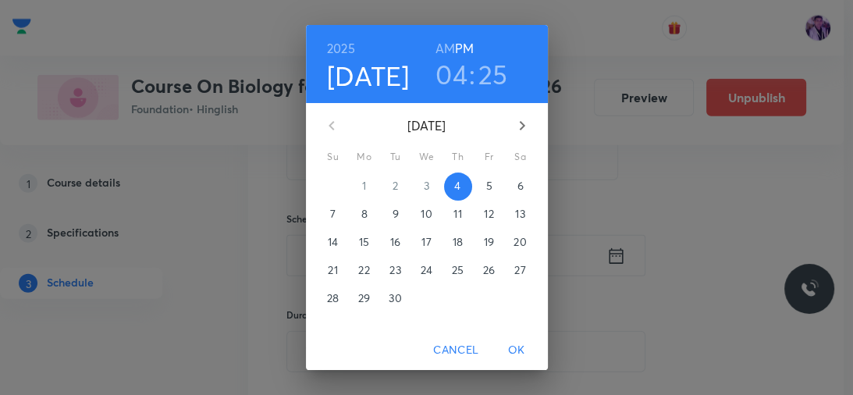
click at [456, 73] on h3 "04" at bounding box center [451, 74] width 32 height 33
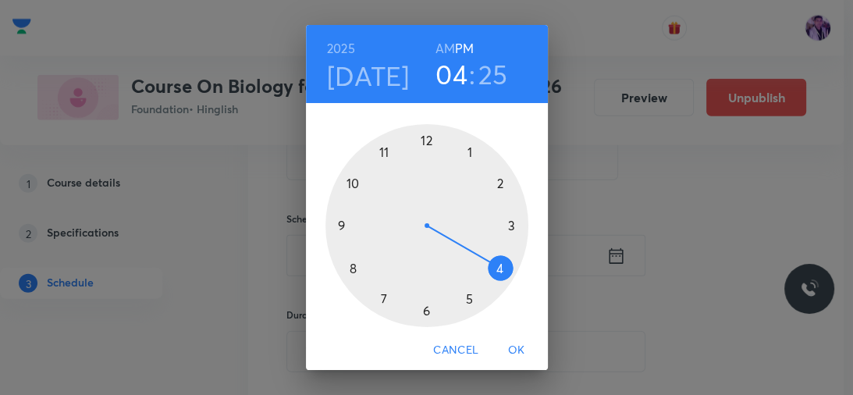
click at [505, 220] on div at bounding box center [426, 225] width 203 height 203
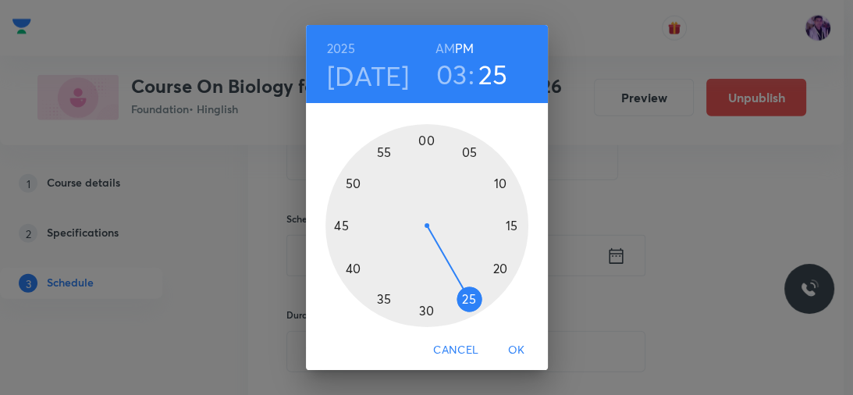
click at [353, 263] on div at bounding box center [426, 225] width 203 height 203
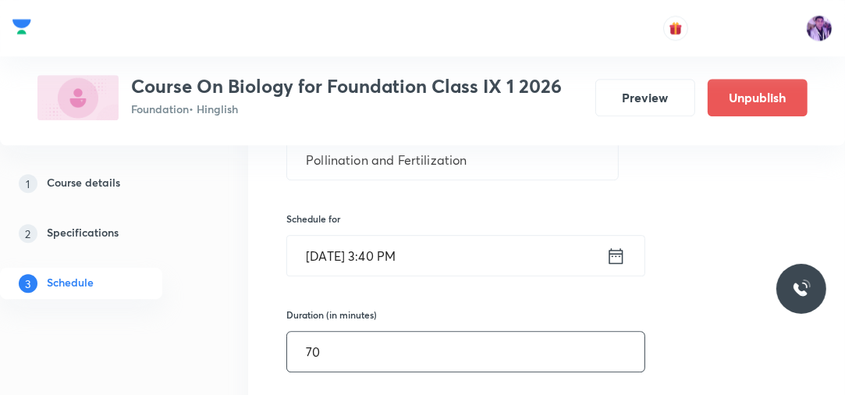
drag, startPoint x: 328, startPoint y: 344, endPoint x: 303, endPoint y: 343, distance: 25.0
click at [303, 343] on input "70" at bounding box center [465, 352] width 357 height 40
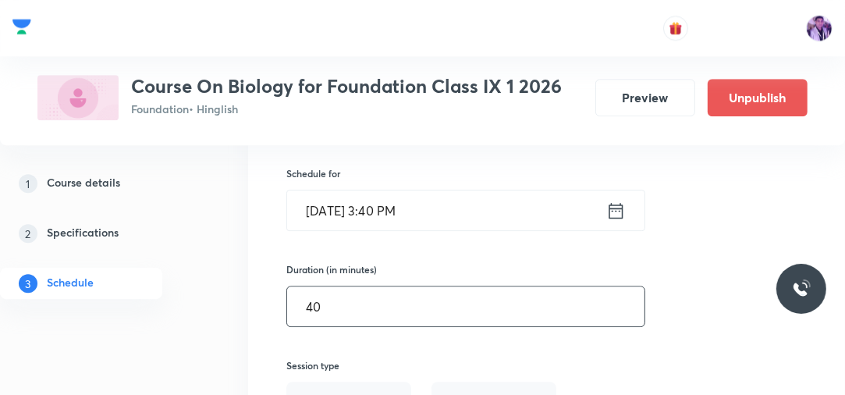
scroll to position [3176, 0]
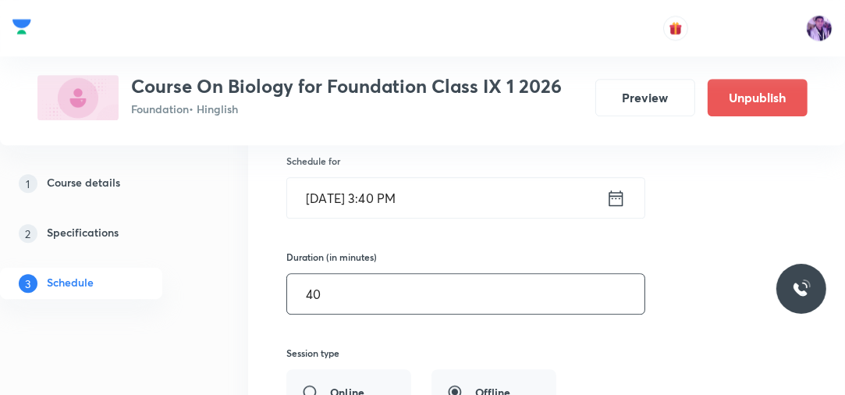
type input "40"
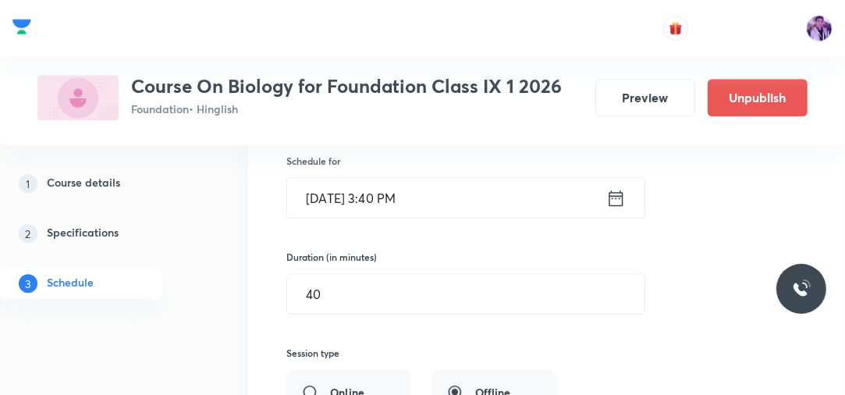
click at [397, 179] on input "Sep 4, 2025, 3:40 PM" at bounding box center [446, 198] width 319 height 40
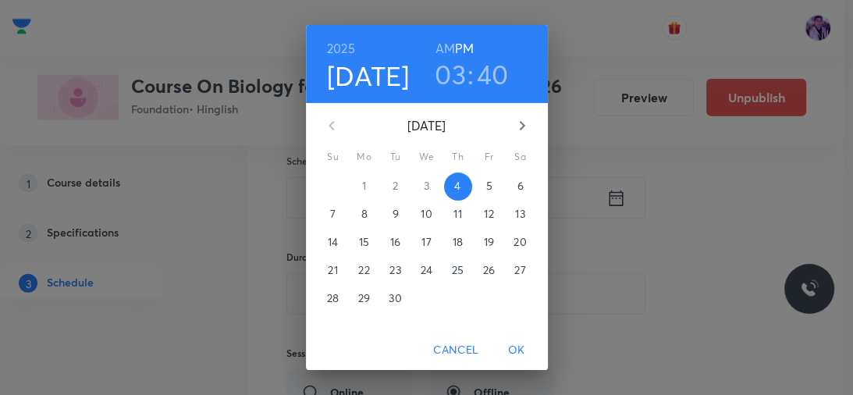
click at [486, 84] on h3 "40" at bounding box center [493, 74] width 32 height 33
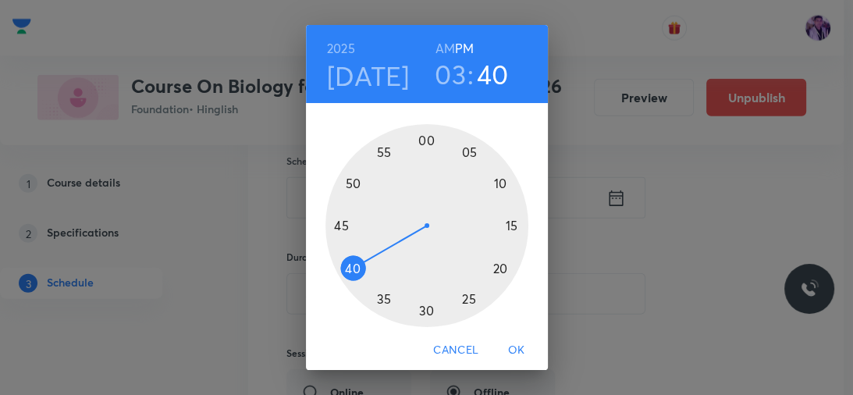
click at [358, 278] on div at bounding box center [426, 225] width 203 height 203
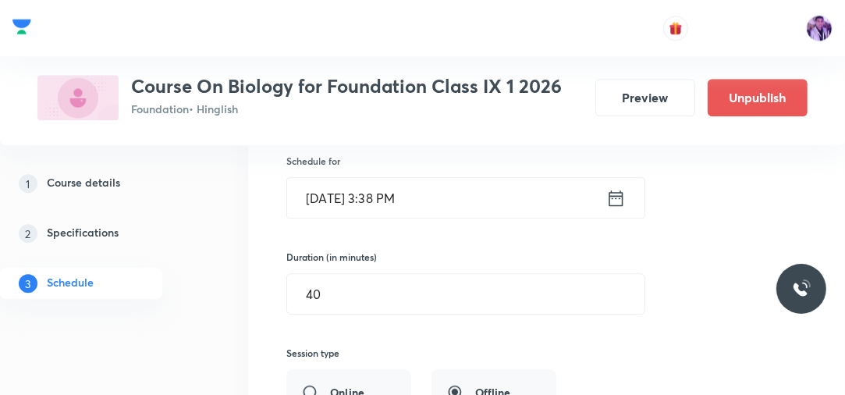
click at [395, 195] on input "Sep 4, 2025, 3:38 PM" at bounding box center [446, 198] width 319 height 40
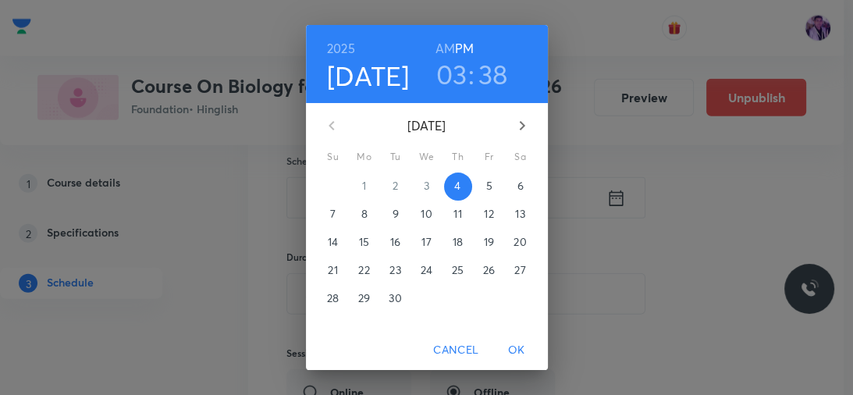
click at [497, 66] on h3 "38" at bounding box center [493, 74] width 30 height 33
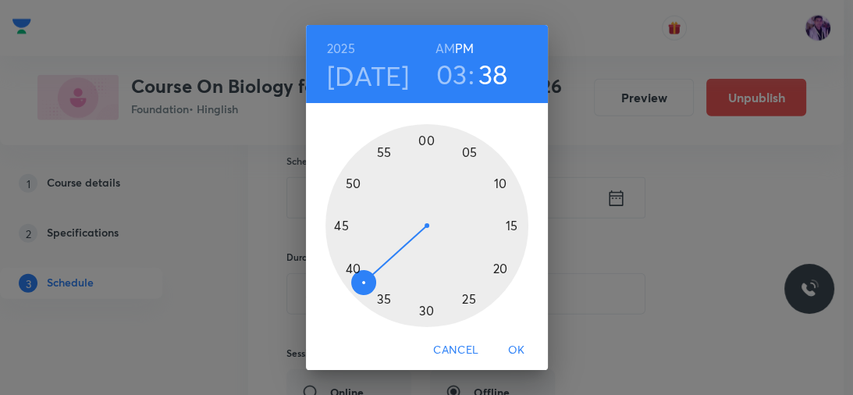
click at [367, 284] on div at bounding box center [426, 225] width 203 height 203
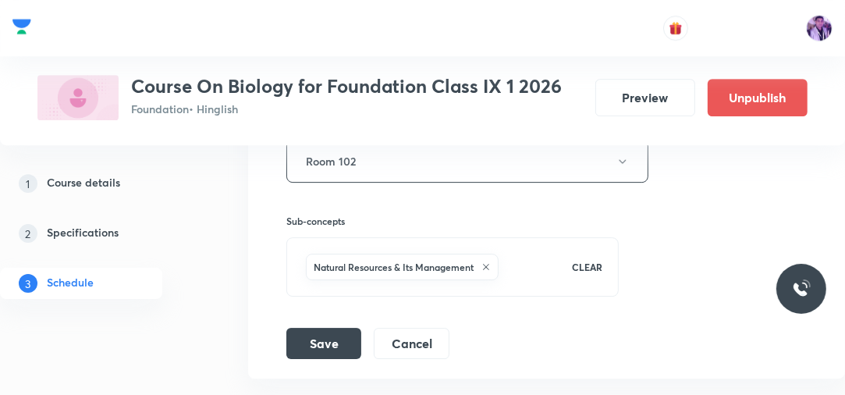
scroll to position [3545, 0]
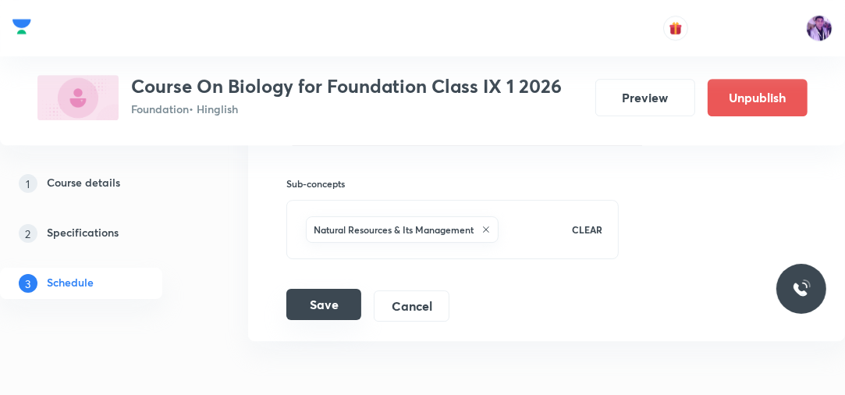
click at [317, 289] on button "Save" at bounding box center [323, 304] width 75 height 31
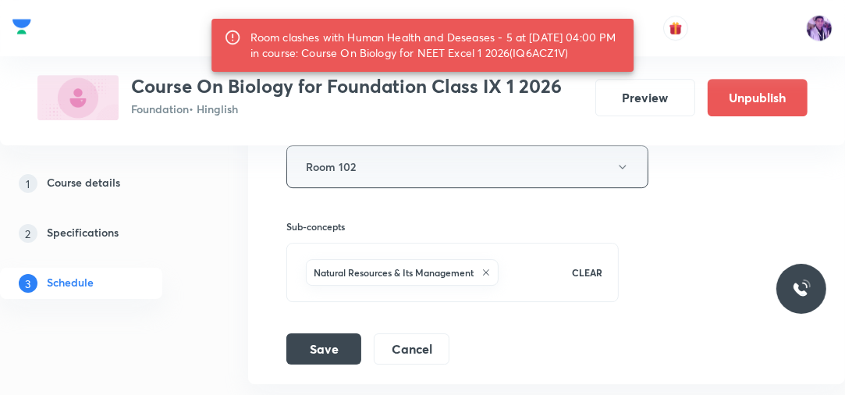
click at [464, 172] on button "Room 102" at bounding box center [467, 166] width 362 height 43
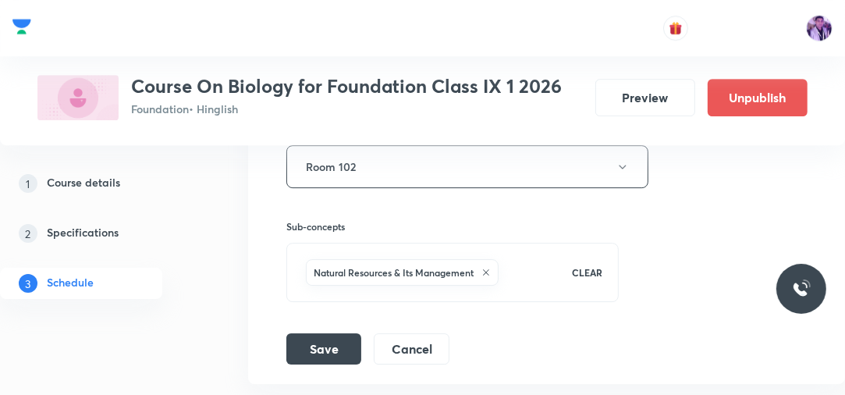
click at [367, 188] on div "Sub-concepts Natural Resources & Its Management CLEAR" at bounding box center [452, 245] width 332 height 114
click at [376, 167] on button "Room 102" at bounding box center [467, 166] width 362 height 43
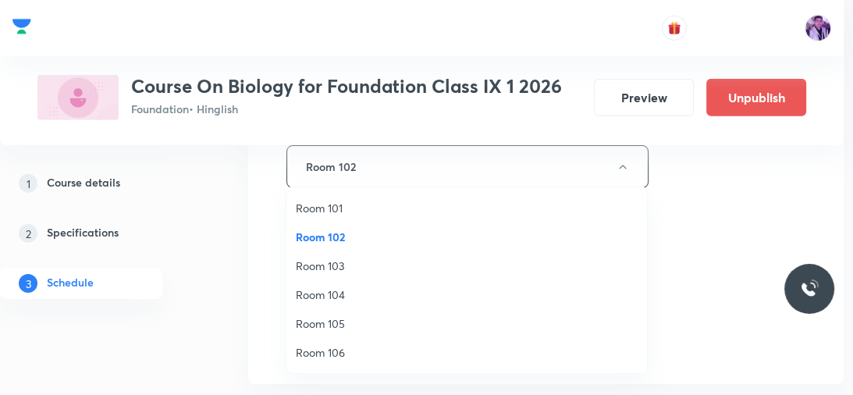
click at [324, 294] on span "Room 104" at bounding box center [467, 294] width 342 height 16
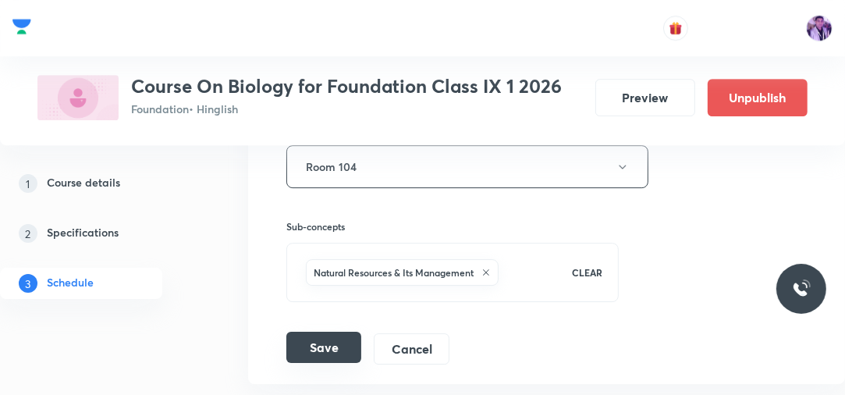
click at [311, 332] on button "Save" at bounding box center [323, 347] width 75 height 31
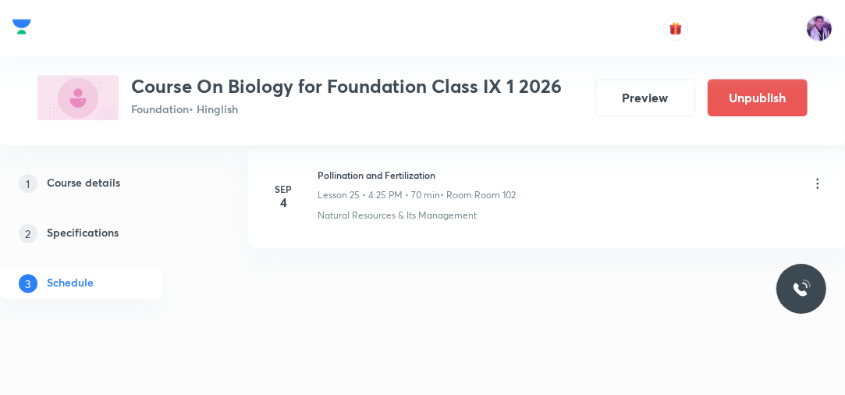
scroll to position [3056, 0]
